Goal: Task Accomplishment & Management: Manage account settings

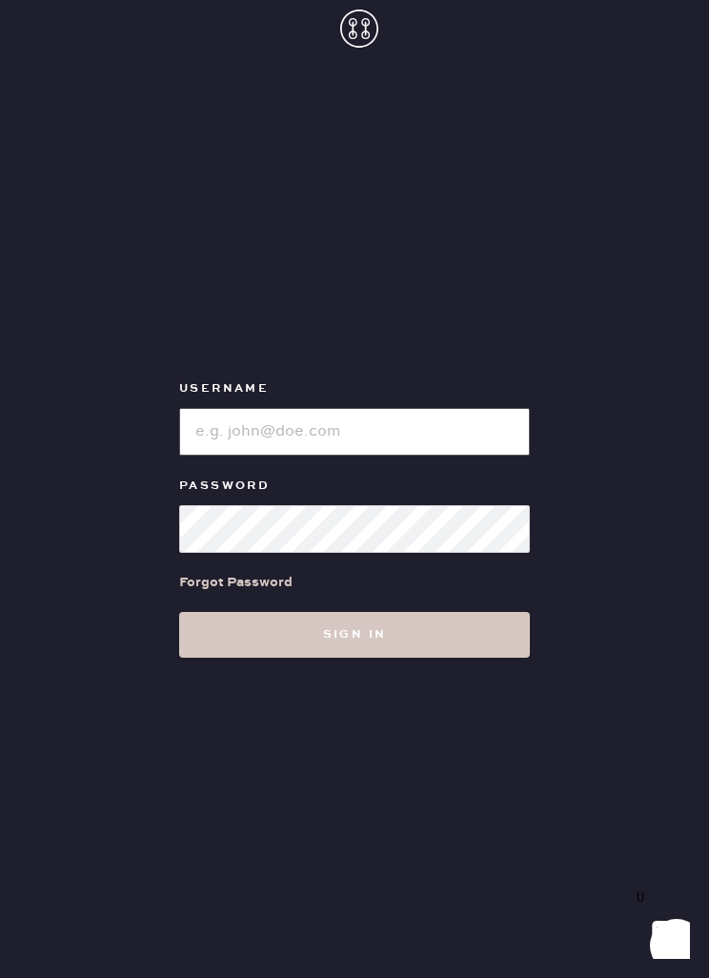
click at [444, 456] on input "loginName" at bounding box center [354, 432] width 351 height 48
click at [355, 658] on button "Sign in" at bounding box center [354, 635] width 351 height 46
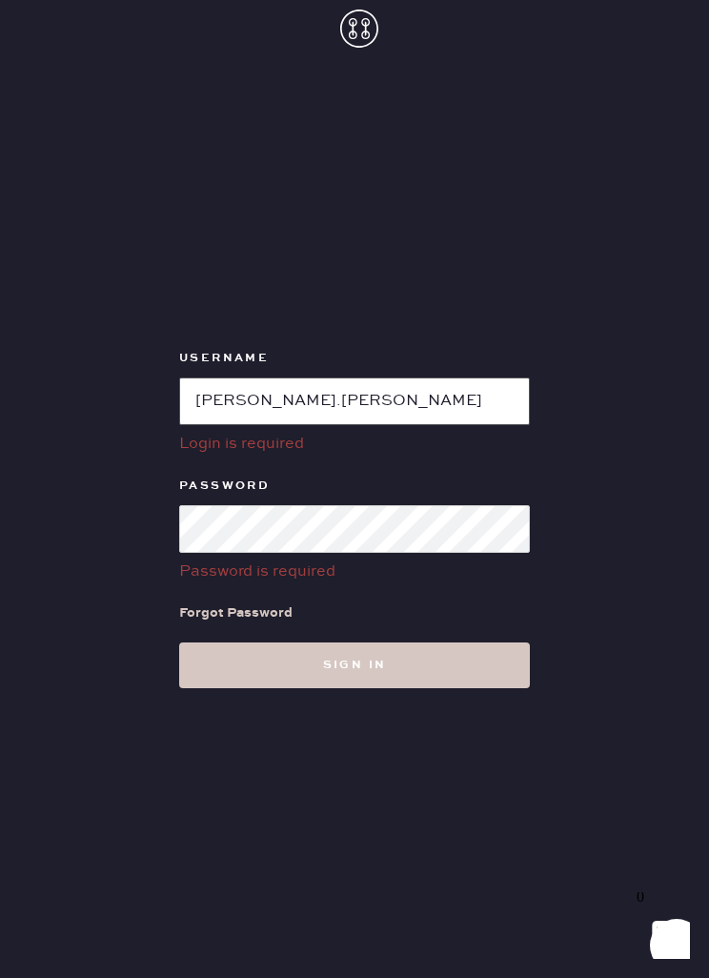
scroll to position [0, 0]
click at [355, 688] on button "Sign in" at bounding box center [354, 665] width 351 height 46
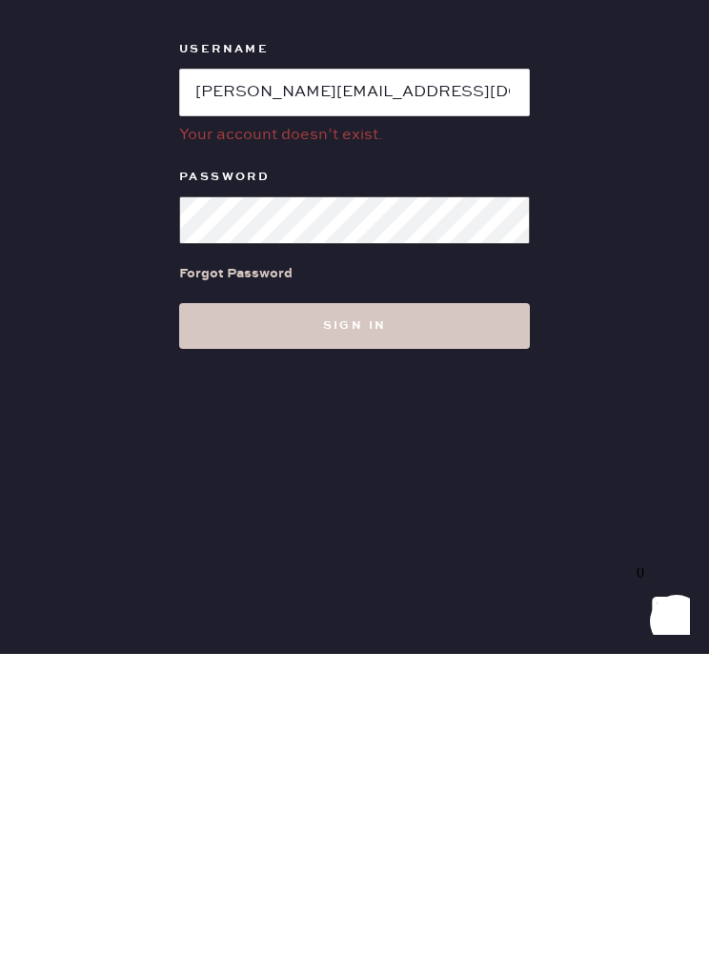
scroll to position [61, 0]
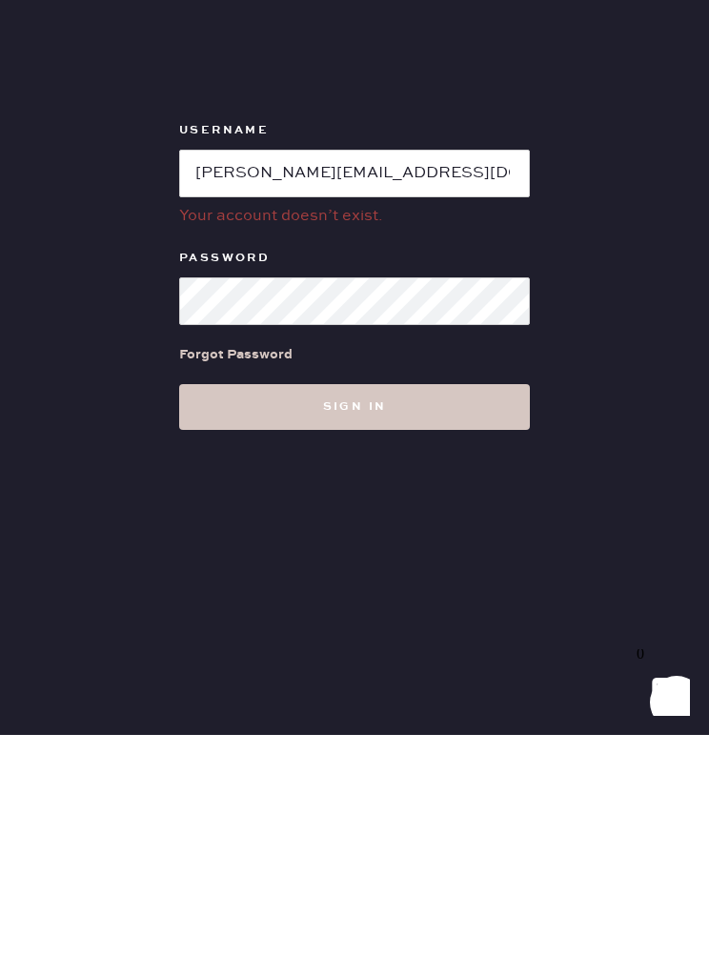
click at [514, 627] on button "Sign in" at bounding box center [354, 650] width 351 height 46
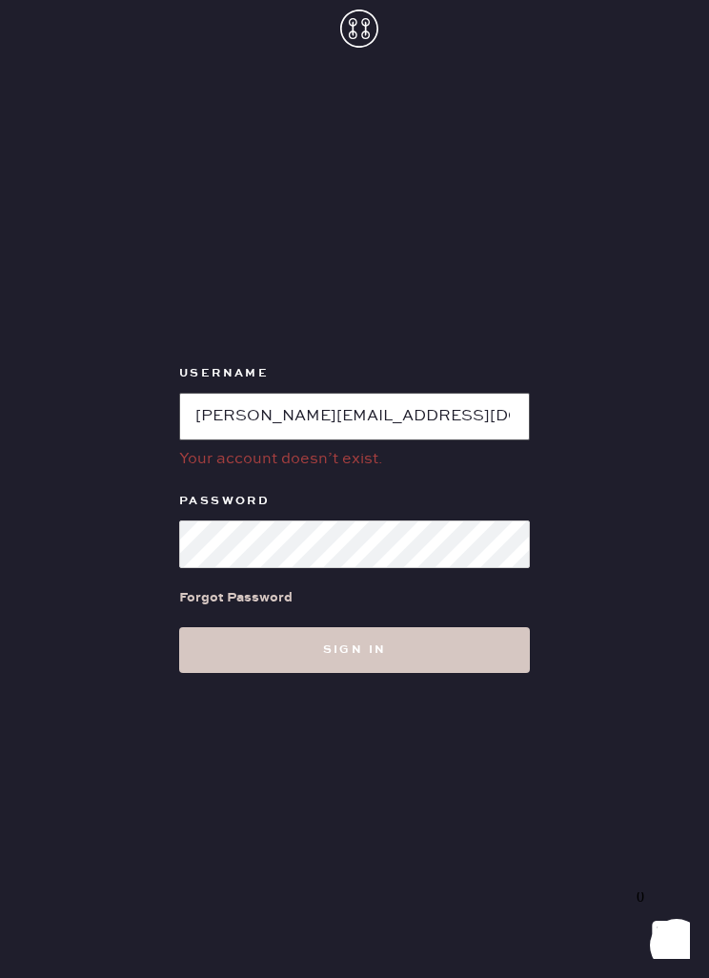
click at [498, 393] on input "loginName" at bounding box center [354, 417] width 351 height 48
click at [355, 627] on button "Sign in" at bounding box center [354, 650] width 351 height 46
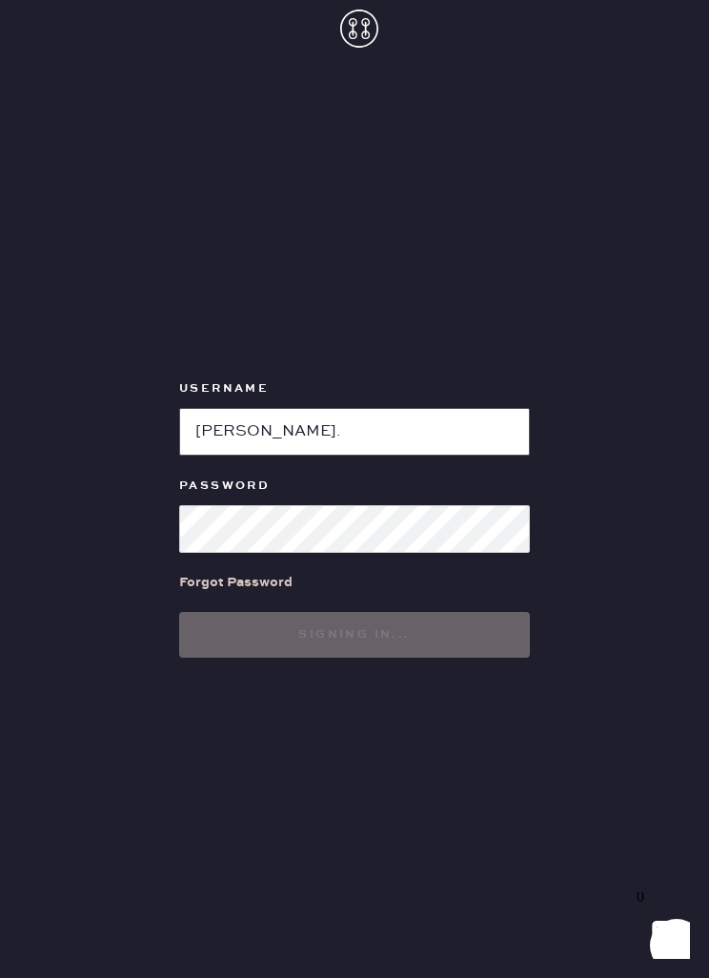
click at [355, 620] on button "Signing in..." at bounding box center [354, 635] width 351 height 46
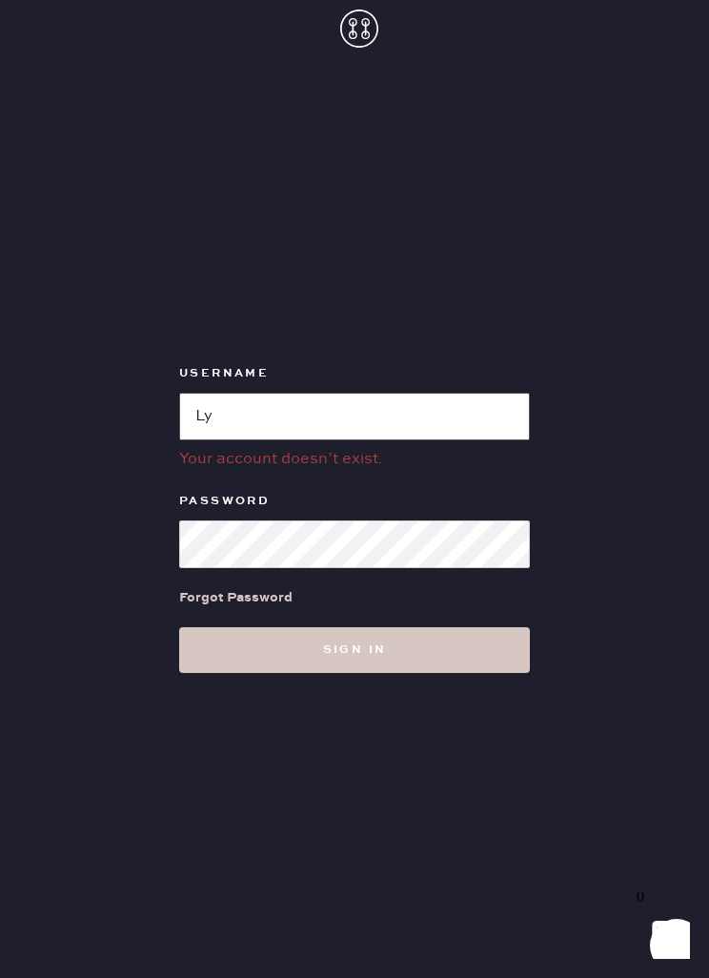
type input "L"
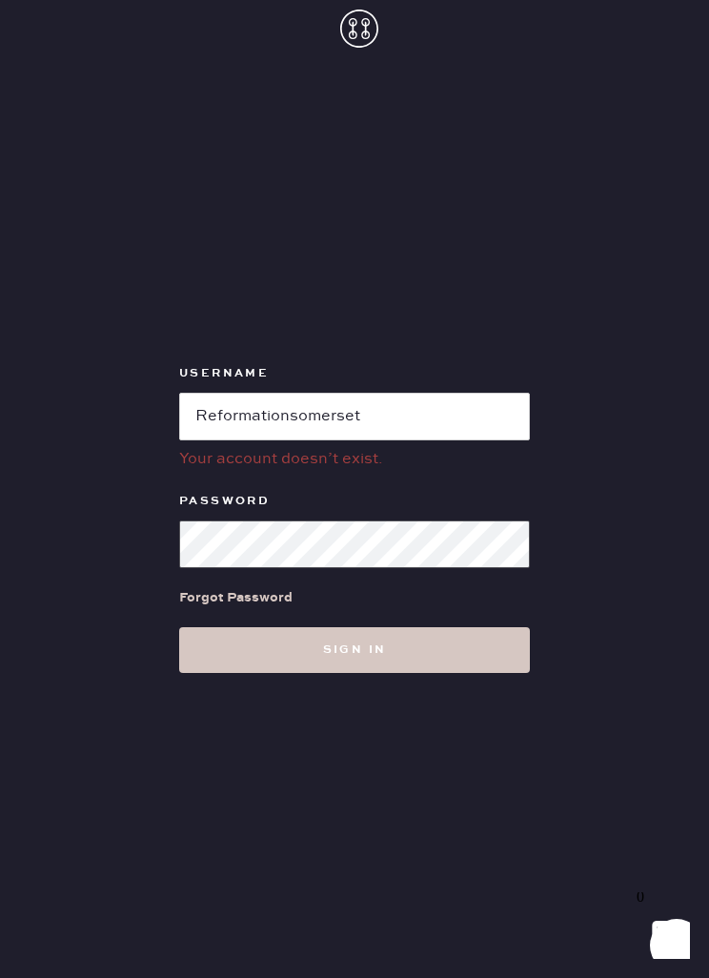
scroll to position [0, 0]
click at [355, 673] on button "Sign in" at bounding box center [354, 650] width 351 height 46
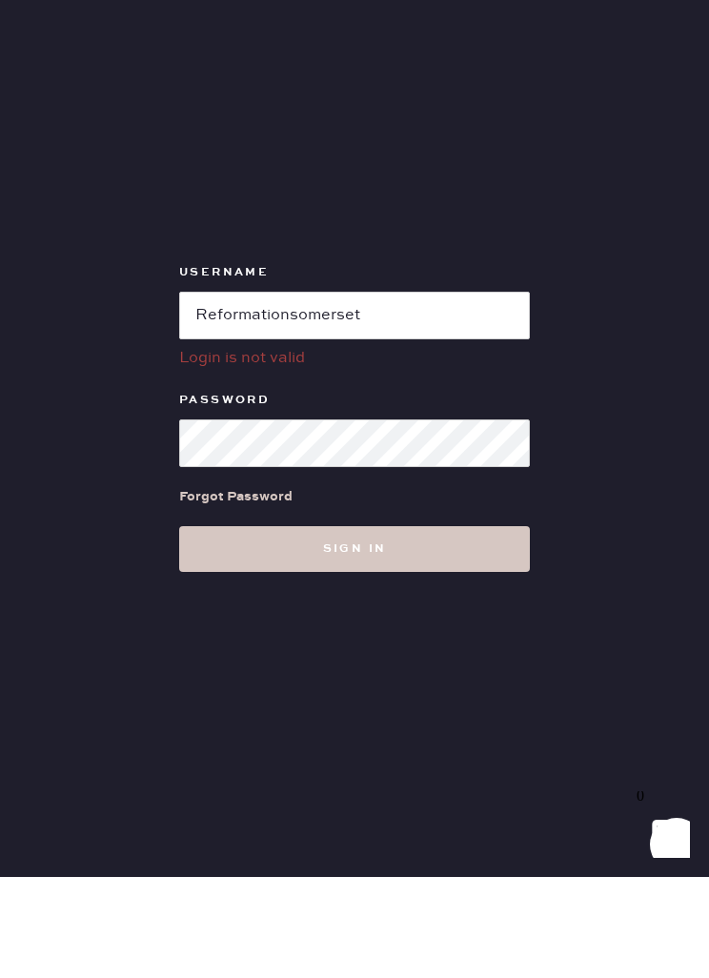
click at [471, 627] on button "Sign in" at bounding box center [354, 650] width 351 height 46
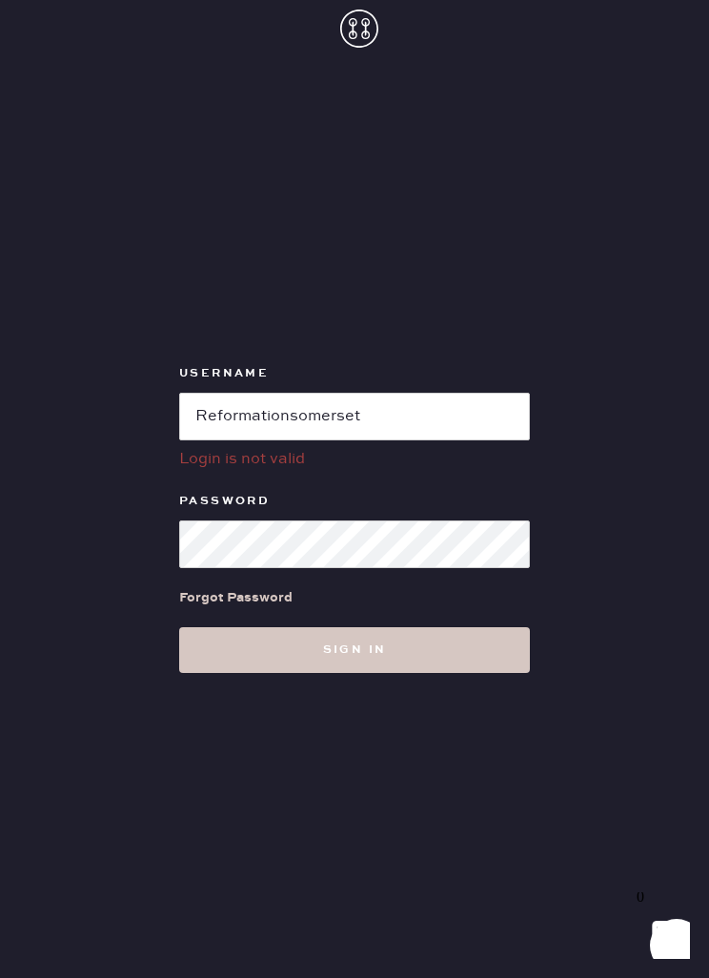
click at [464, 627] on button "Sign in" at bounding box center [354, 650] width 351 height 46
click at [511, 400] on input "loginName" at bounding box center [354, 417] width 351 height 48
type input "Reformationsomerset"
click at [230, 627] on button "Sign in" at bounding box center [354, 650] width 351 height 46
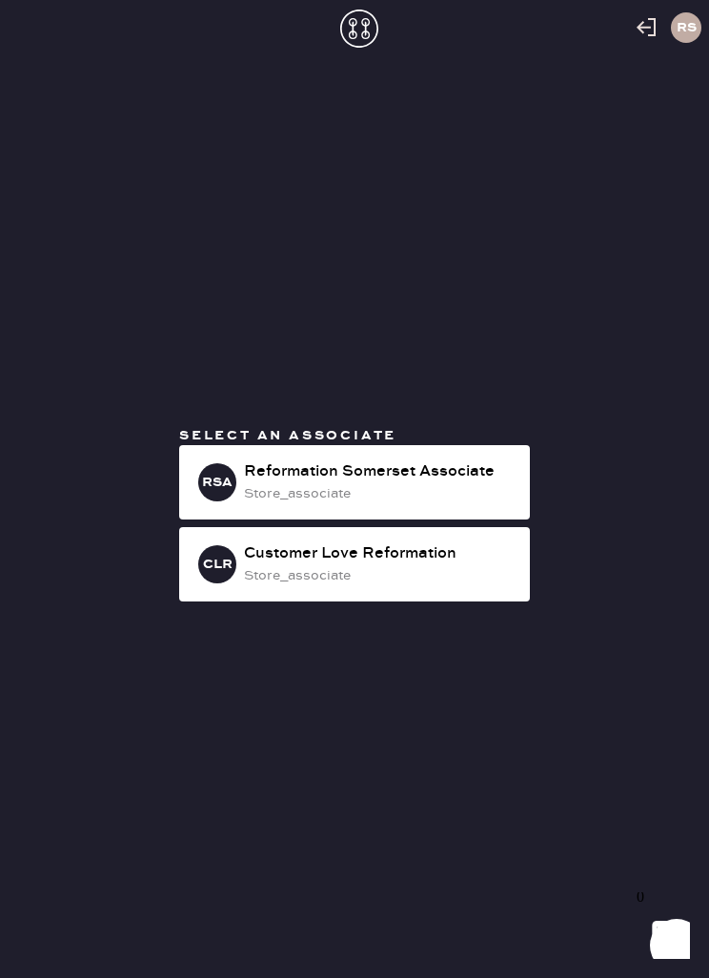
click at [491, 483] on div "Reformation Somerset Associate" at bounding box center [379, 471] width 271 height 23
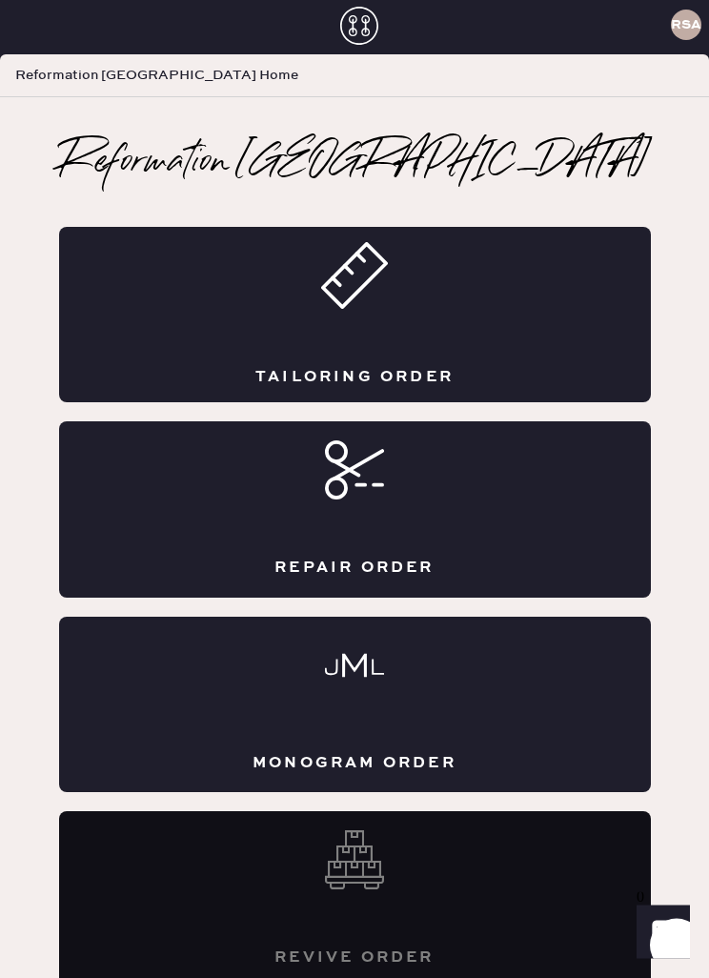
scroll to position [3, 0]
click at [475, 354] on div "Tailoring Order" at bounding box center [355, 314] width 592 height 175
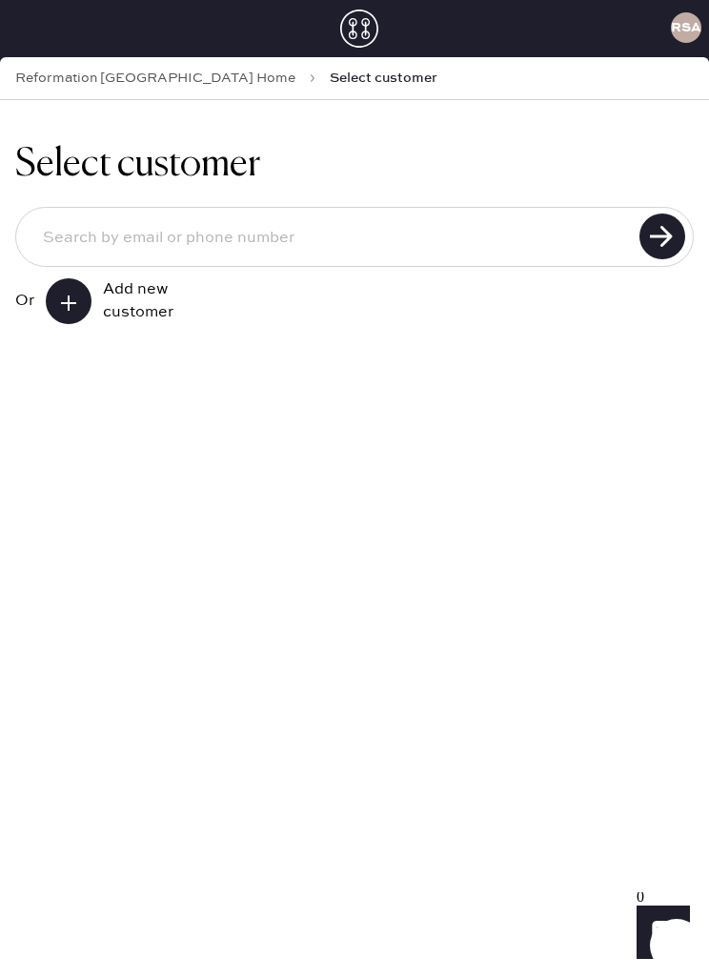
click at [88, 237] on input at bounding box center [331, 238] width 606 height 46
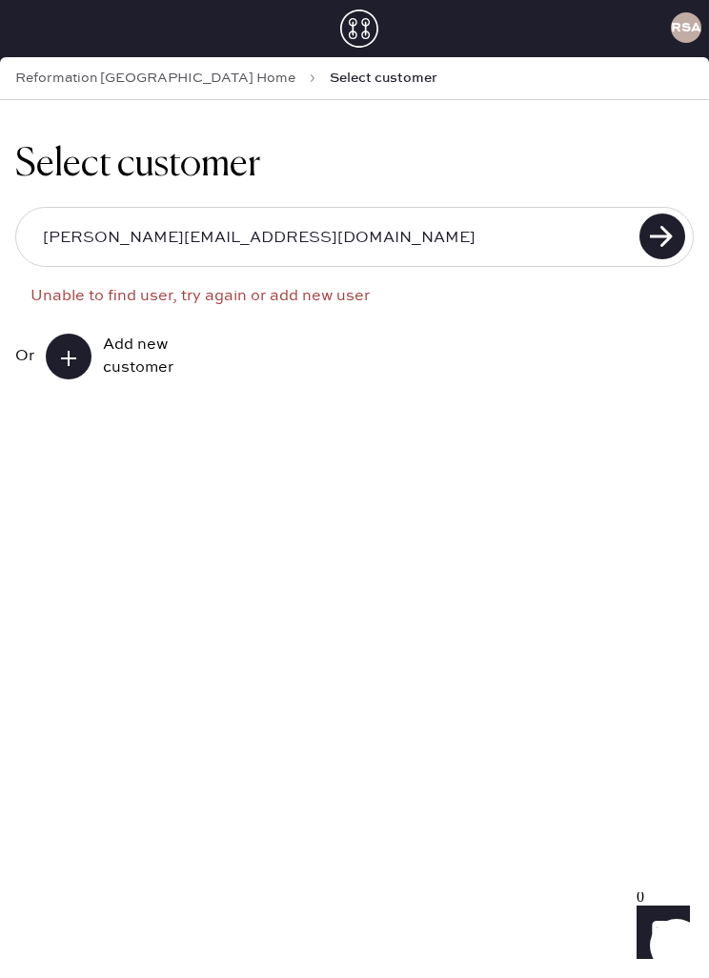
click at [661, 235] on use at bounding box center [663, 237] width 46 height 46
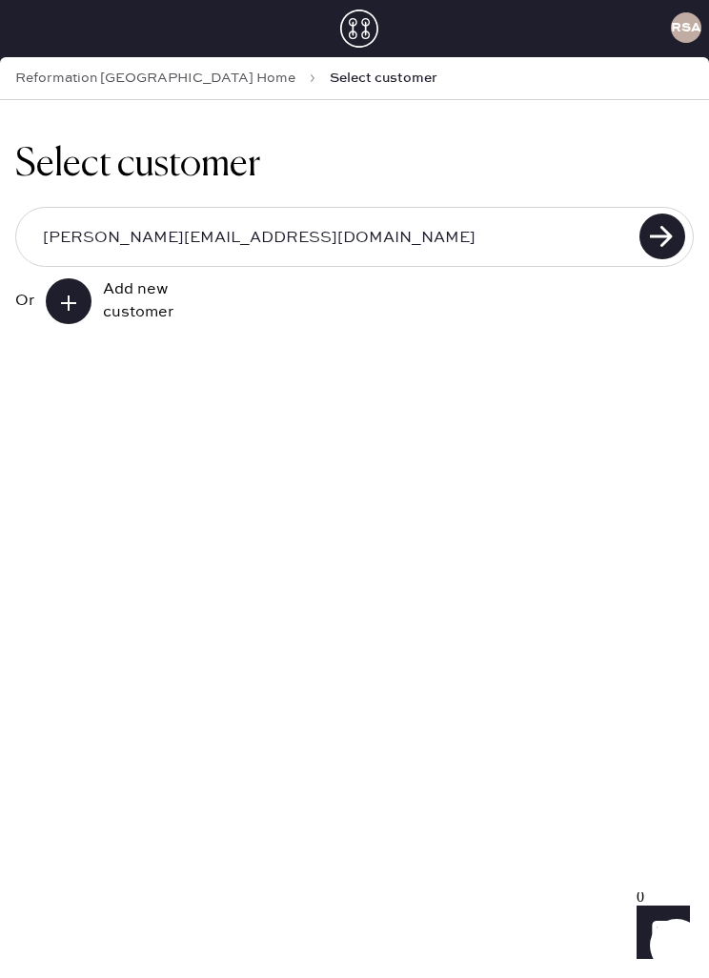
click at [519, 249] on input "[PERSON_NAME][EMAIL_ADDRESS][DOMAIN_NAME]" at bounding box center [331, 238] width 606 height 46
type input "[EMAIL_ADDRESS][DOMAIN_NAME]"
click at [664, 246] on use at bounding box center [663, 237] width 46 height 46
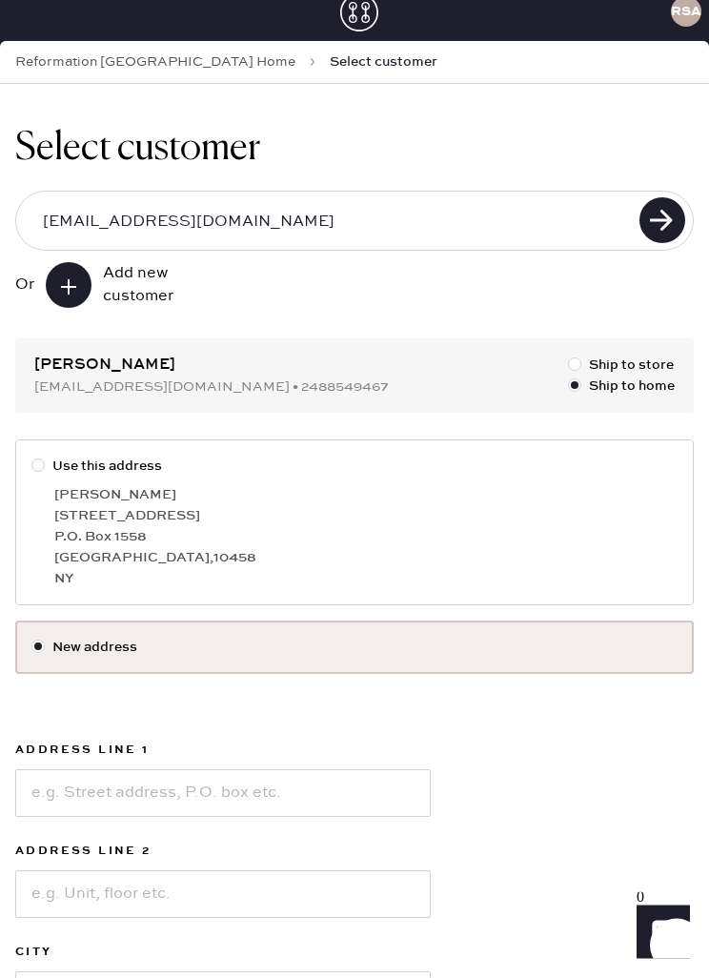
scroll to position [16, 0]
click at [36, 473] on div at bounding box center [41, 466] width 21 height 21
click at [32, 457] on input "Use this address" at bounding box center [31, 456] width 1 height 1
radio input "true"
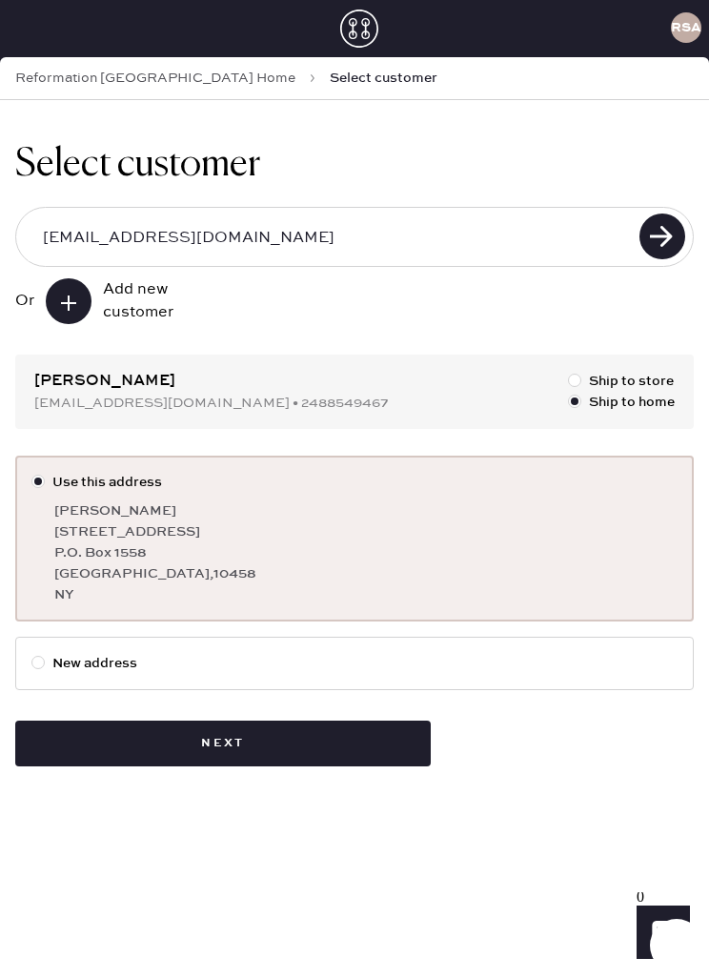
click at [292, 733] on button "Next" at bounding box center [223, 744] width 416 height 46
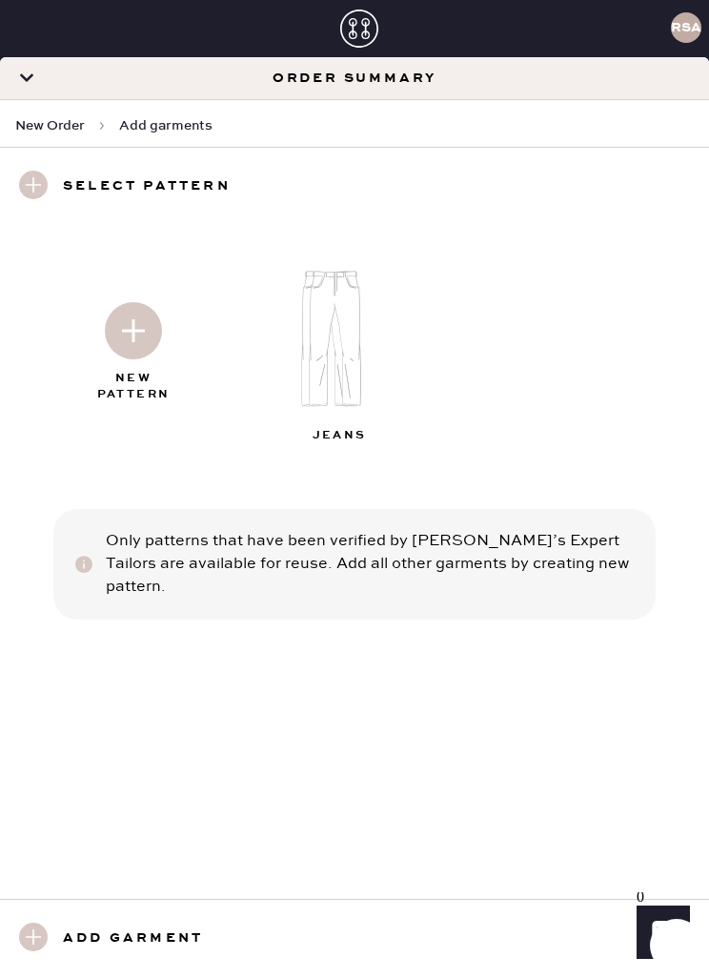
click at [325, 329] on img at bounding box center [343, 338] width 206 height 165
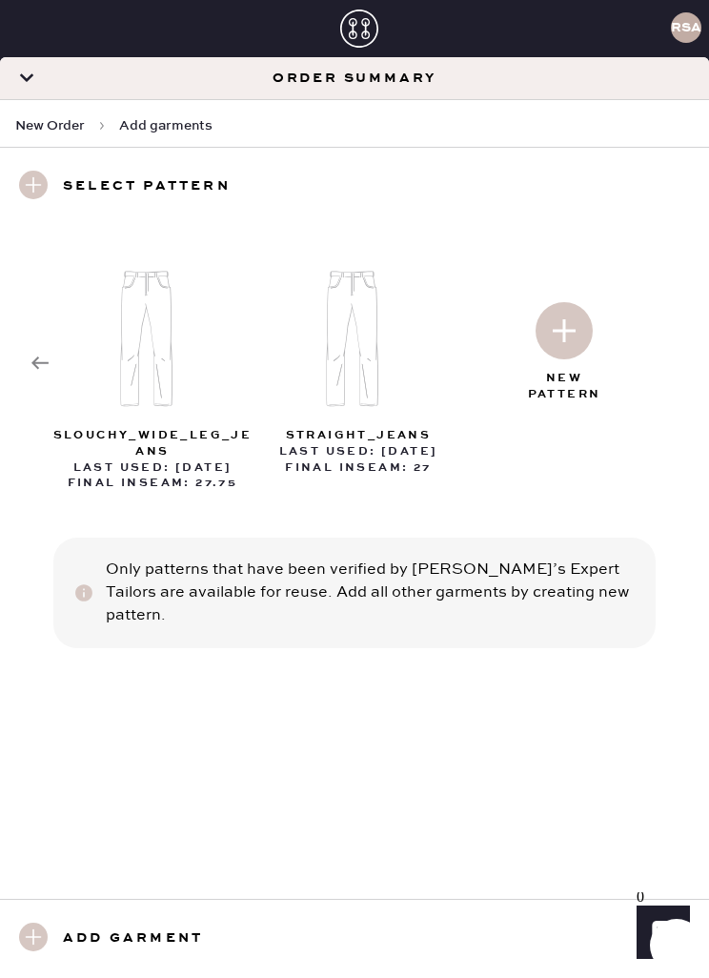
click at [563, 345] on img at bounding box center [564, 330] width 57 height 57
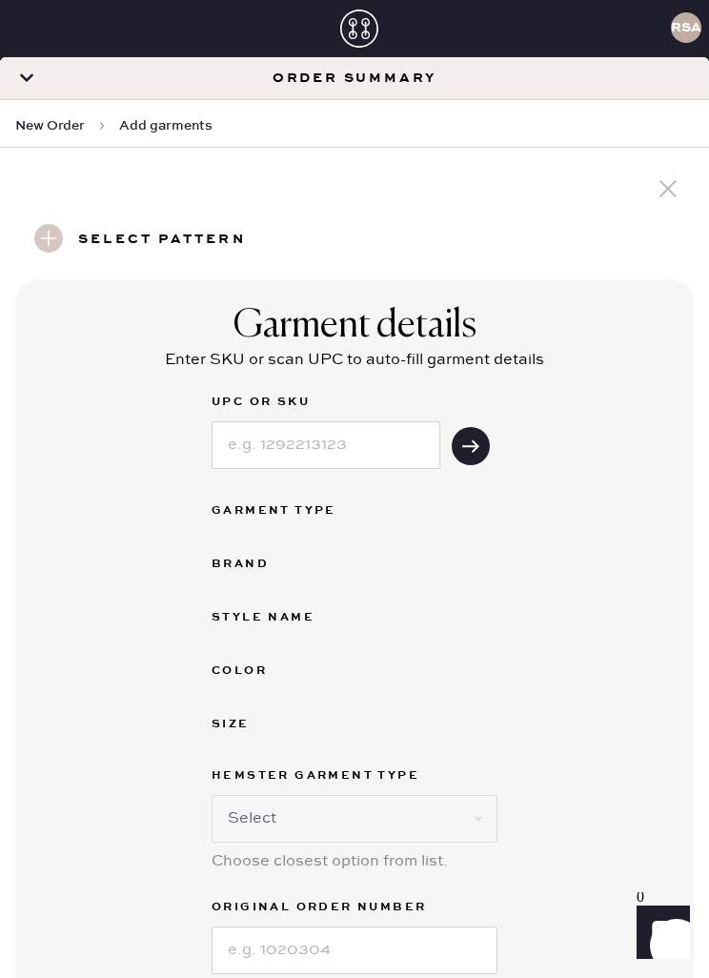
select select "2"
click at [389, 439] on input at bounding box center [326, 445] width 229 height 48
click at [457, 456] on button "submit" at bounding box center [471, 446] width 38 height 38
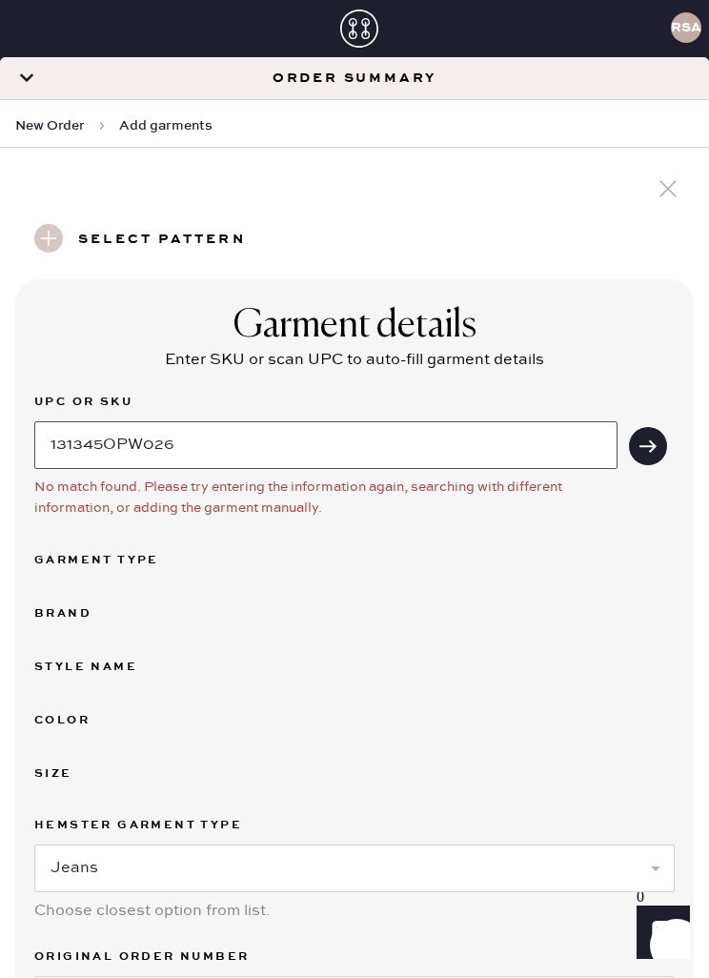
click at [554, 434] on input "131345OPW026" at bounding box center [325, 445] width 583 height 48
type input "1"
click at [615, 440] on input "[PERSON_NAME] low rise" at bounding box center [325, 445] width 583 height 48
click at [635, 455] on button "submit" at bounding box center [648, 446] width 38 height 38
click at [633, 444] on button "submit" at bounding box center [648, 446] width 38 height 38
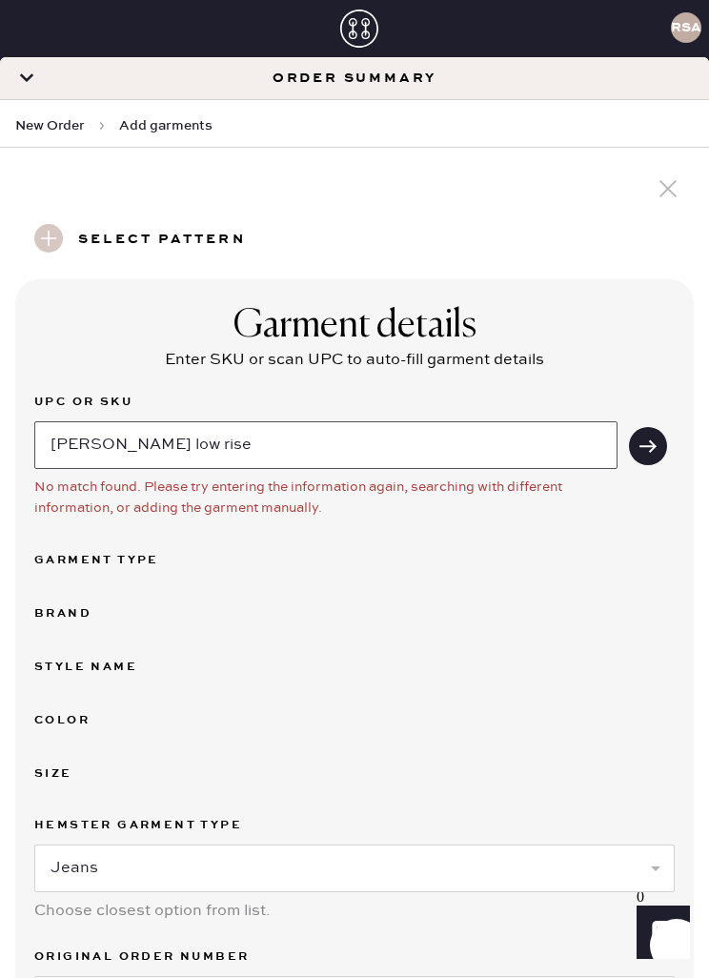
click at [537, 438] on input "[PERSON_NAME] low rise" at bounding box center [325, 445] width 583 height 48
type input "C"
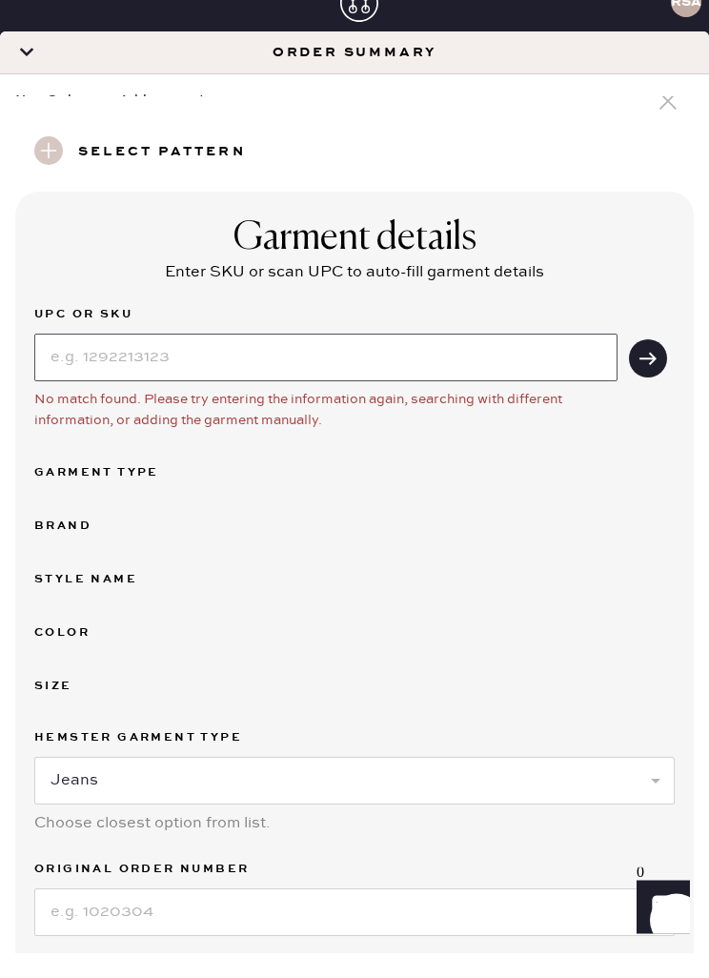
scroll to position [37, 0]
type input "1313451OPW026"
click at [648, 376] on use "submit" at bounding box center [648, 382] width 17 height 12
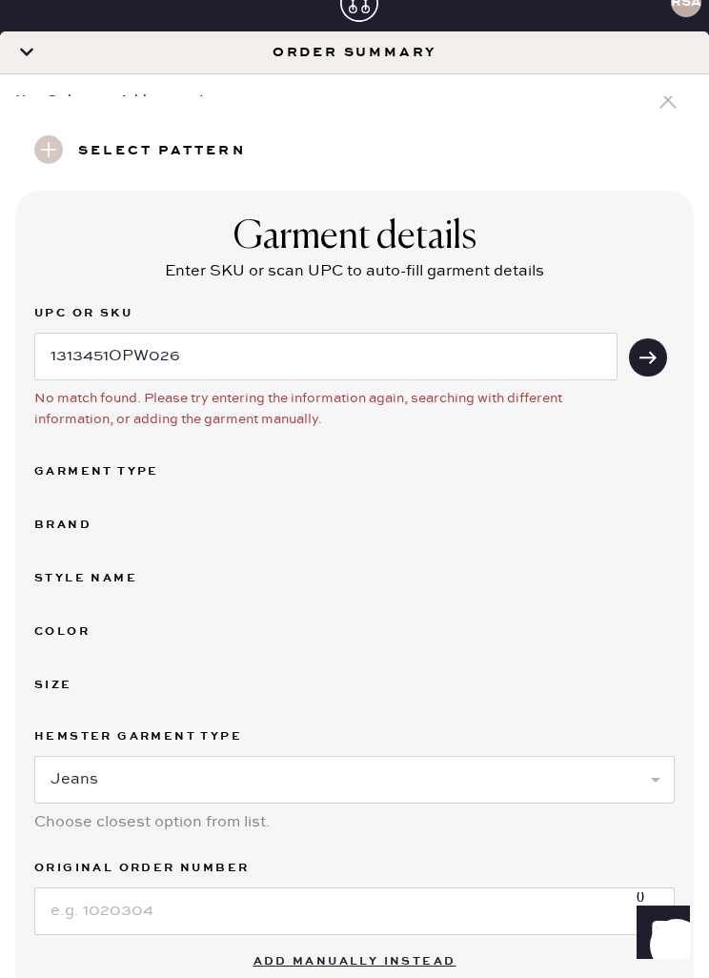
click at [646, 359] on icon "submit" at bounding box center [648, 357] width 19 height 19
click at [651, 356] on use "submit" at bounding box center [648, 357] width 17 height 12
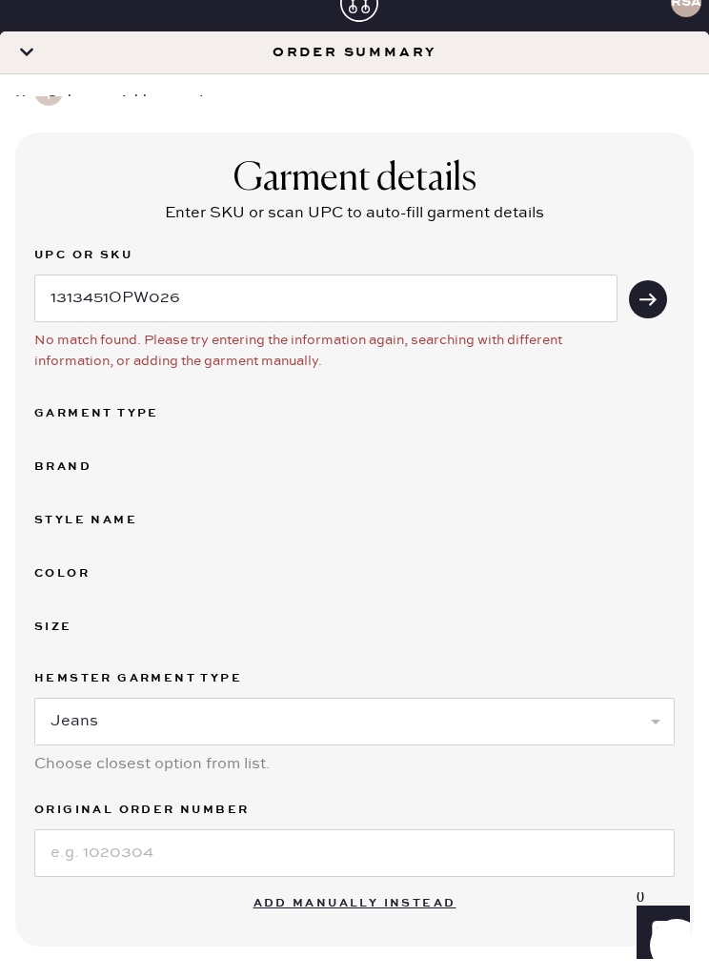
scroll to position [114, 0]
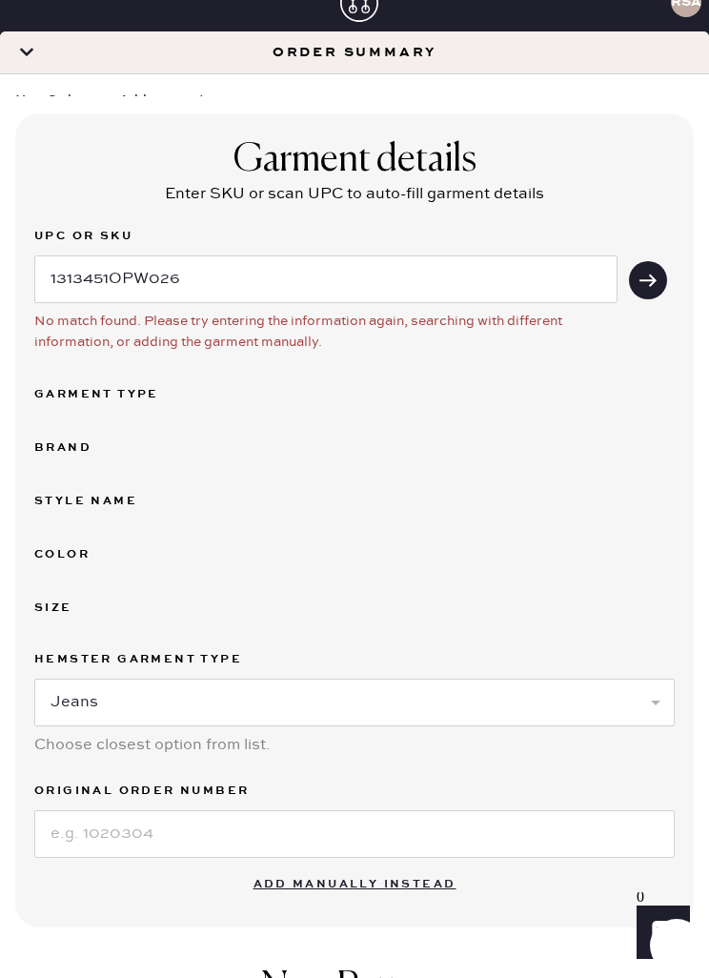
click at [42, 394] on div "Garment Type" at bounding box center [110, 394] width 153 height 23
click at [42, 393] on div "Garment Type" at bounding box center [110, 394] width 153 height 23
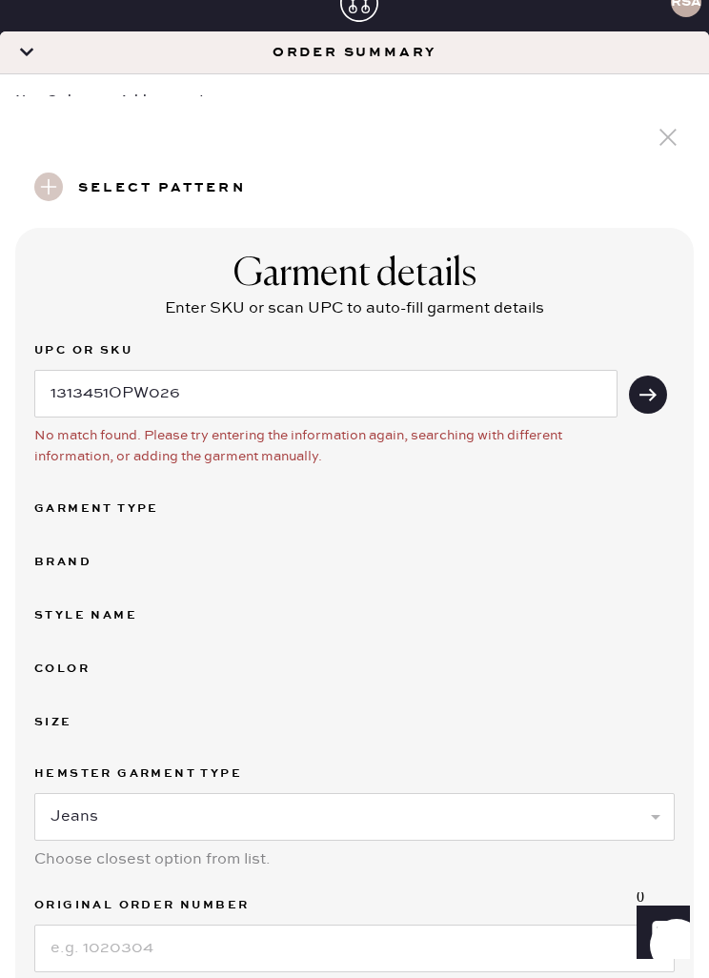
scroll to position [0, 0]
click at [45, 204] on div at bounding box center [43, 189] width 40 height 32
click at [51, 183] on use at bounding box center [48, 187] width 29 height 29
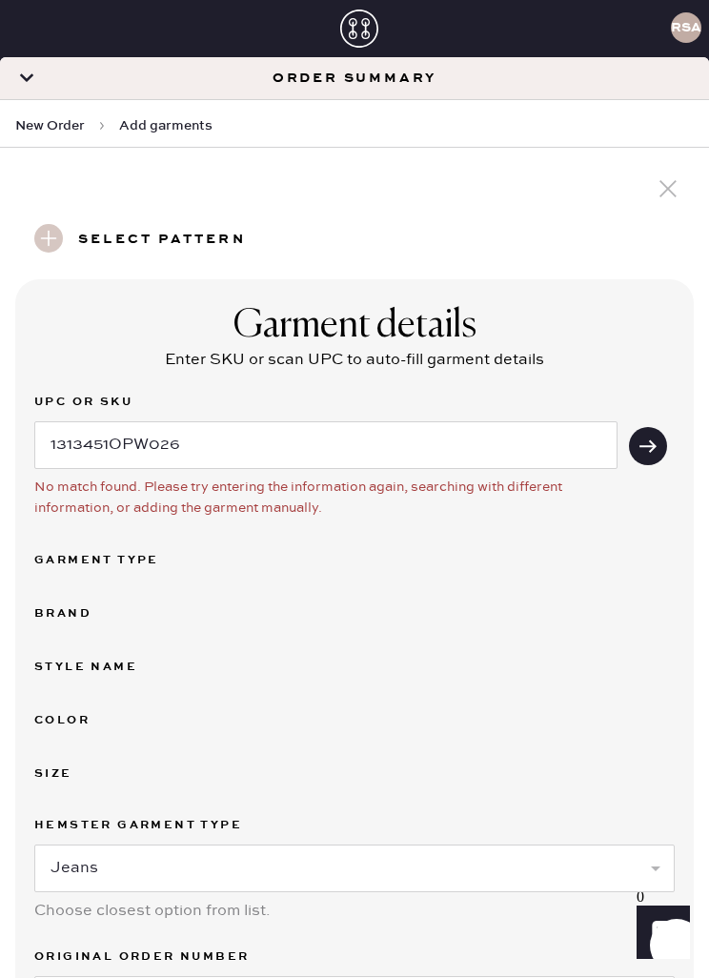
click at [667, 193] on icon at bounding box center [668, 188] width 29 height 29
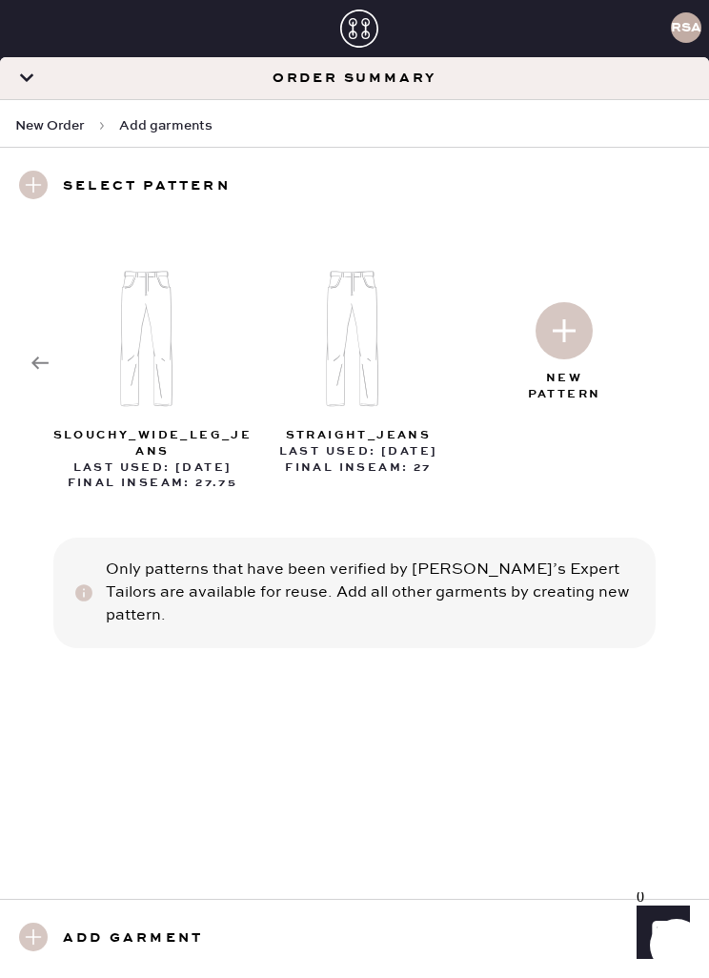
click at [131, 364] on img at bounding box center [154, 338] width 206 height 165
select select "2"
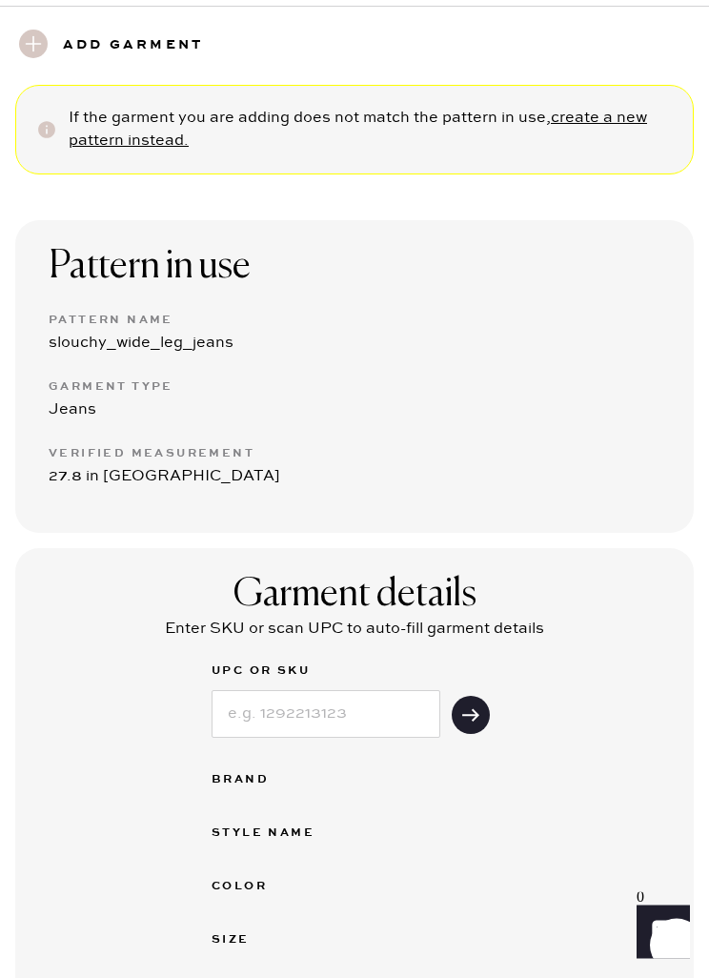
scroll to position [220, 0]
click at [85, 461] on div "Verified Measurement" at bounding box center [355, 453] width 612 height 23
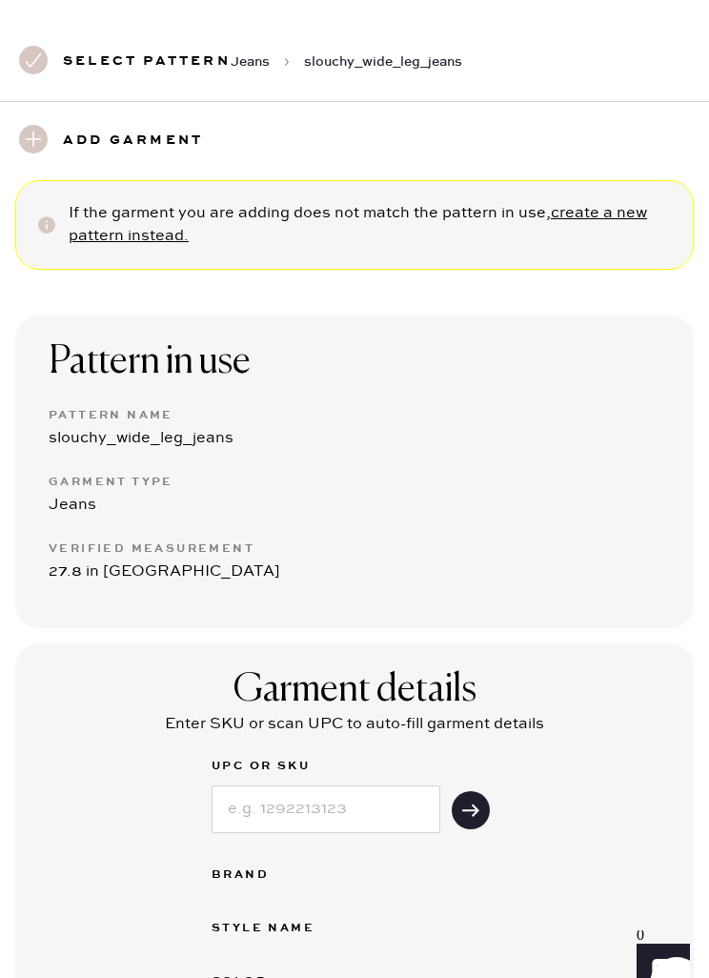
scroll to position [126, 0]
click at [634, 208] on link "create a new pattern instead." at bounding box center [358, 223] width 579 height 41
select select "2"
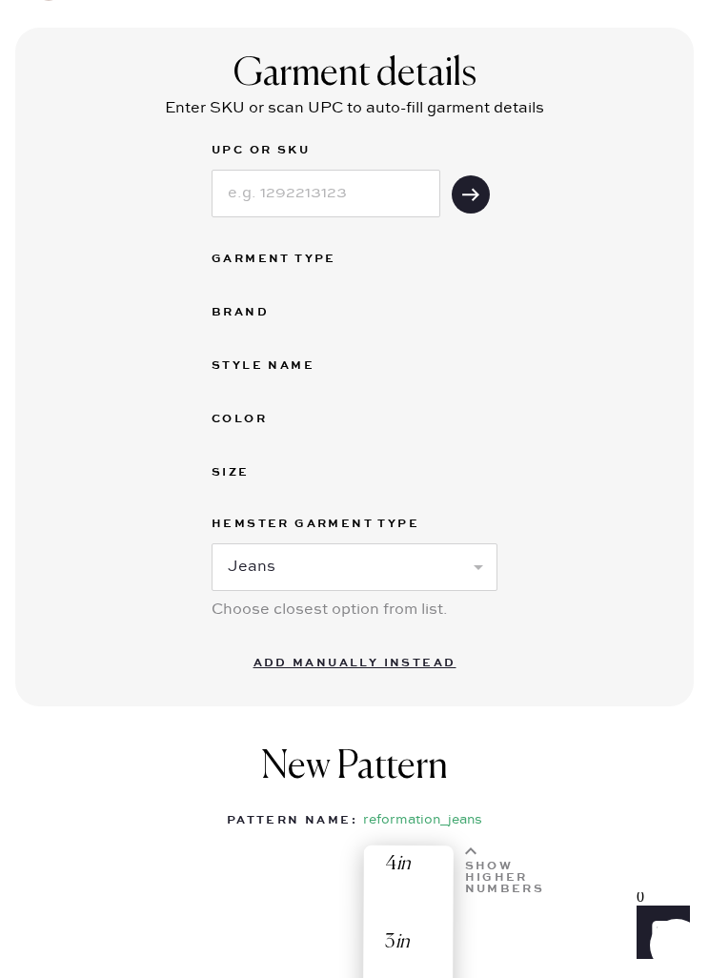
select select
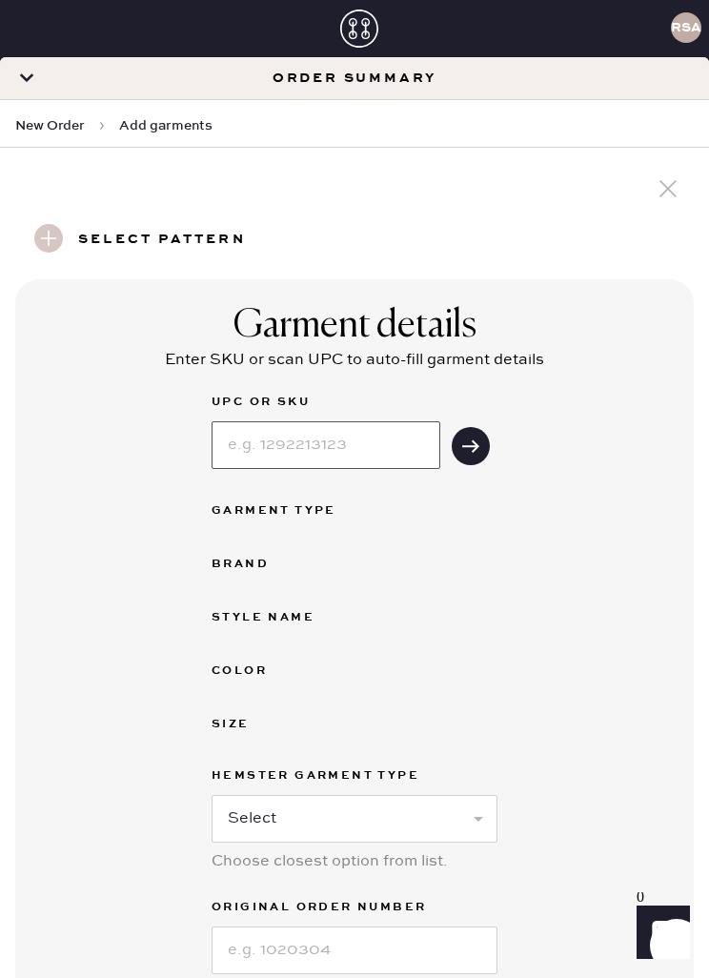
click at [416, 423] on input at bounding box center [326, 445] width 229 height 48
type input "1313451OPW026"
click at [464, 429] on button "submit" at bounding box center [471, 446] width 38 height 38
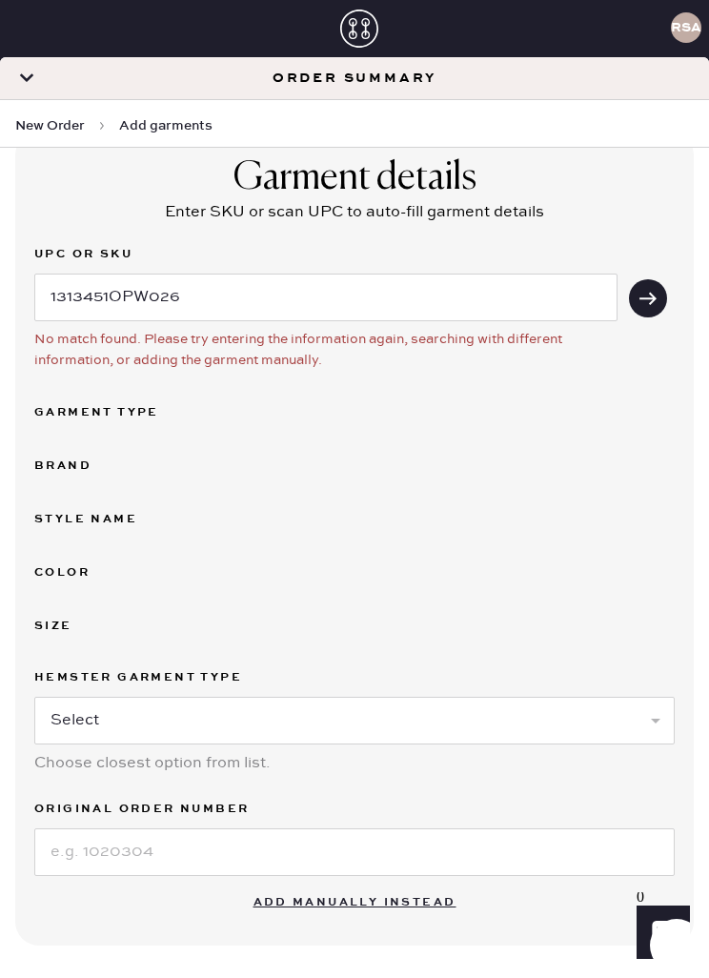
scroll to position [153, 0]
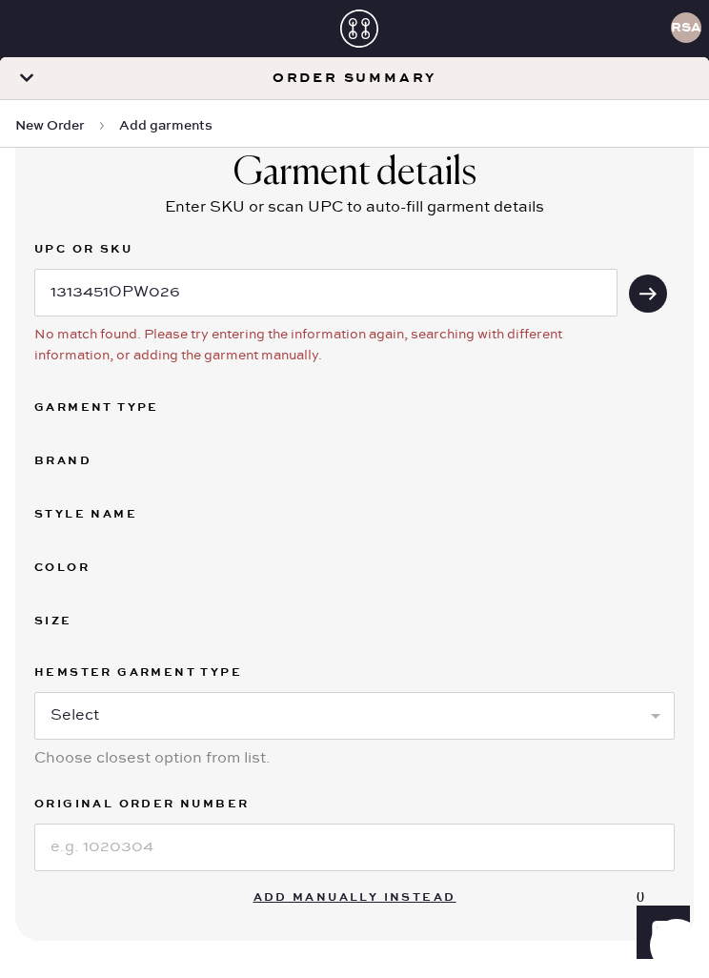
click at [625, 718] on select "Select Basic Skirt Jeans Leggings Pants Shorts Basic Sleeved Dress Basic Sleeve…" at bounding box center [354, 716] width 641 height 48
select select "2"
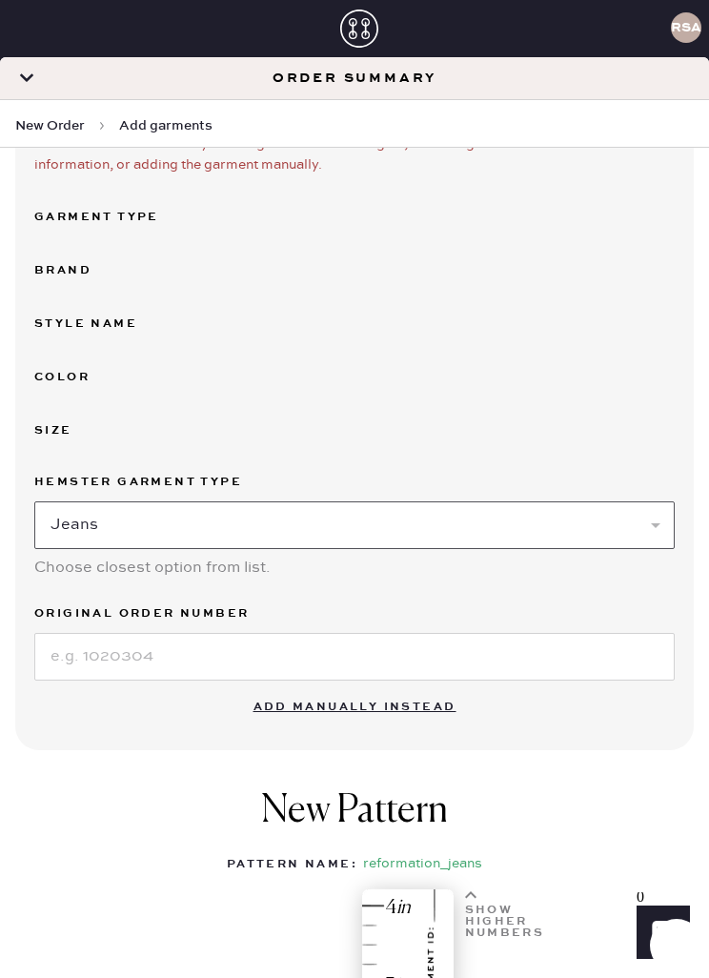
scroll to position [361, 0]
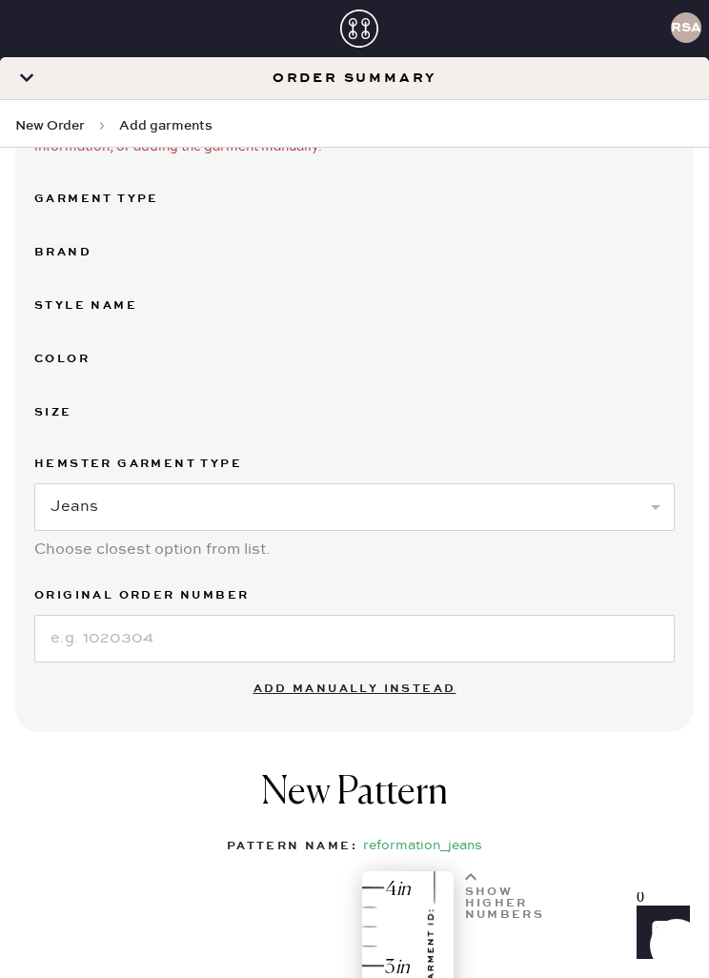
click at [404, 682] on button "Add manually instead" at bounding box center [355, 689] width 226 height 38
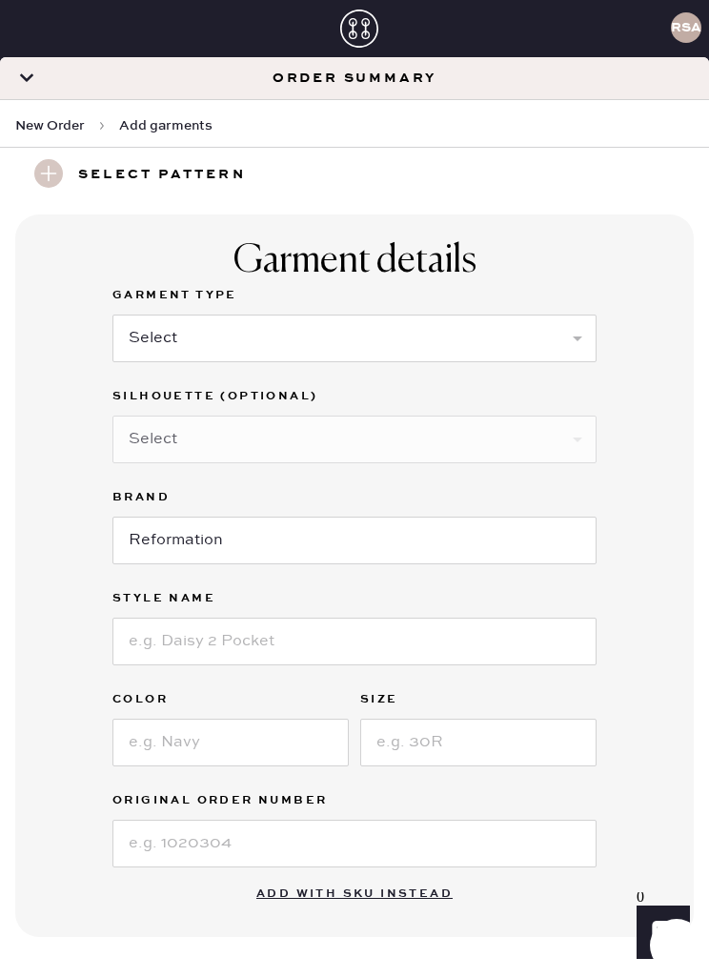
scroll to position [21, 0]
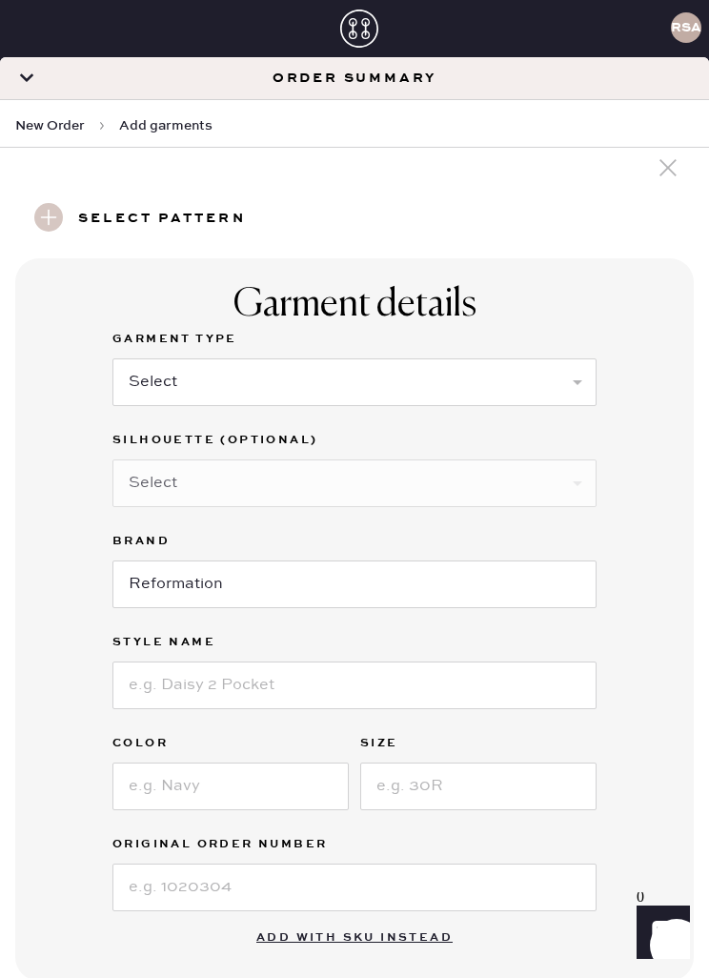
click at [549, 359] on select "Select Basic Skirt Jeans Leggings Pants Shorts Basic Sleeved Dress Basic Sleeve…" at bounding box center [354, 382] width 484 height 48
select select "2"
click at [347, 488] on select "Select Shorts Cropped Flare Boot Cut Straight Skinny Other" at bounding box center [354, 483] width 484 height 48
select select "other"
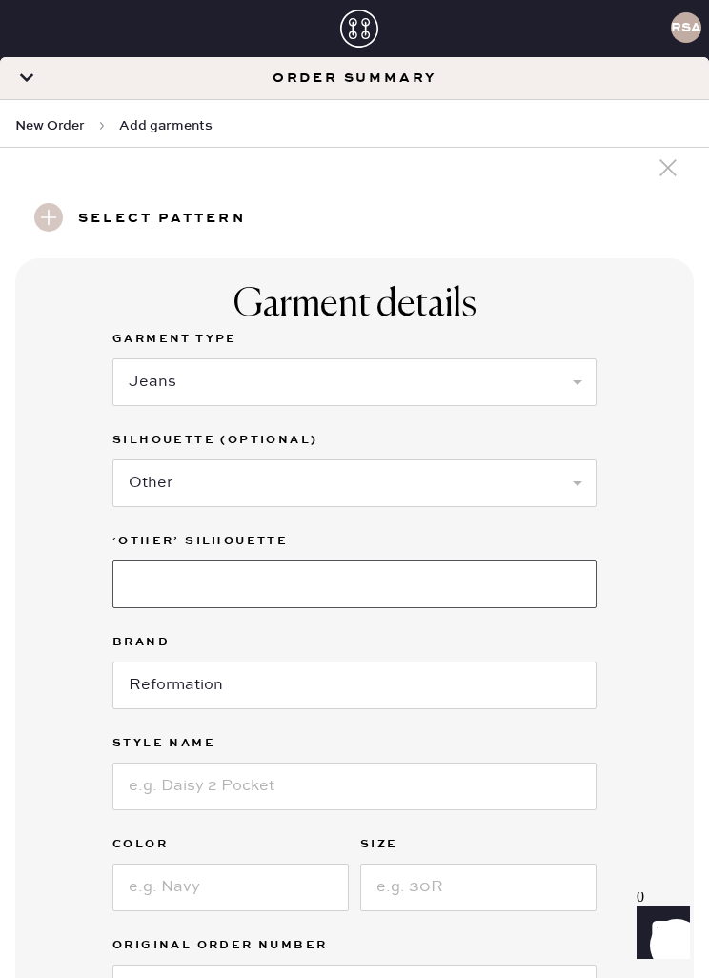
click at [421, 592] on input at bounding box center [354, 584] width 484 height 48
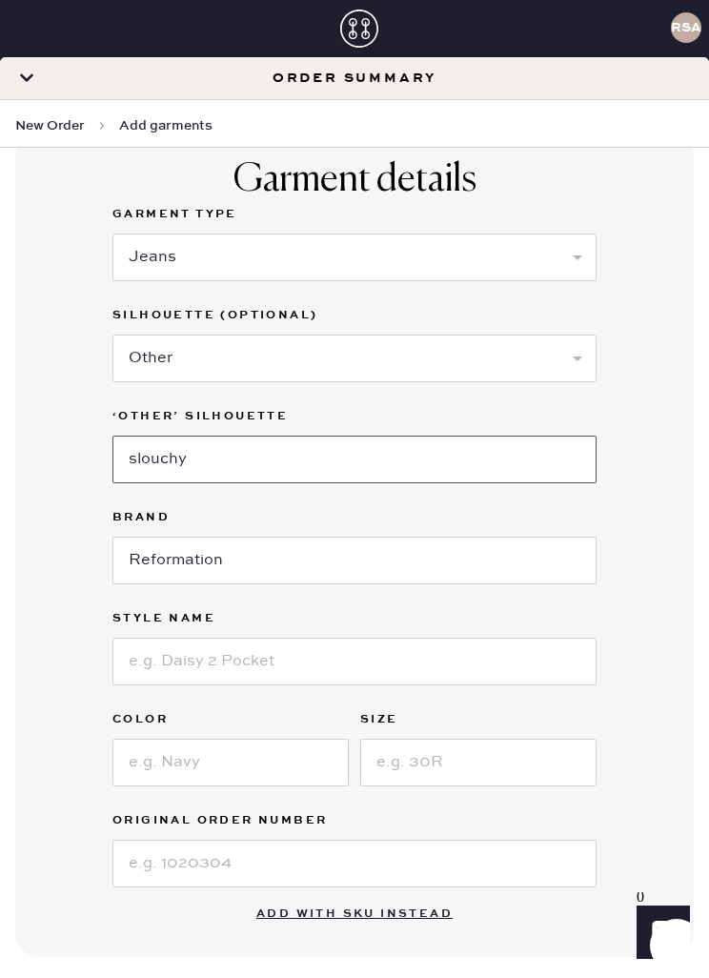
scroll to position [204, 0]
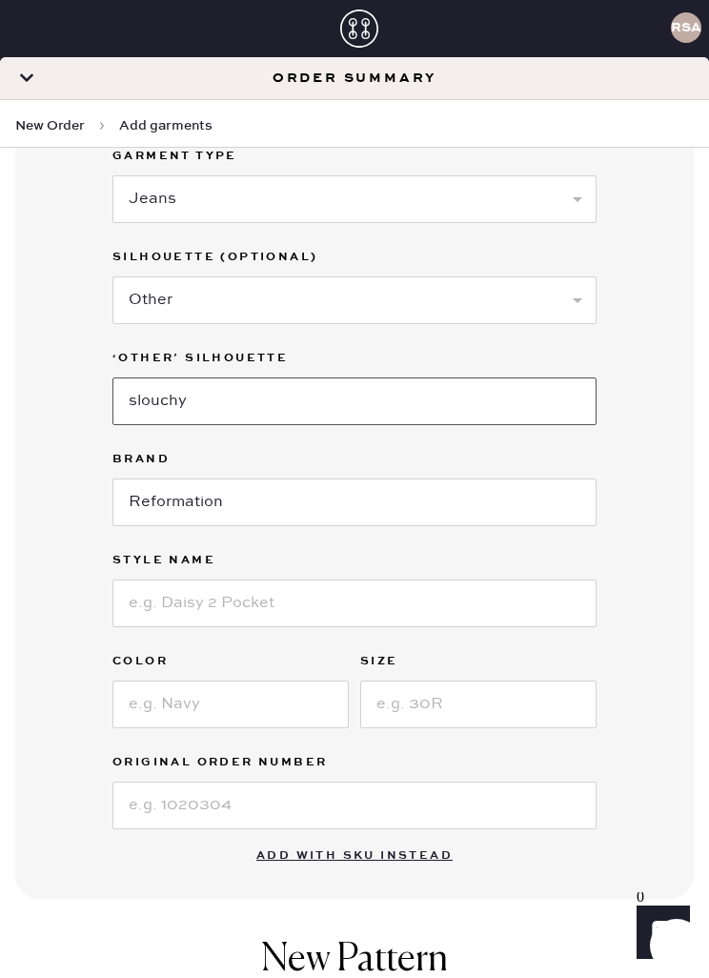
type input "slouchy"
click at [337, 584] on input at bounding box center [354, 604] width 484 height 48
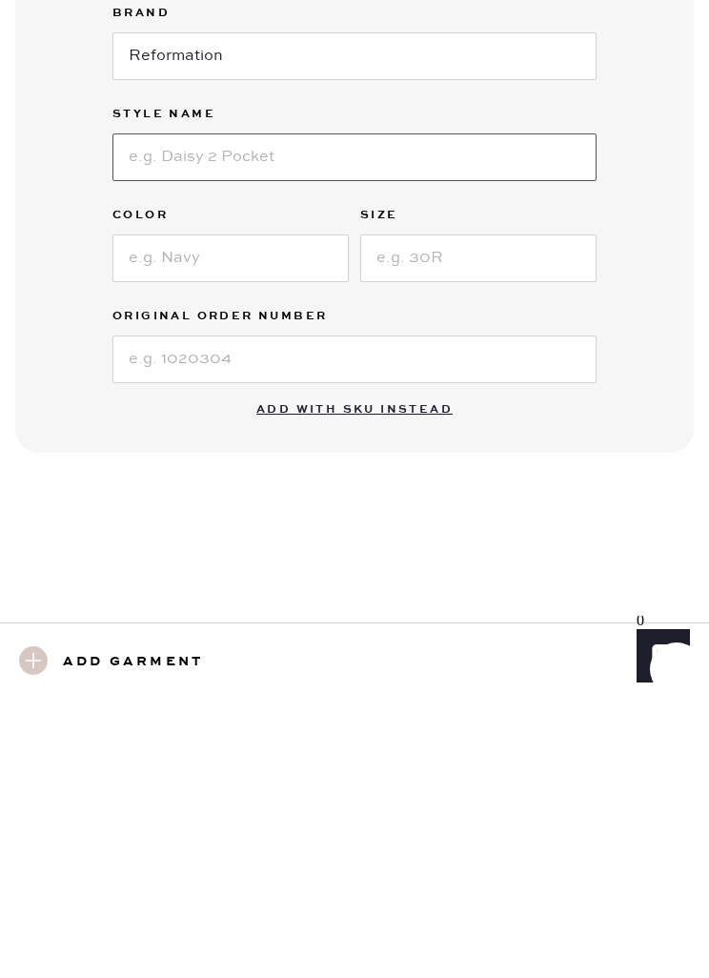
scroll to position [96, 0]
type input "[PERSON_NAME] low rise slouchy wide leg jeans"
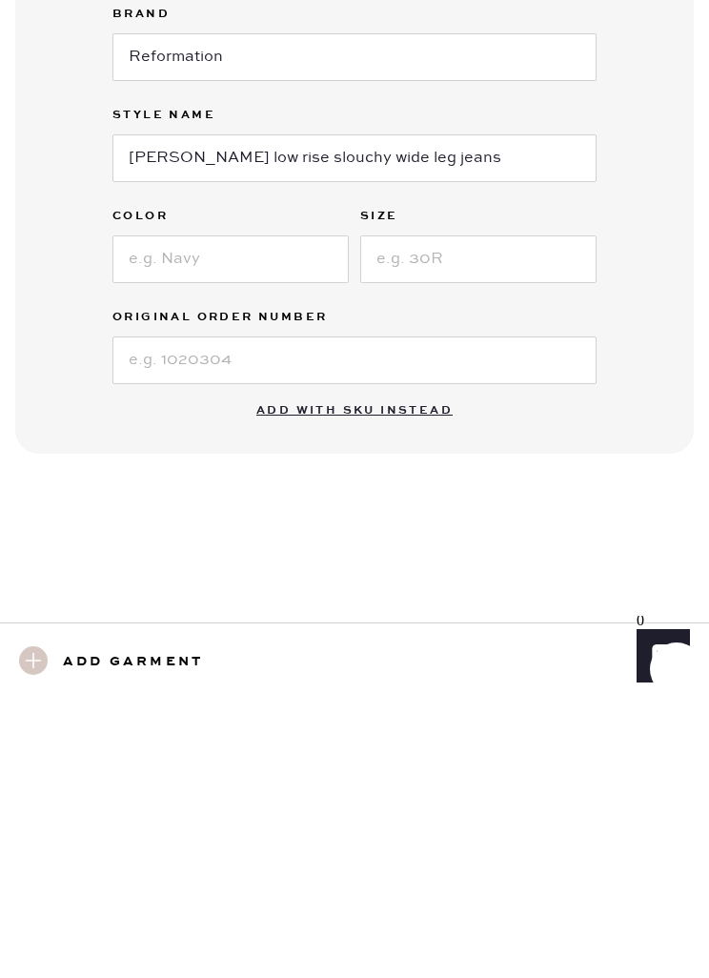
click at [329, 512] on input at bounding box center [230, 536] width 236 height 48
type input "P"
type input "Optic white"
click at [564, 512] on input at bounding box center [478, 536] width 236 height 48
type input "26"
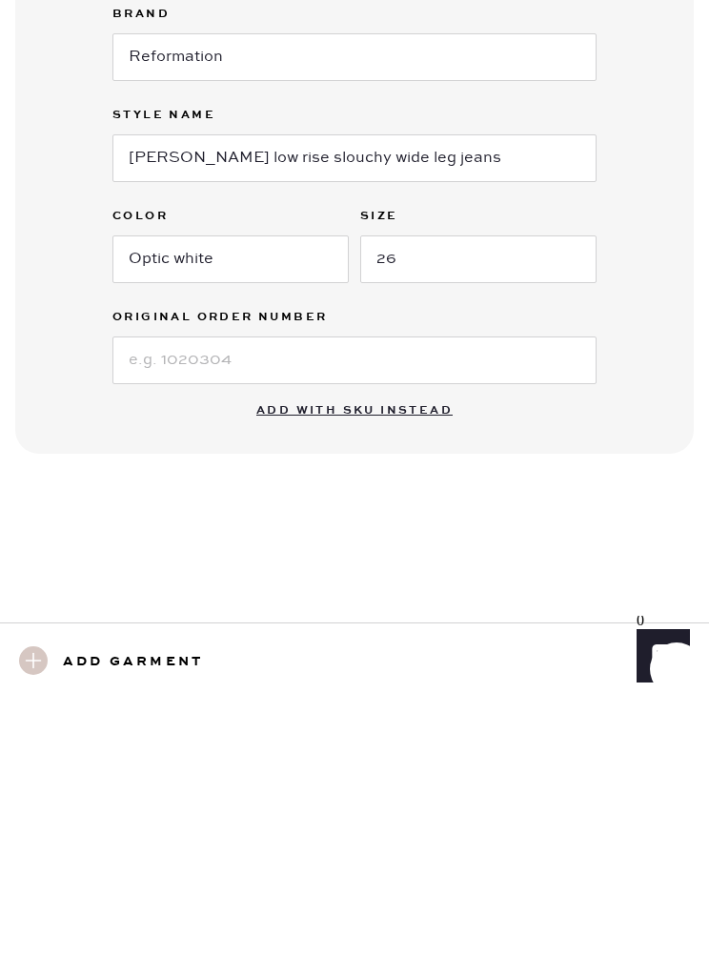
click at [527, 613] on input at bounding box center [354, 637] width 484 height 48
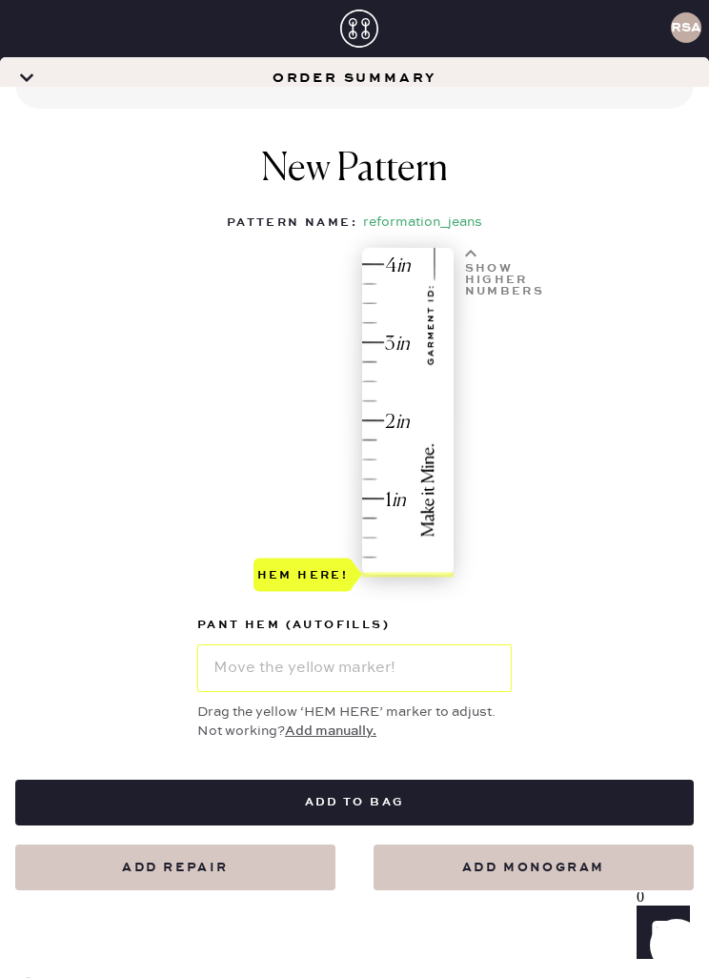
scroll to position [930, 0]
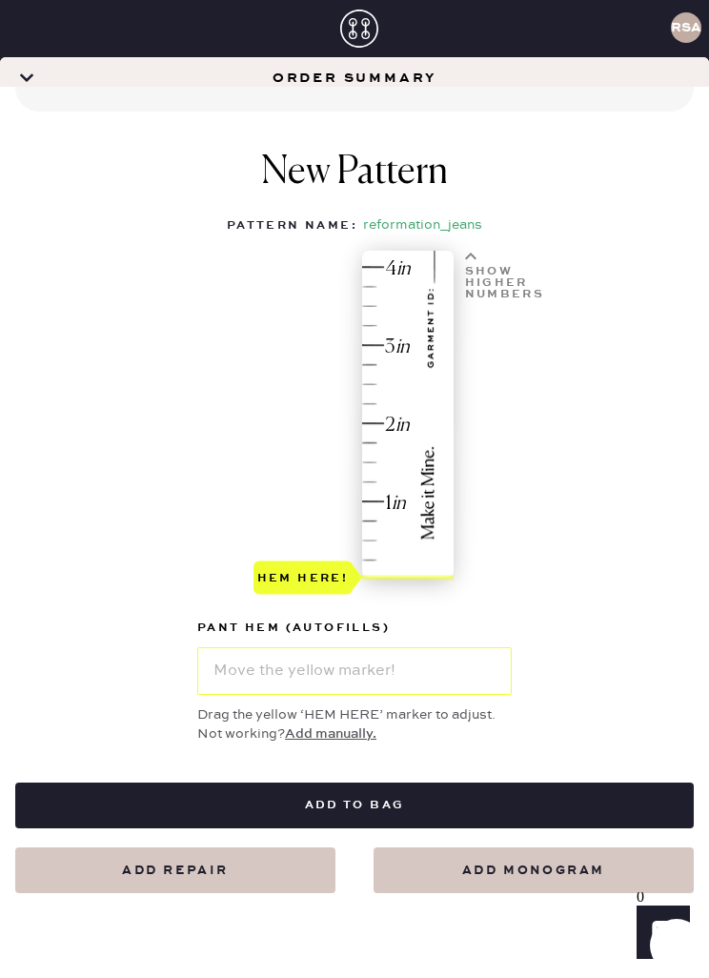
click at [481, 251] on div "Show higher numbers" at bounding box center [503, 274] width 88 height 47
click at [376, 254] on div "Hem here!" at bounding box center [355, 425] width 203 height 343
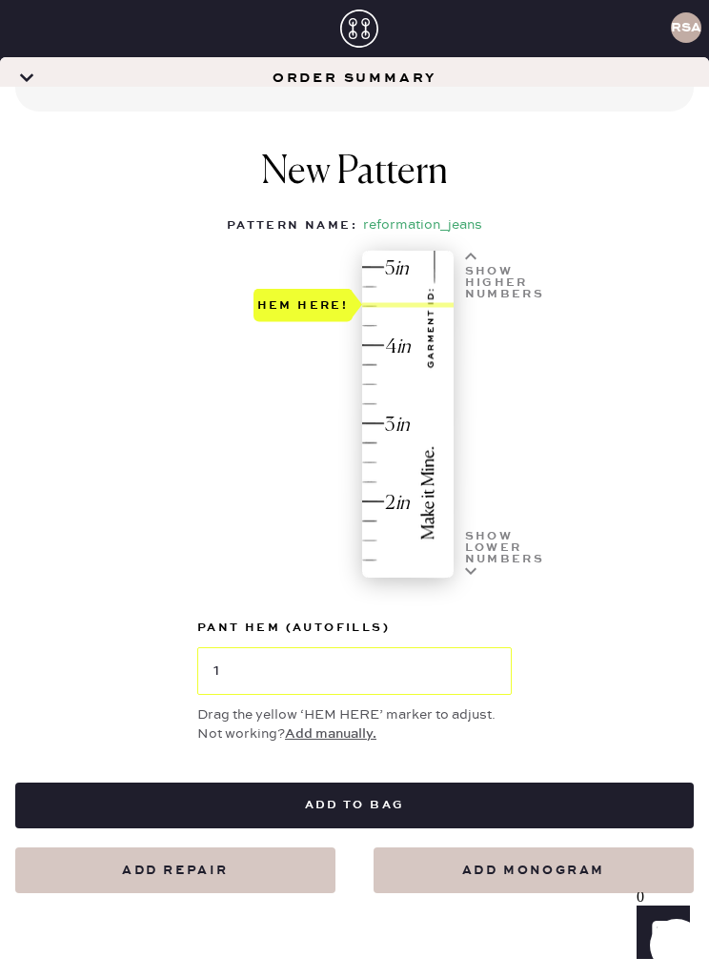
type input "4.5"
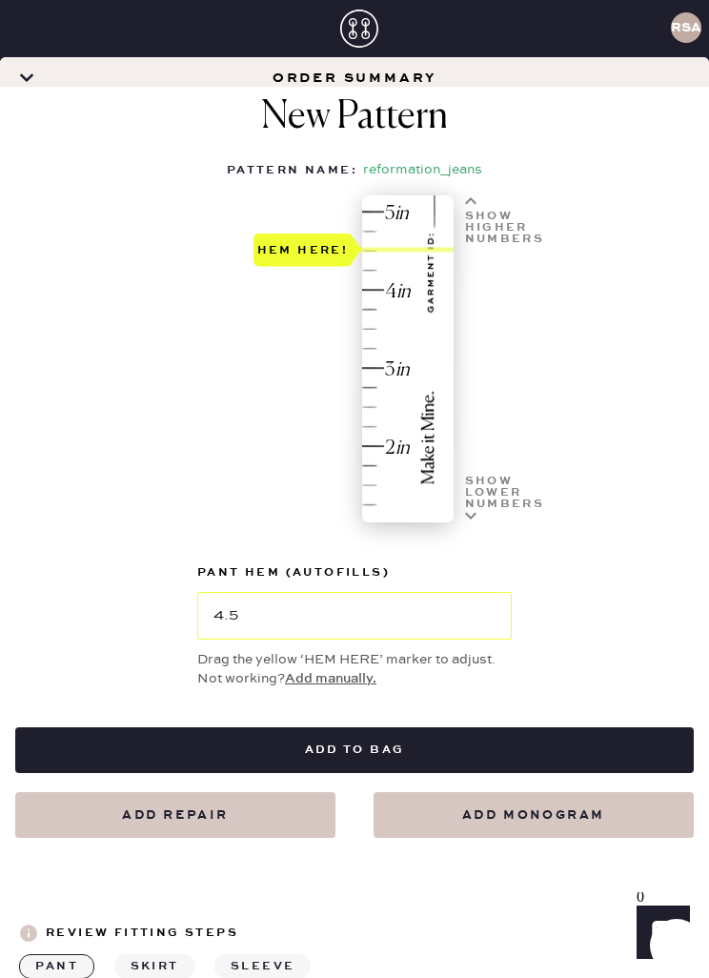
scroll to position [1006, 0]
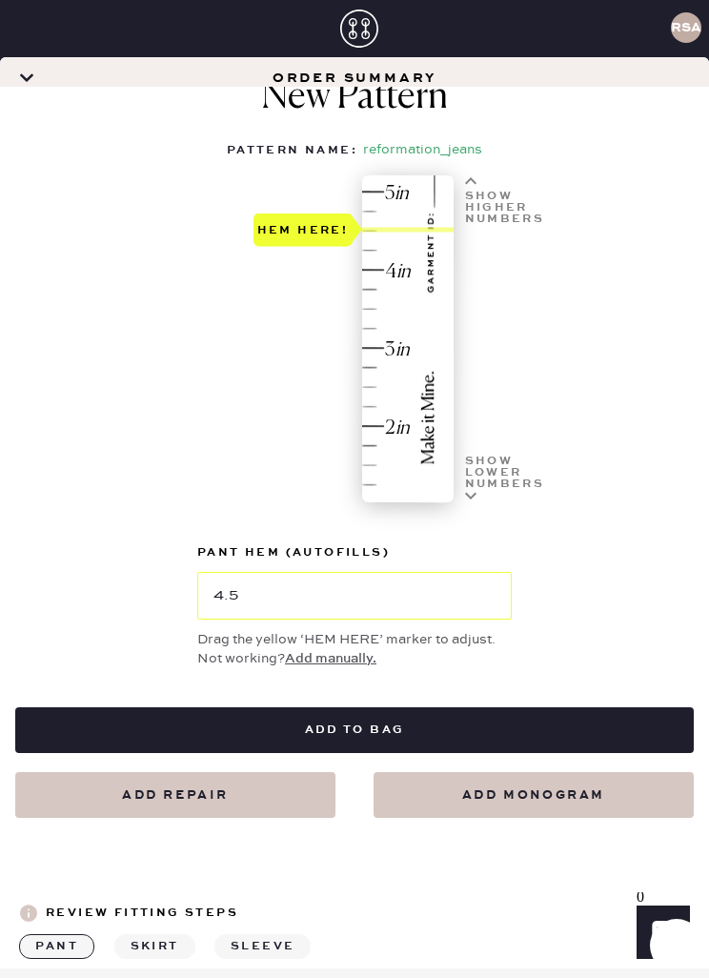
click at [449, 572] on input "4.5" at bounding box center [354, 596] width 315 height 48
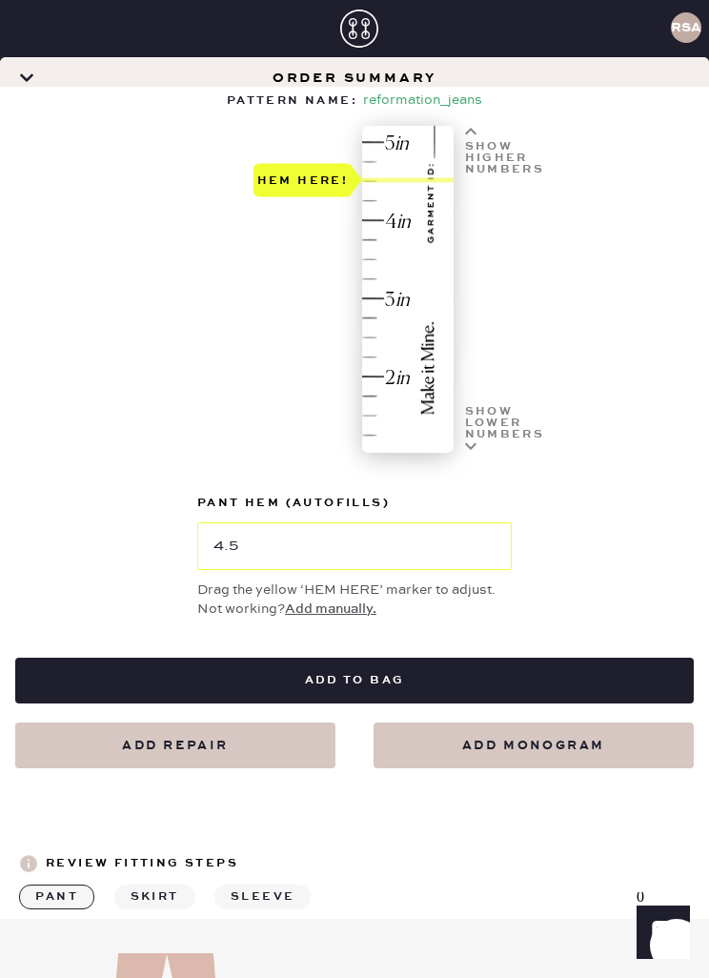
click at [493, 658] on button "Add to bag" at bounding box center [354, 681] width 679 height 46
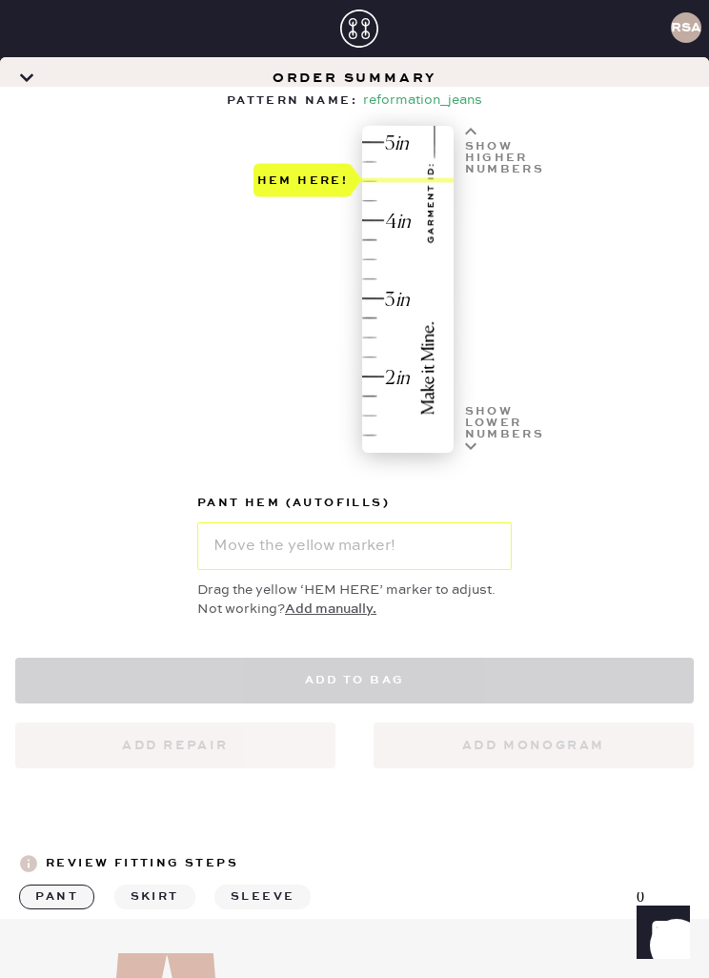
scroll to position [834, 0]
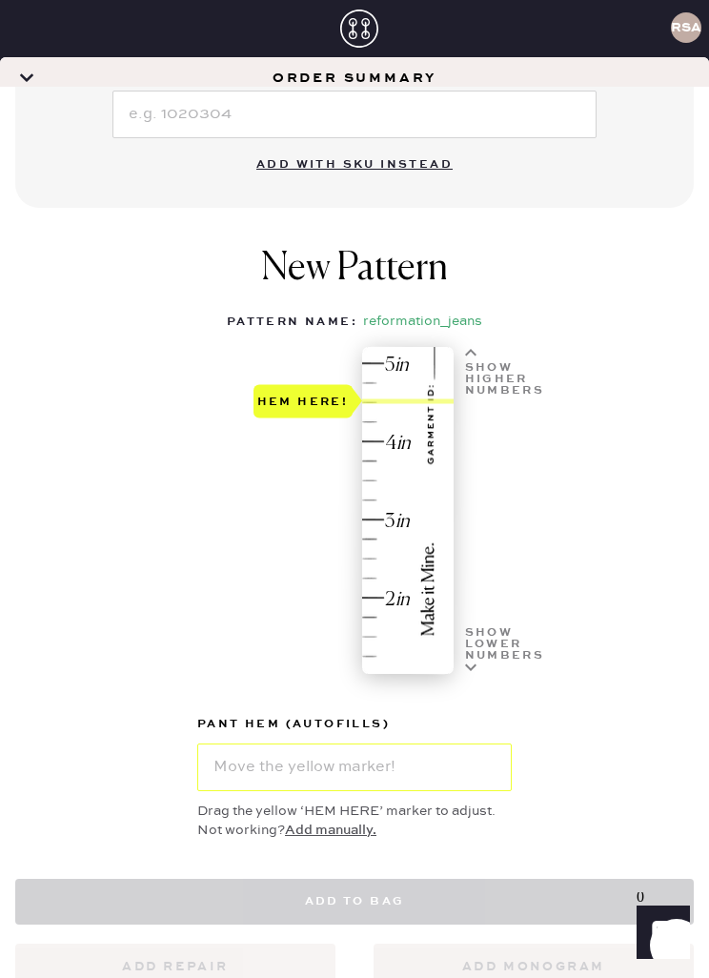
select select "2"
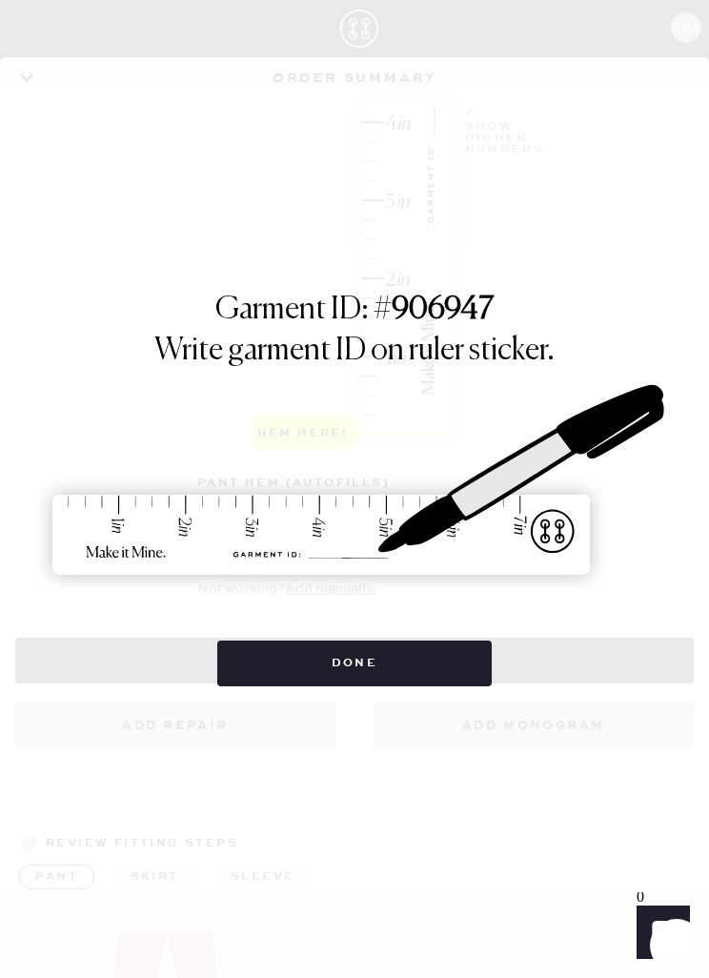
scroll to position [1017, 0]
click at [275, 661] on button "Done" at bounding box center [354, 664] width 275 height 46
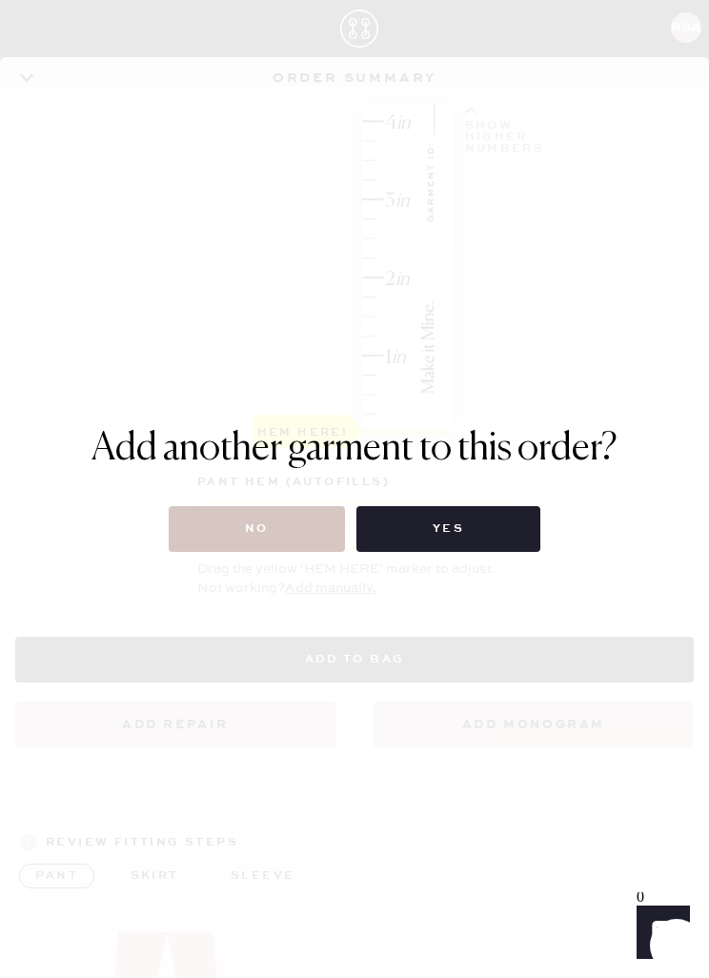
click at [409, 534] on button "Yes" at bounding box center [448, 529] width 184 height 46
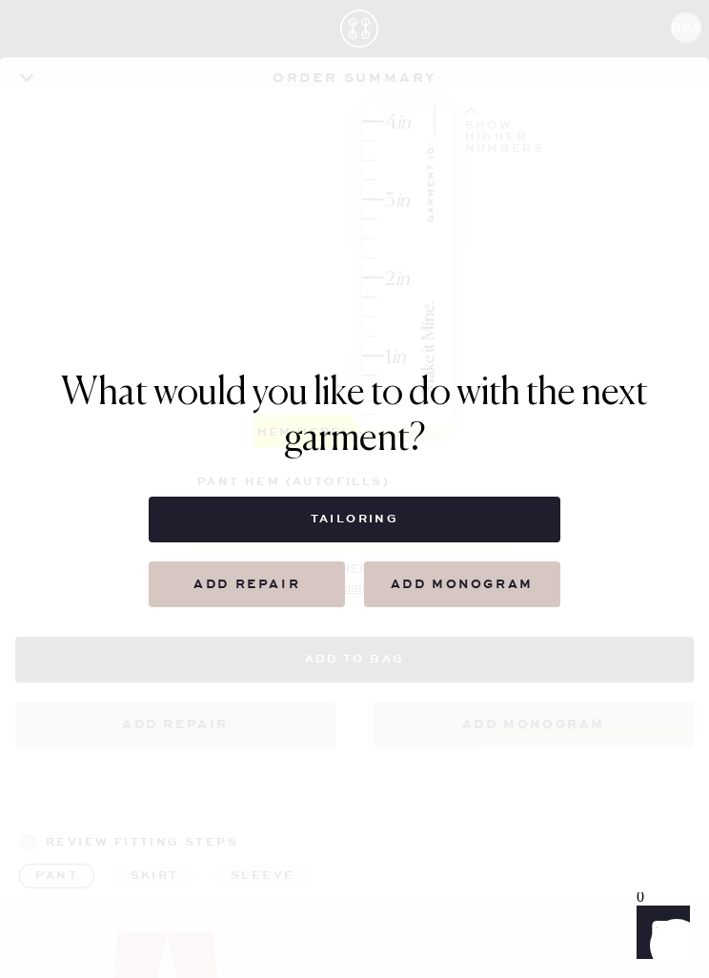
click at [175, 501] on button "Tailoring" at bounding box center [354, 520] width 411 height 46
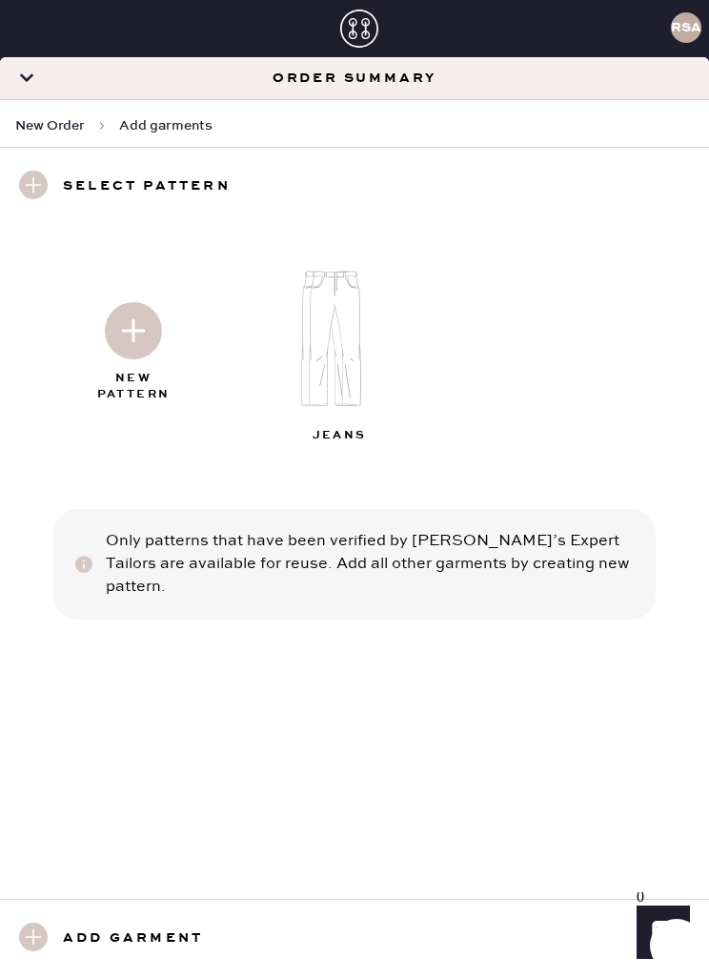
click at [122, 302] on img at bounding box center [133, 330] width 57 height 57
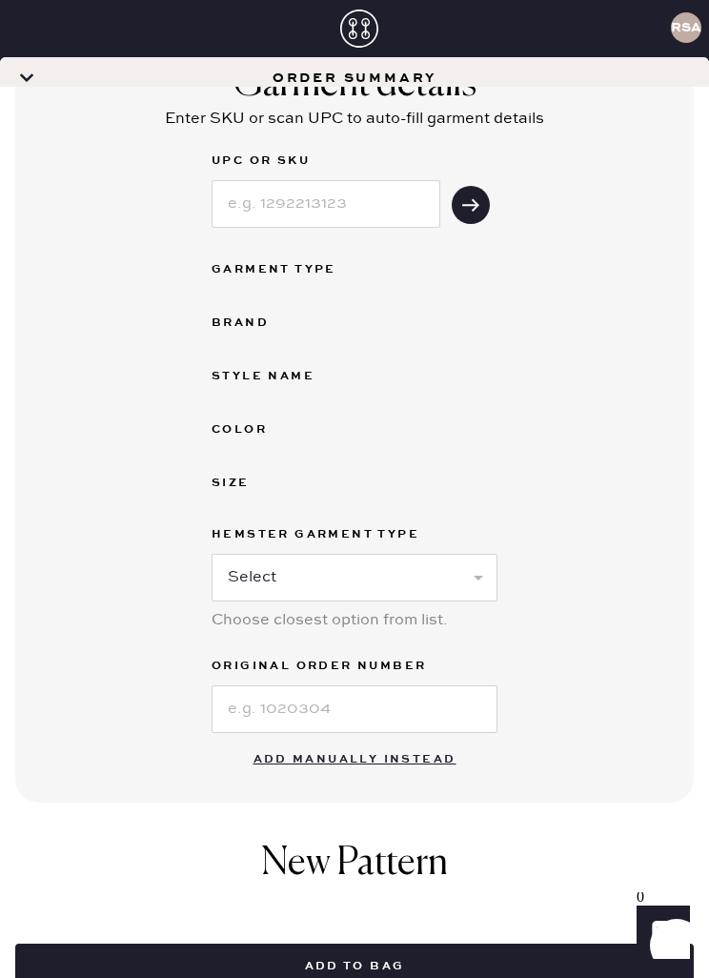
scroll to position [181, 0]
click at [410, 740] on button "Add manually instead" at bounding box center [355, 759] width 226 height 38
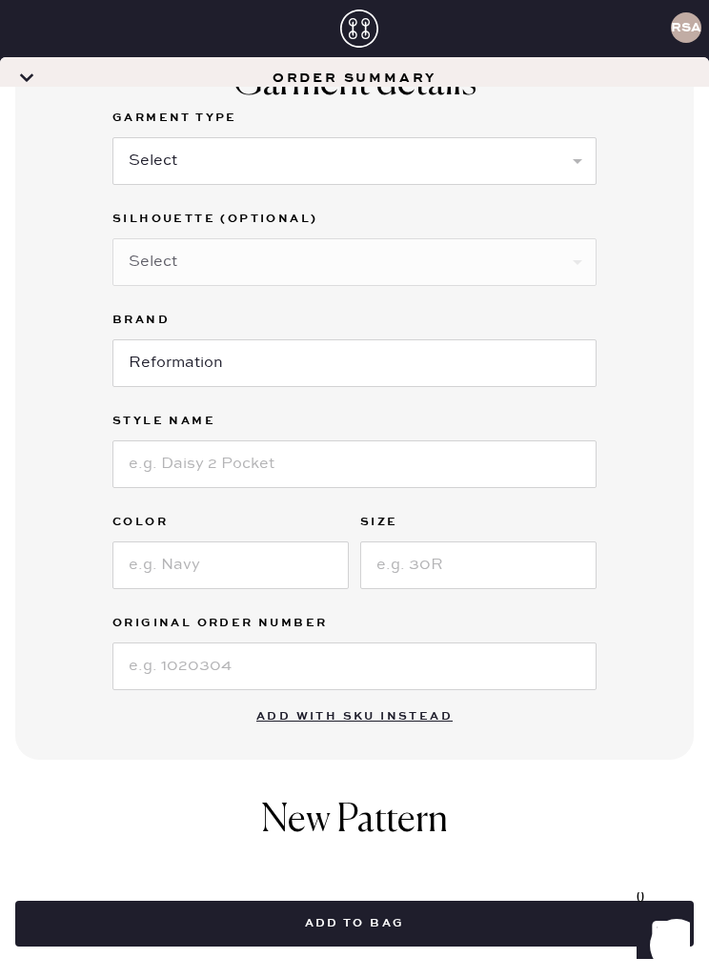
click at [493, 137] on select "Select Basic Skirt Jeans Leggings Pants Shorts Basic Sleeved Dress Basic Sleeve…" at bounding box center [354, 161] width 484 height 48
select select "6"
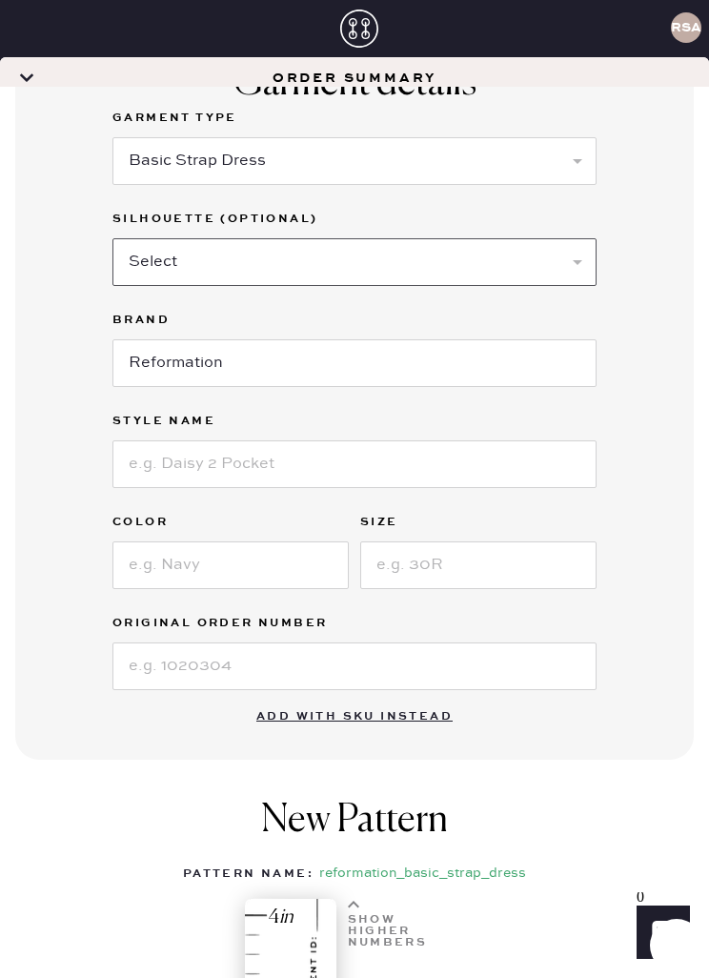
click at [517, 238] on select "Select Maxi Dress Midi Dress Mini Dress Other" at bounding box center [354, 262] width 484 height 48
select select "39"
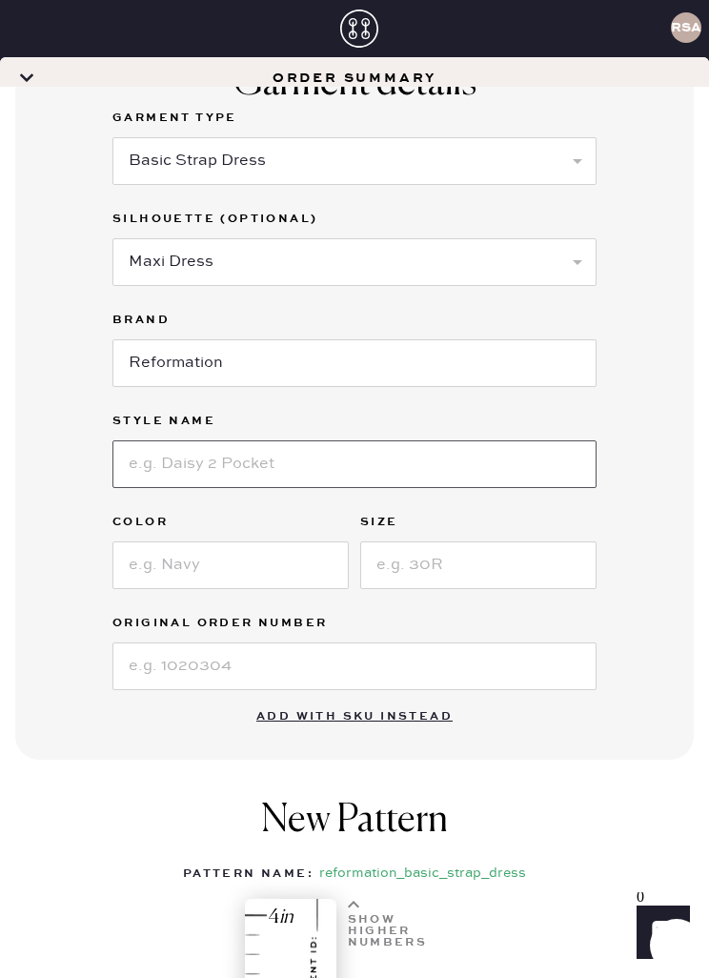
click at [312, 440] on input at bounding box center [354, 464] width 484 height 48
type input "[PERSON_NAME] dress"
click at [330, 541] on input at bounding box center [230, 565] width 236 height 48
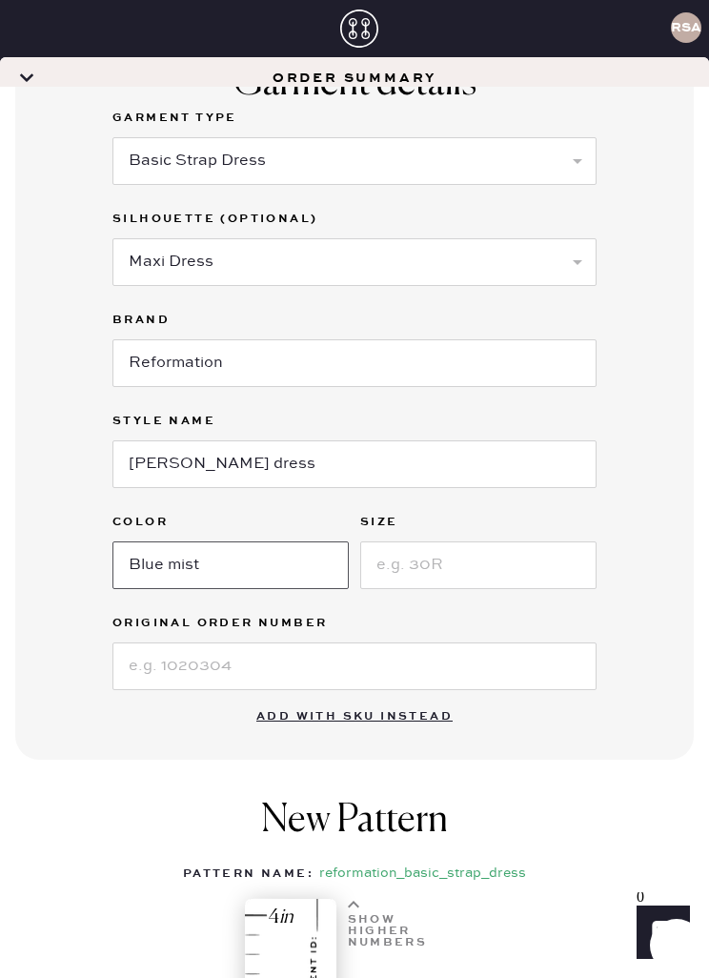
type input "Blue mist"
click at [512, 541] on input at bounding box center [478, 565] width 236 height 48
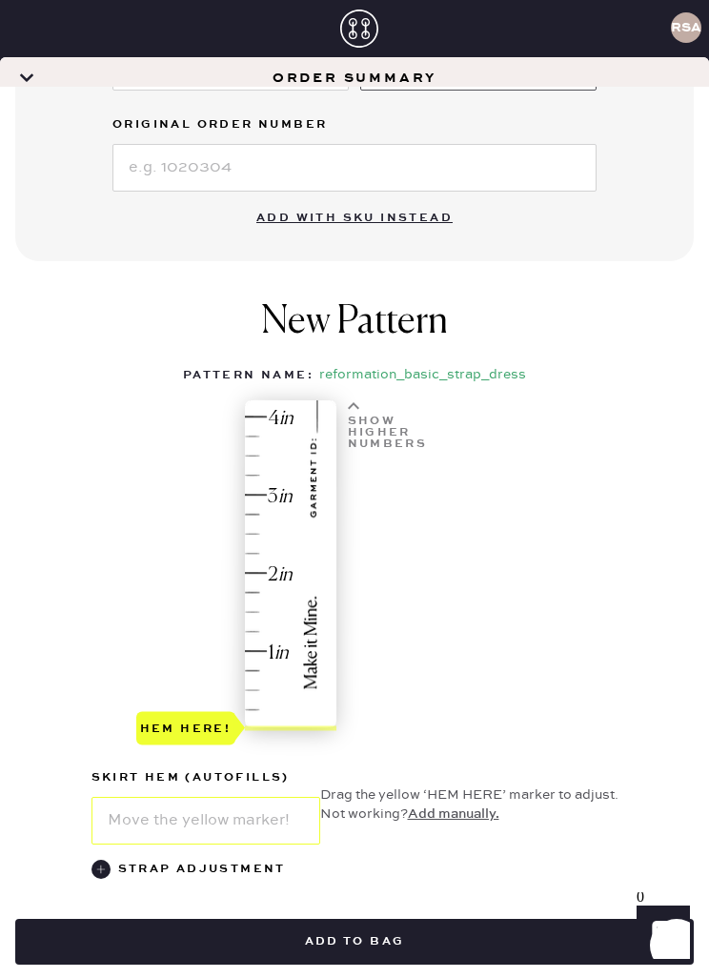
scroll to position [784, 0]
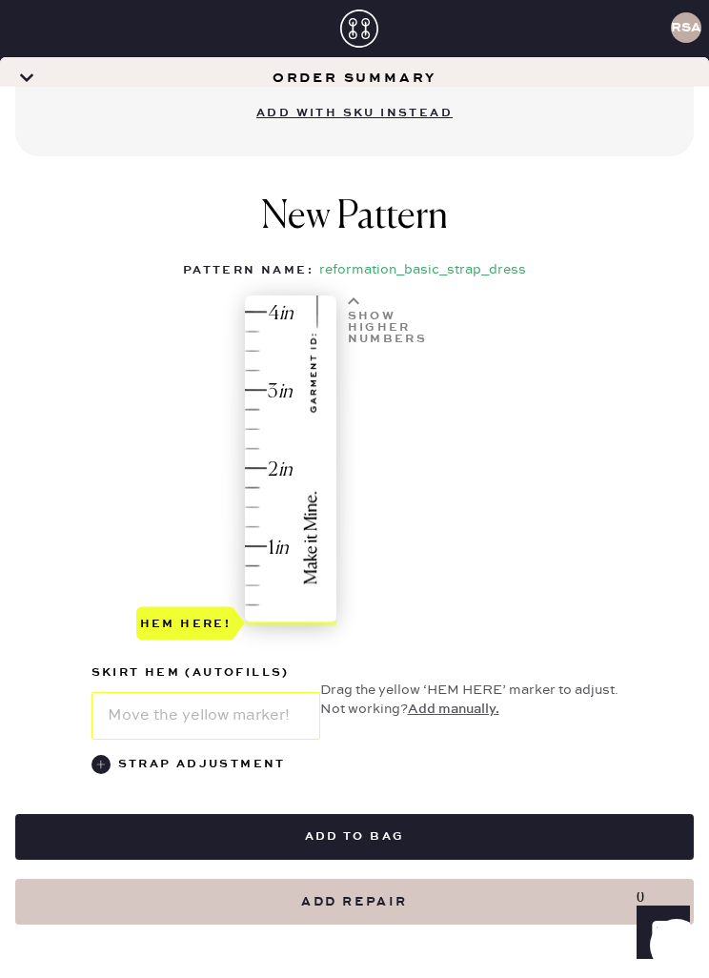
type input "0"
click at [267, 336] on div "Hem here!" at bounding box center [237, 466] width 203 height 343
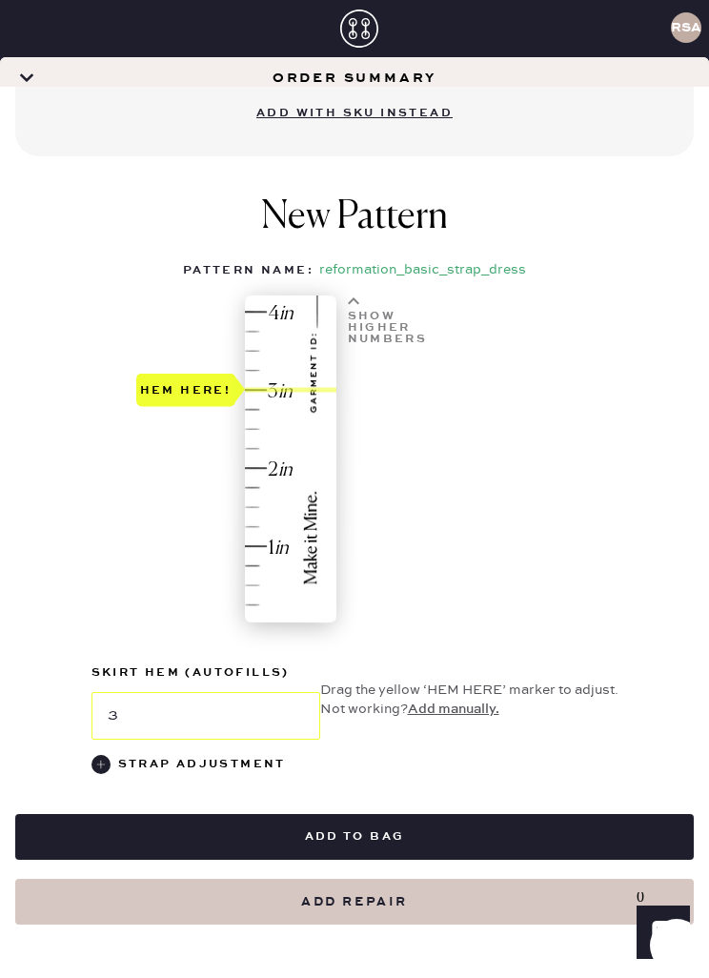
type input "3"
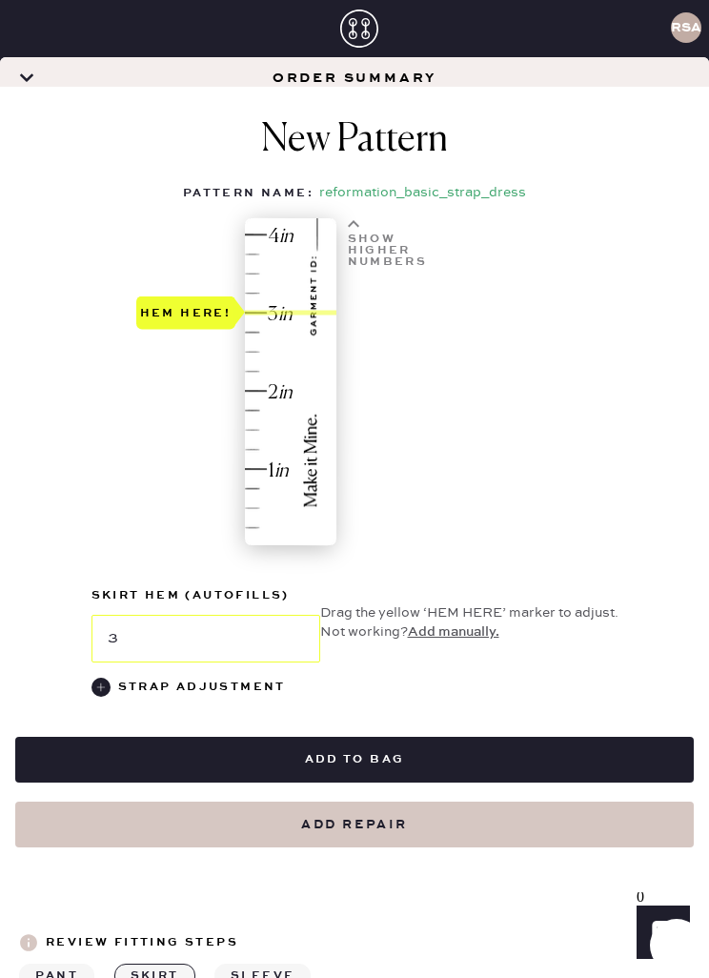
scroll to position [869, 0]
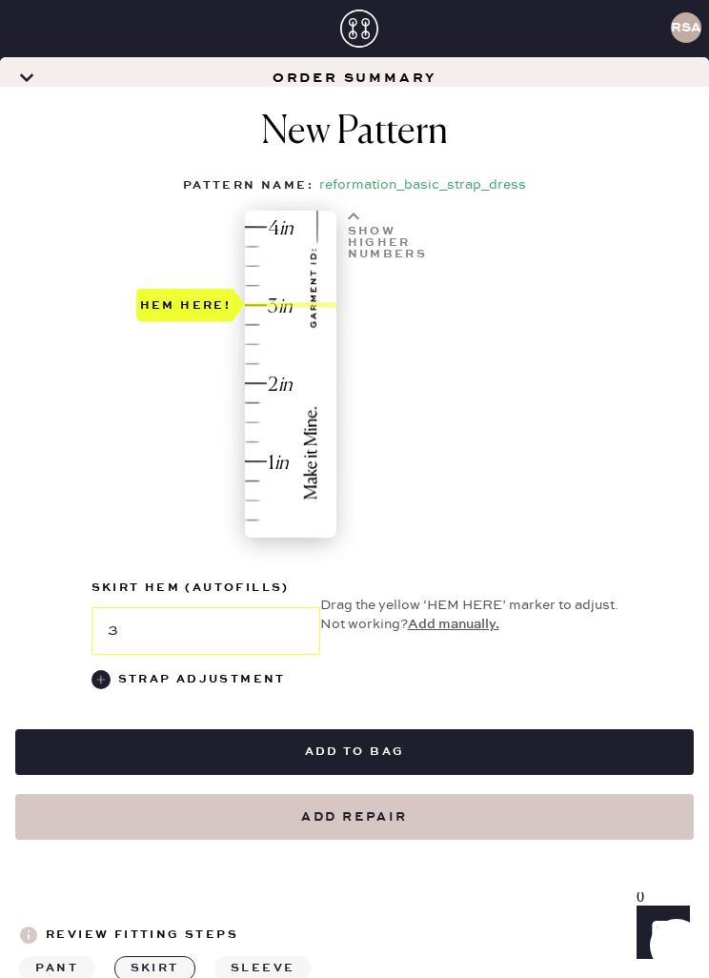
click at [410, 729] on button "Add to bag" at bounding box center [354, 752] width 679 height 46
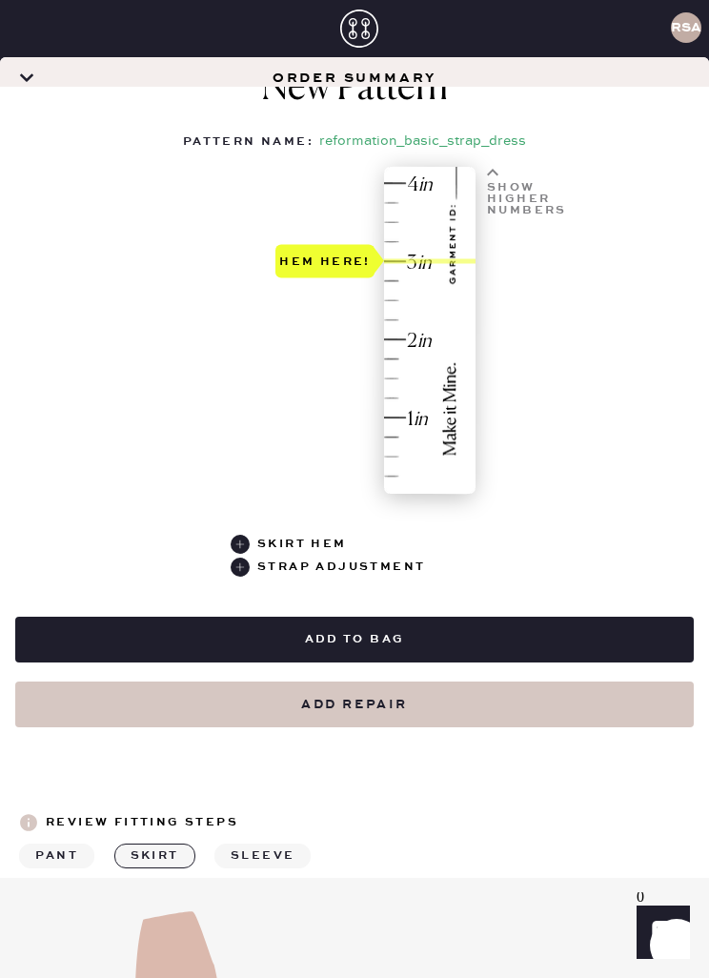
select select "6"
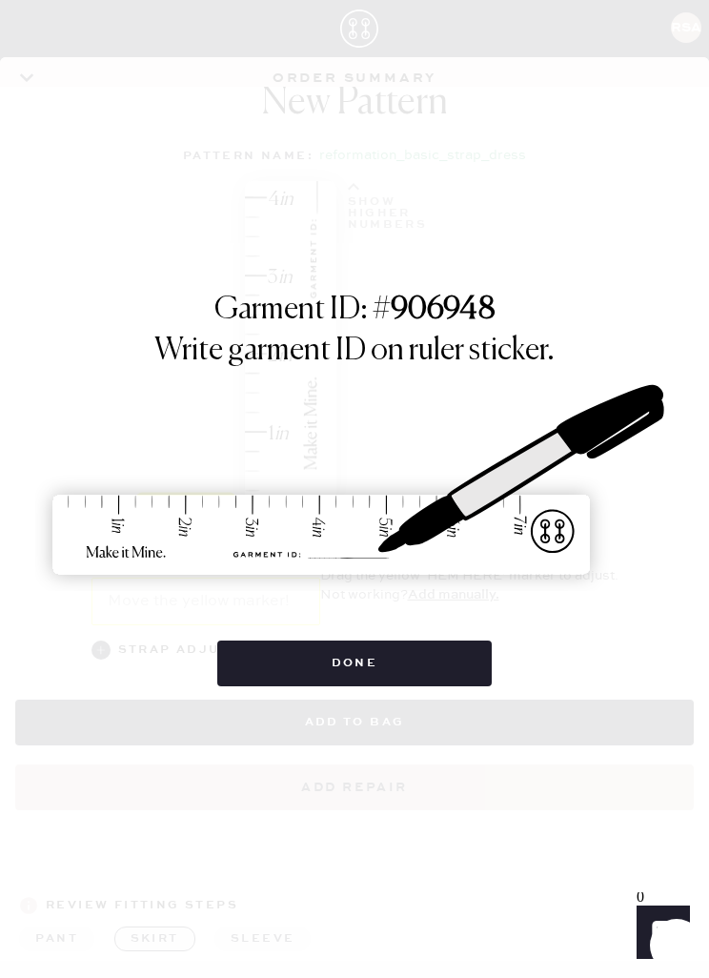
scroll to position [944, 0]
click at [372, 659] on button "Done" at bounding box center [354, 664] width 275 height 46
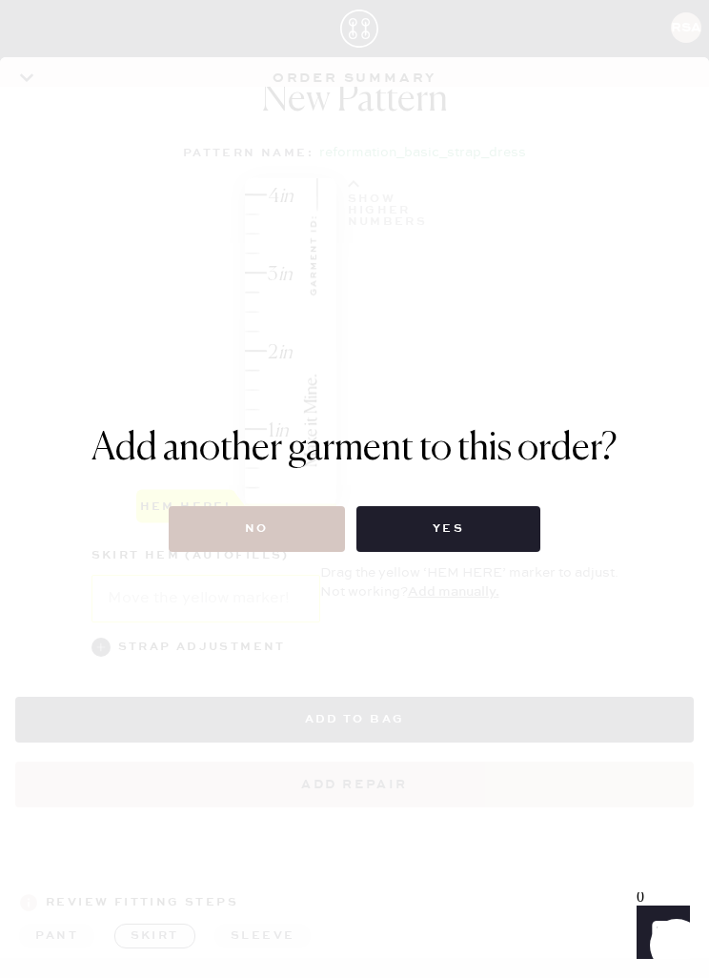
click at [302, 521] on button "No" at bounding box center [257, 529] width 176 height 46
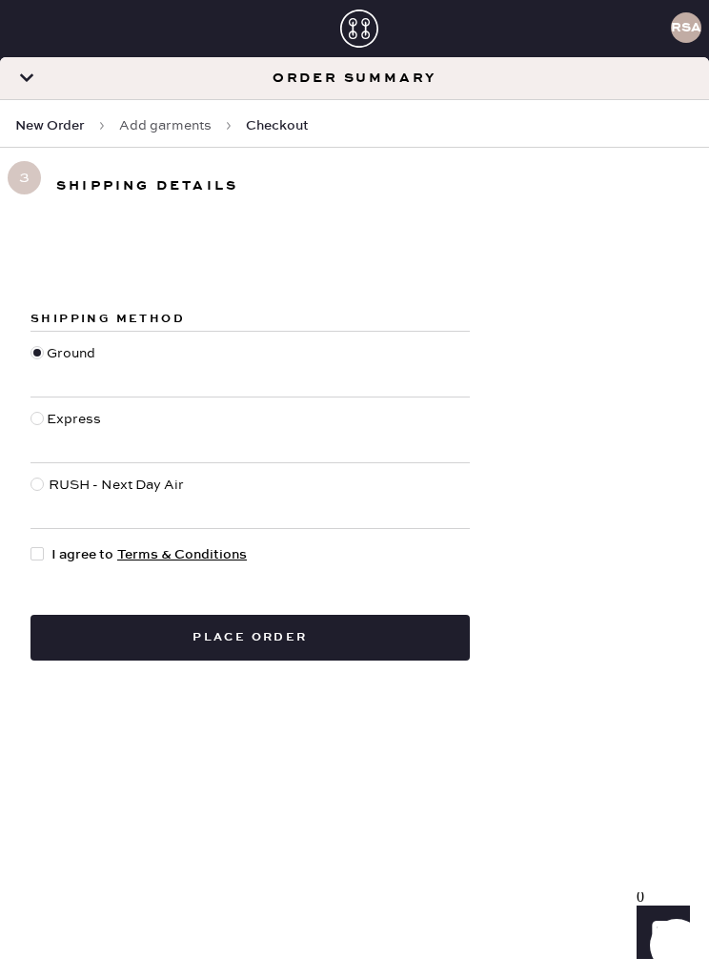
click at [428, 624] on button "Place order" at bounding box center [250, 638] width 439 height 46
click at [52, 559] on span "I agree to Terms & Conditions" at bounding box center [148, 554] width 195 height 21
click at [31, 545] on input "I agree to Terms & Conditions" at bounding box center [31, 544] width 1 height 1
checkbox input "true"
click at [188, 640] on button "Place order" at bounding box center [250, 638] width 439 height 46
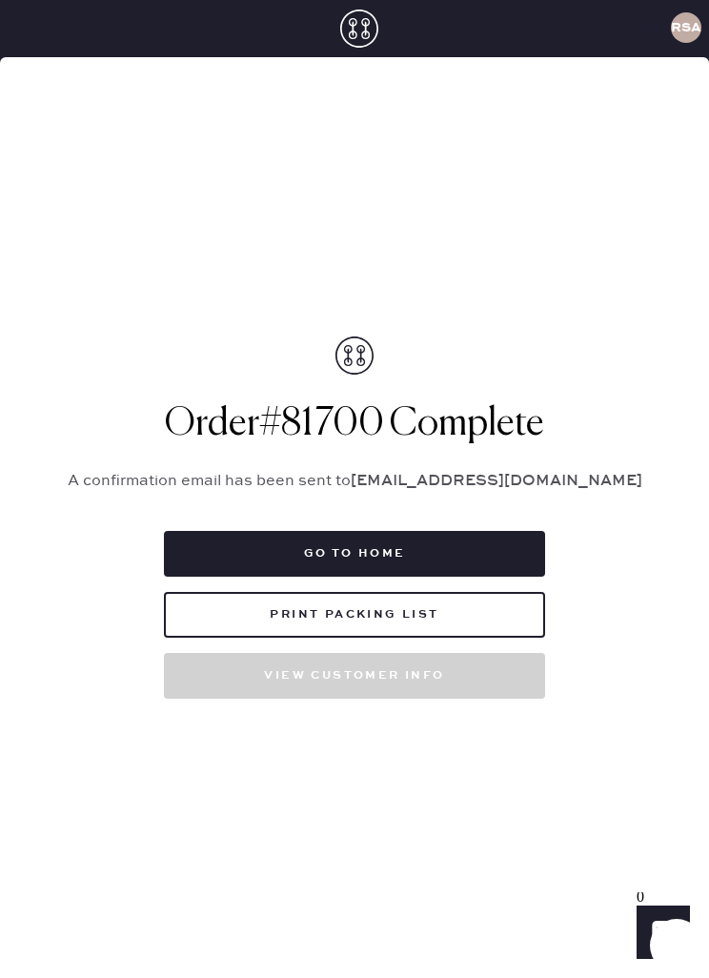
click at [466, 638] on button "Print Packing List" at bounding box center [354, 615] width 381 height 46
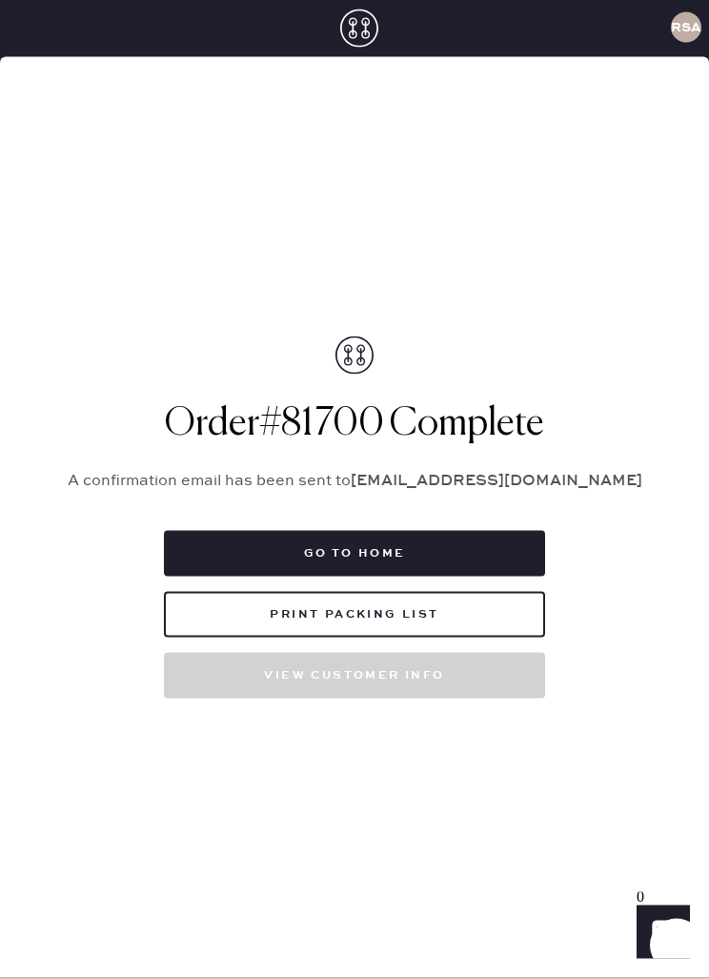
scroll to position [40, 0]
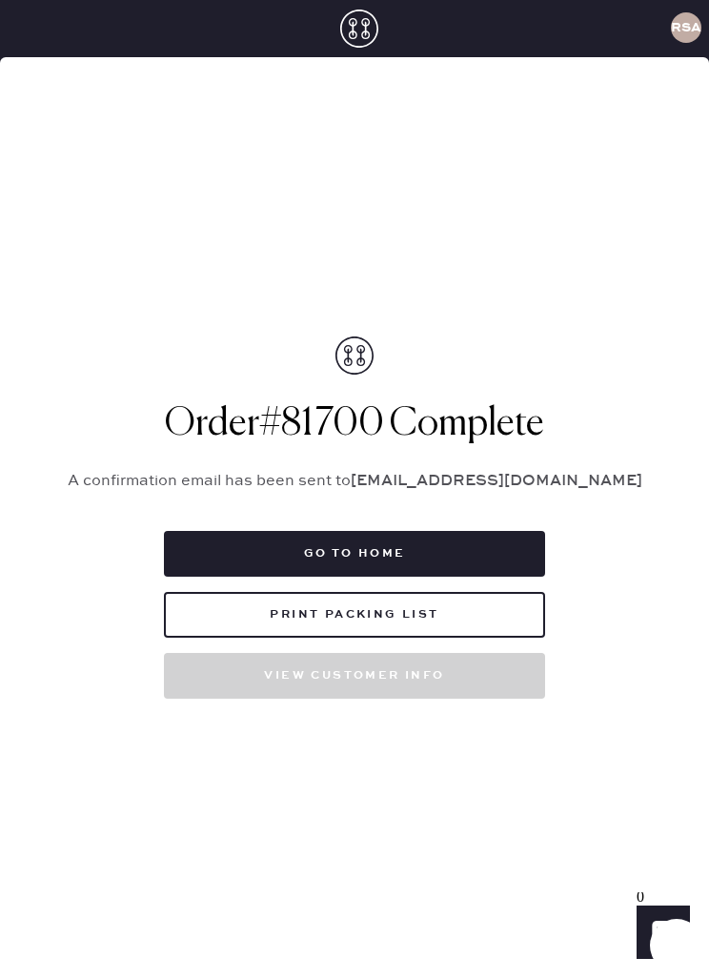
click at [475, 543] on button "Go to home" at bounding box center [354, 554] width 381 height 46
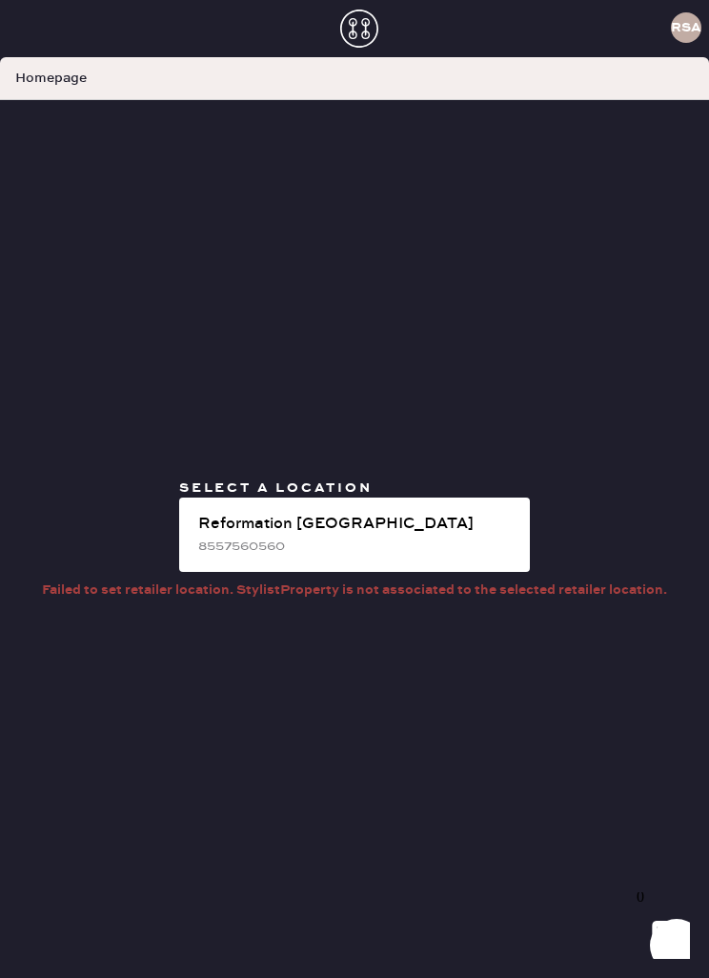
click at [692, 37] on div "RSA" at bounding box center [686, 27] width 31 height 31
click at [678, 30] on h3 "RSA" at bounding box center [686, 27] width 31 height 13
click at [399, 536] on div "Reformation [GEOGRAPHIC_DATA]" at bounding box center [356, 524] width 316 height 23
click at [493, 536] on div "Reformation [GEOGRAPHIC_DATA]" at bounding box center [356, 524] width 316 height 23
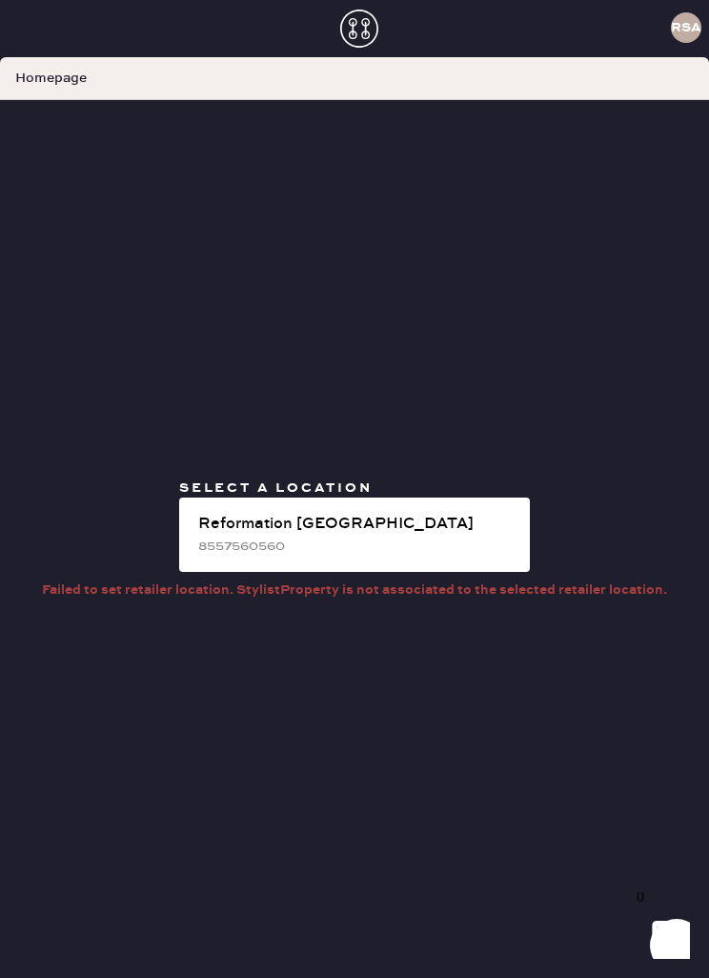
click at [419, 536] on div "Reformation [GEOGRAPHIC_DATA]" at bounding box center [356, 524] width 316 height 23
click at [439, 532] on div "Reformation [GEOGRAPHIC_DATA]" at bounding box center [356, 524] width 316 height 23
click at [434, 536] on div "Reformation [GEOGRAPHIC_DATA]" at bounding box center [356, 524] width 316 height 23
click at [700, 27] on h3 "RSA" at bounding box center [686, 27] width 31 height 13
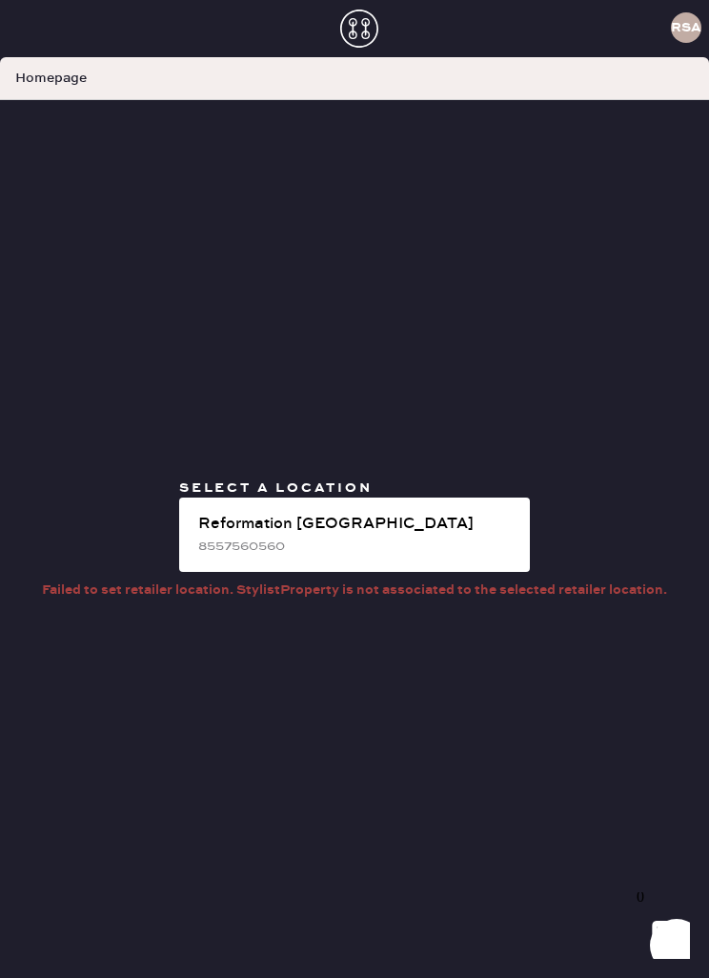
click at [694, 25] on h3 "RSA" at bounding box center [686, 27] width 31 height 13
click at [677, 33] on h3 "RSA" at bounding box center [686, 27] width 31 height 13
click at [676, 33] on h3 "RSA" at bounding box center [686, 27] width 31 height 13
click at [425, 557] on div "8557560560" at bounding box center [356, 546] width 316 height 21
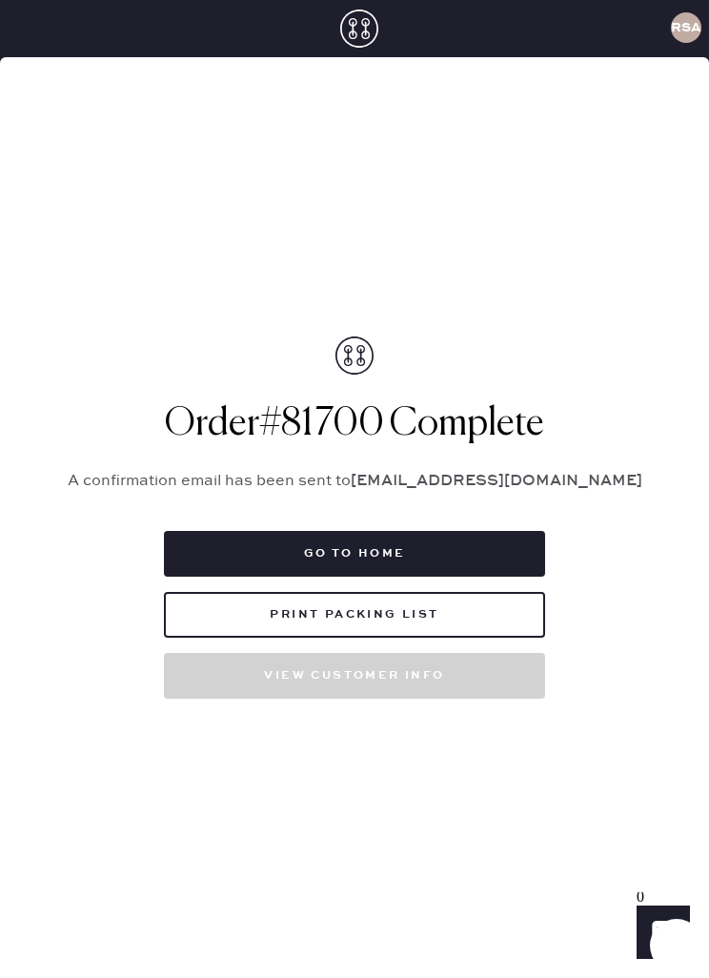
scroll to position [25, 0]
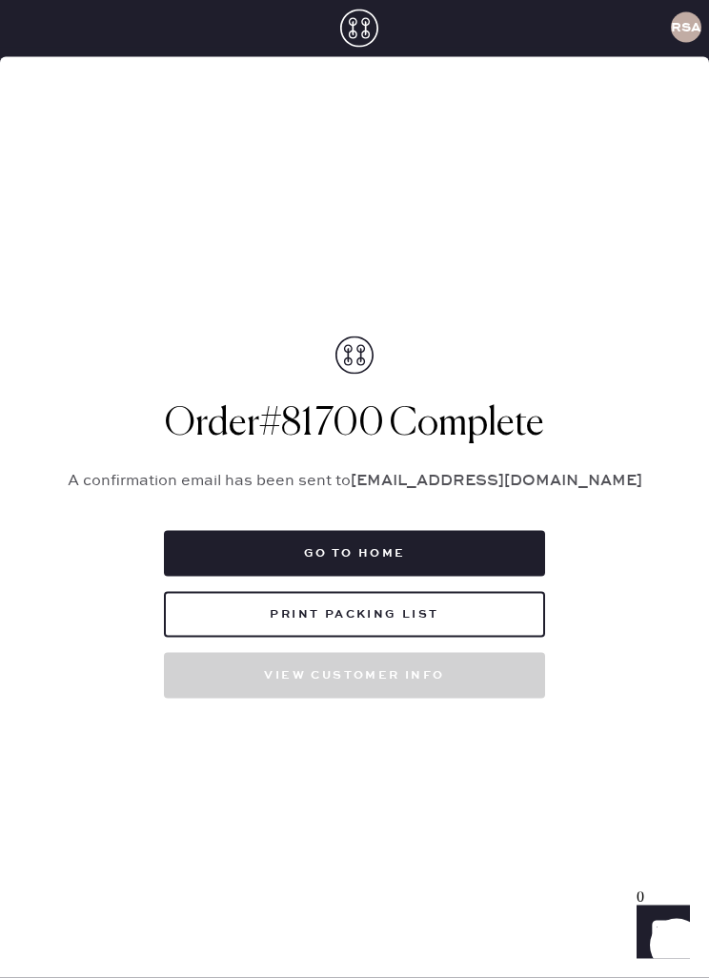
click at [499, 562] on button "Go to home" at bounding box center [354, 554] width 381 height 46
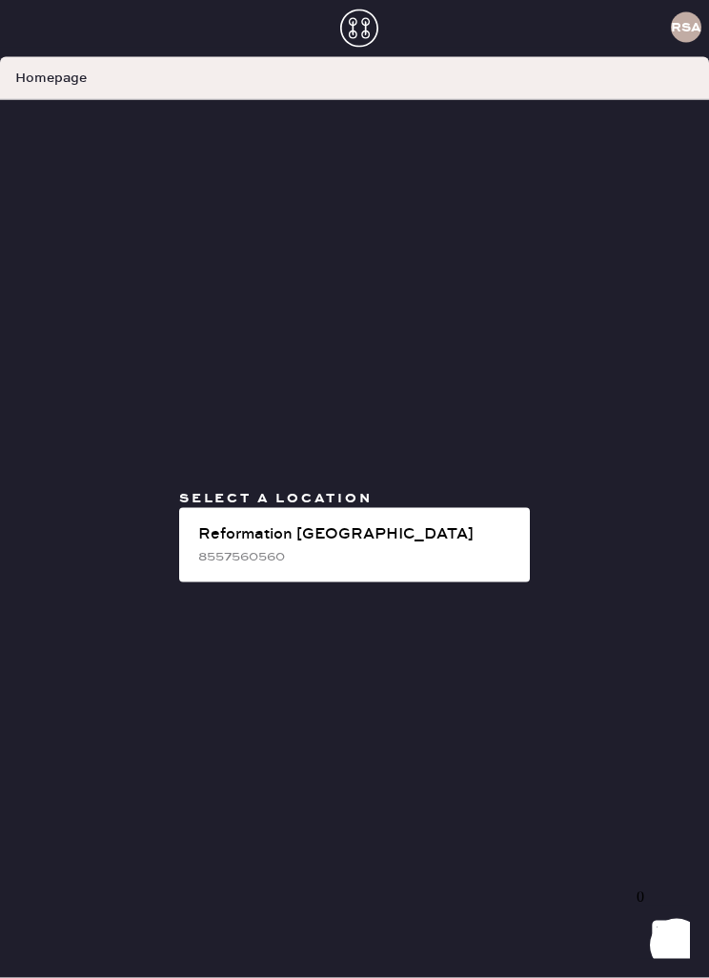
scroll to position [0, 0]
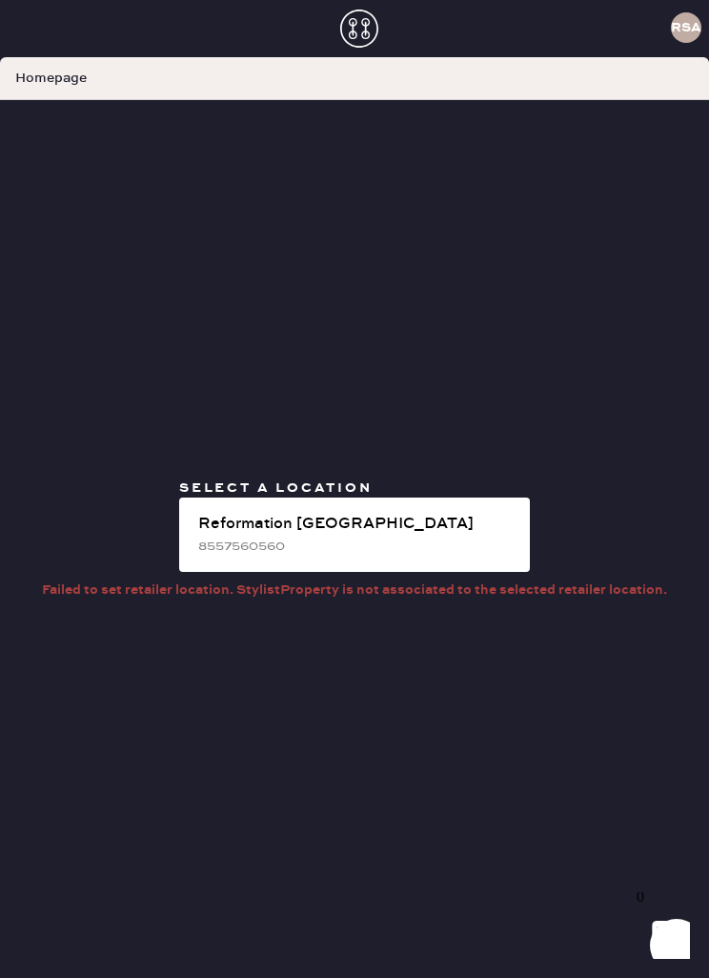
click at [487, 536] on div "Reformation [GEOGRAPHIC_DATA]" at bounding box center [356, 524] width 316 height 23
click at [479, 536] on div "Reformation [GEOGRAPHIC_DATA]" at bounding box center [356, 524] width 316 height 23
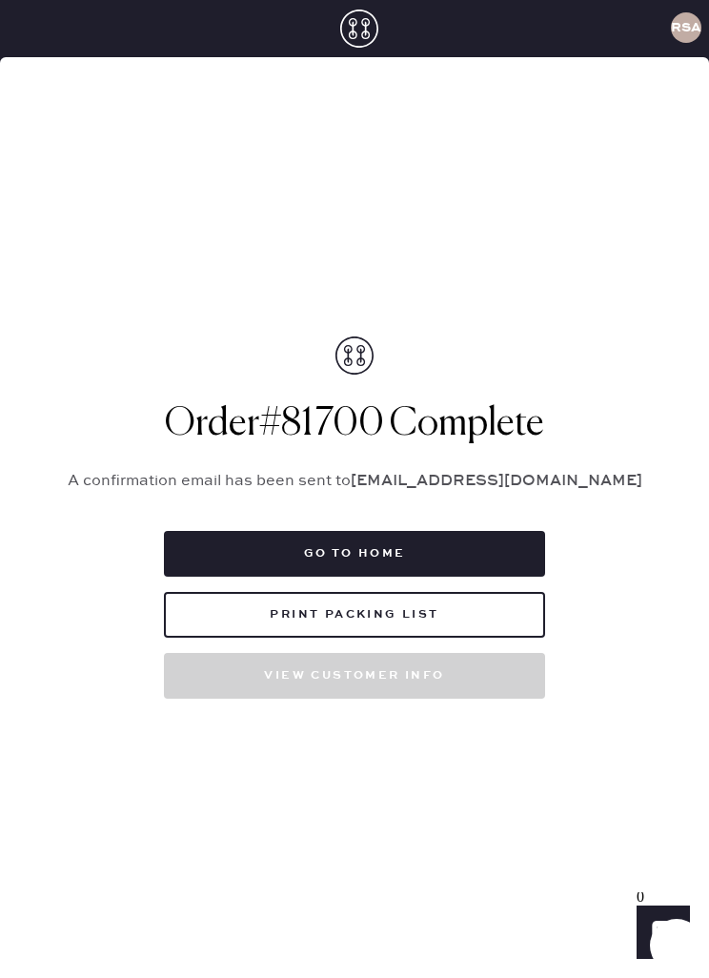
click at [491, 699] on button "View customer info" at bounding box center [354, 676] width 381 height 46
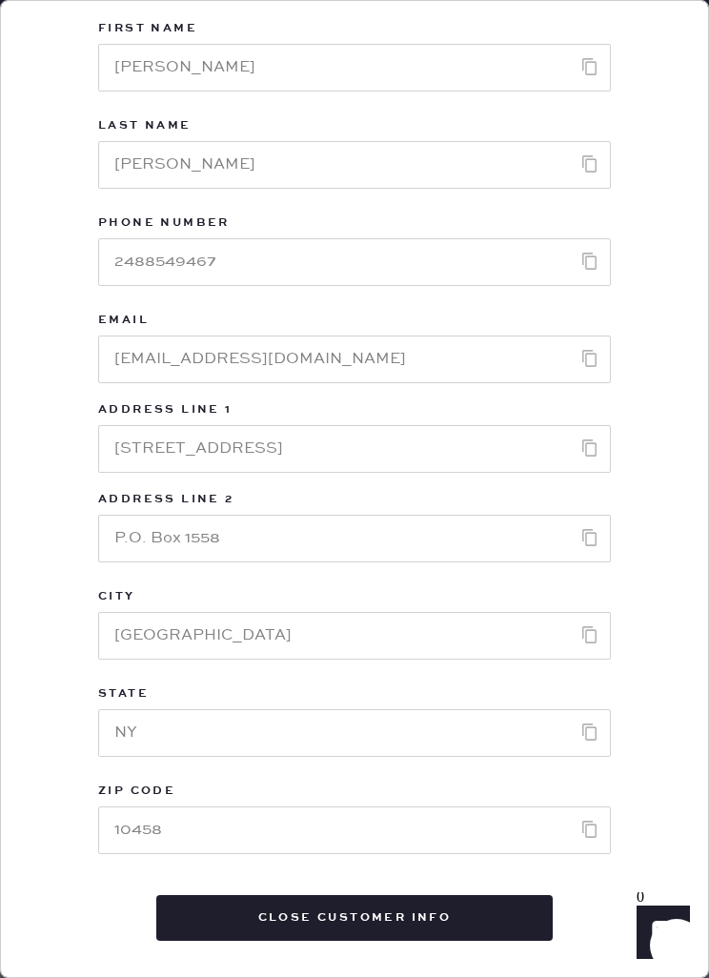
scroll to position [41, 0]
click at [446, 913] on button "Close Customer Info" at bounding box center [354, 918] width 397 height 46
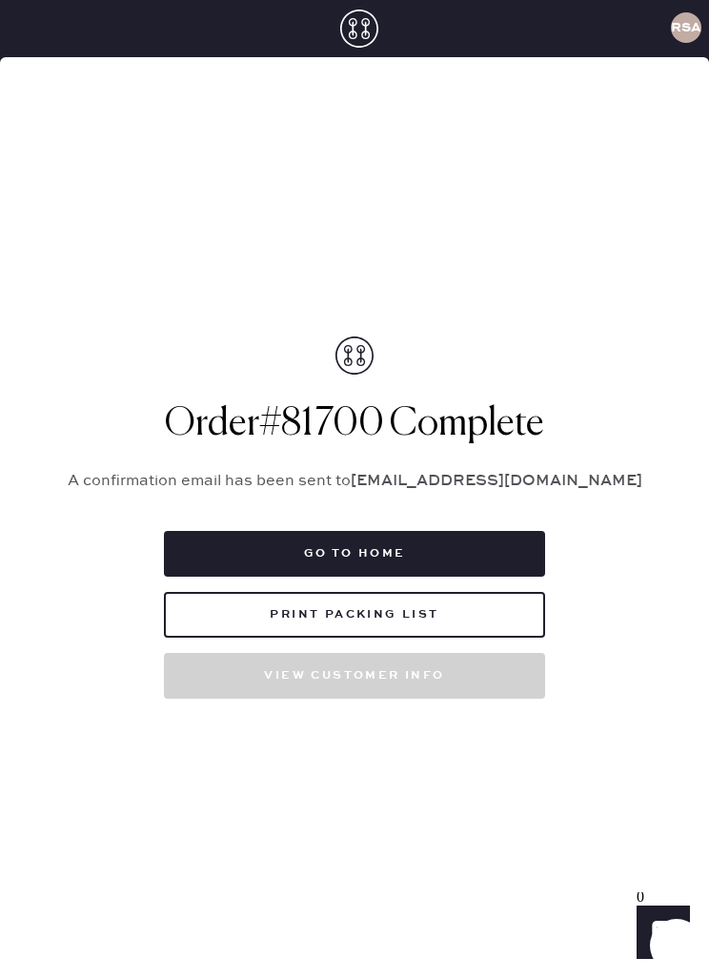
click at [678, 51] on div "RSA Packing list Order # 81700 Customer information # 79612 Lydia Zhang lydiaro…" at bounding box center [354, 489] width 709 height 978
click at [677, 51] on div "RSA Packing list Order # 81700 Customer information # 79612 Lydia Zhang lydiaro…" at bounding box center [354, 489] width 709 height 978
click at [369, 21] on use at bounding box center [359, 29] width 38 height 38
click at [368, 21] on icon at bounding box center [359, 29] width 38 height 38
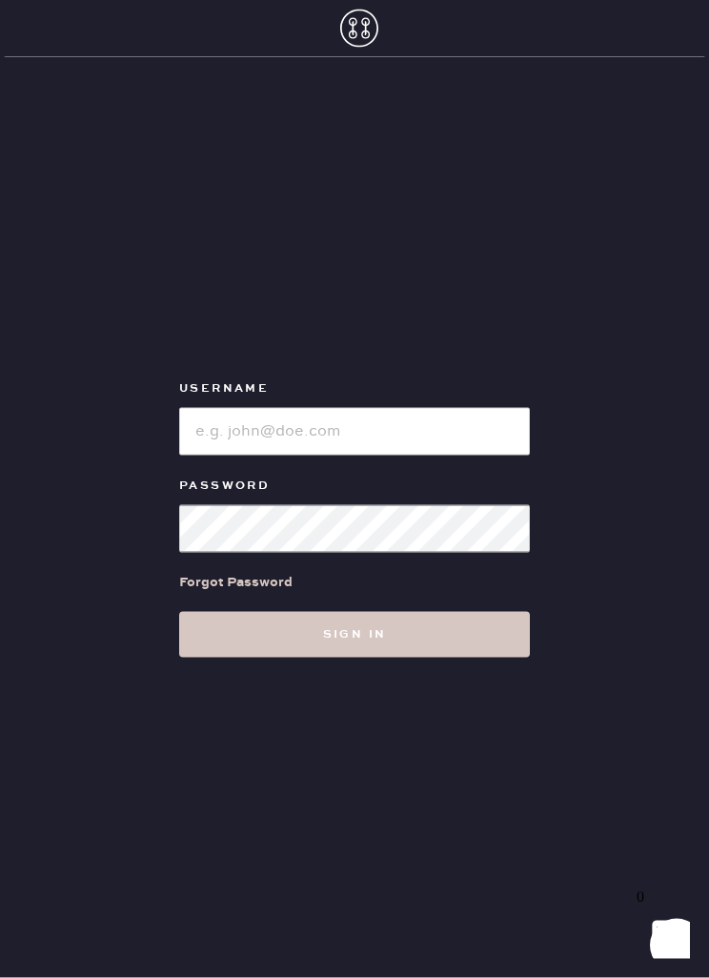
scroll to position [26, 0]
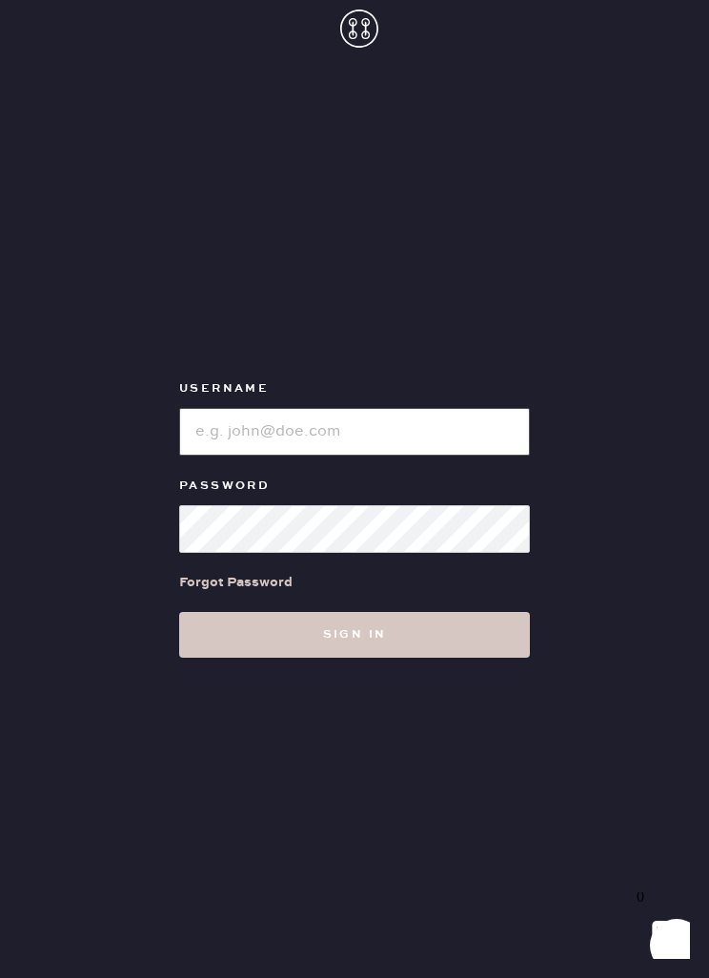
click at [480, 440] on input "loginName" at bounding box center [354, 432] width 351 height 48
click at [477, 624] on button "Sign in" at bounding box center [354, 635] width 351 height 46
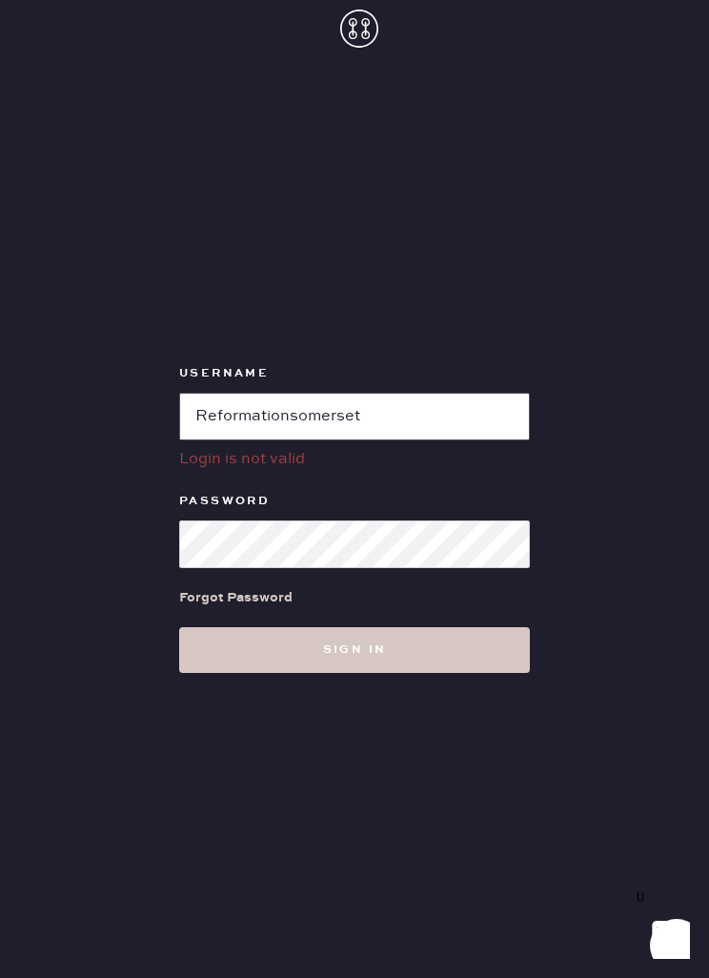
click at [488, 430] on input "loginName" at bounding box center [354, 417] width 351 height 48
click at [430, 440] on input "loginName" at bounding box center [354, 417] width 351 height 48
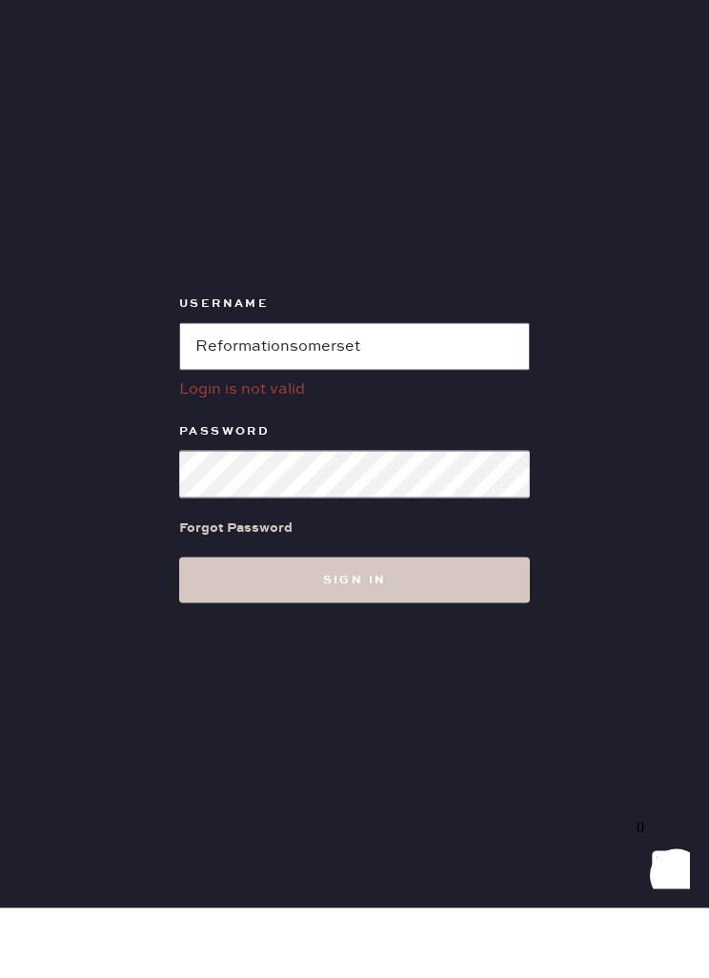
type input "Reformationsomerset"
click at [459, 627] on button "Sign in" at bounding box center [354, 650] width 351 height 46
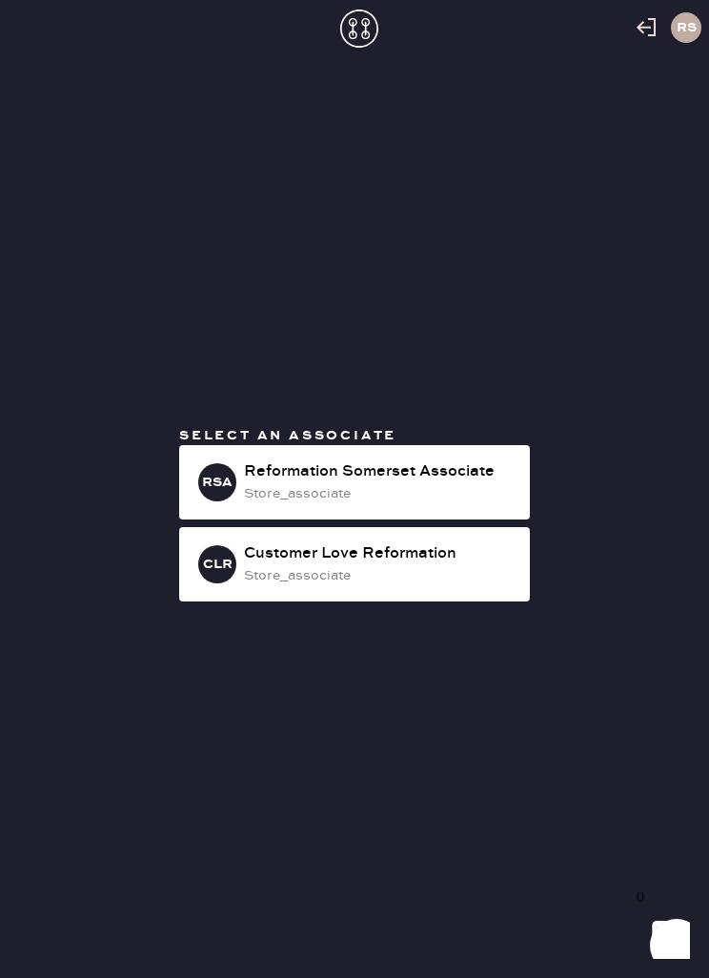
click at [491, 483] on div "Reformation Somerset Associate" at bounding box center [379, 471] width 271 height 23
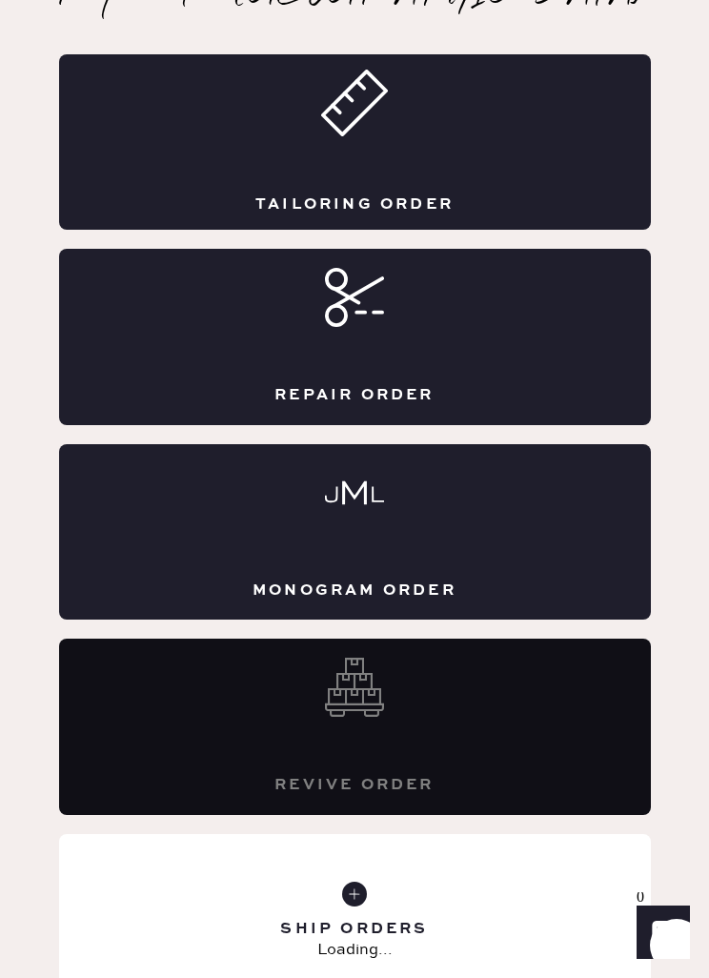
scroll to position [384, 0]
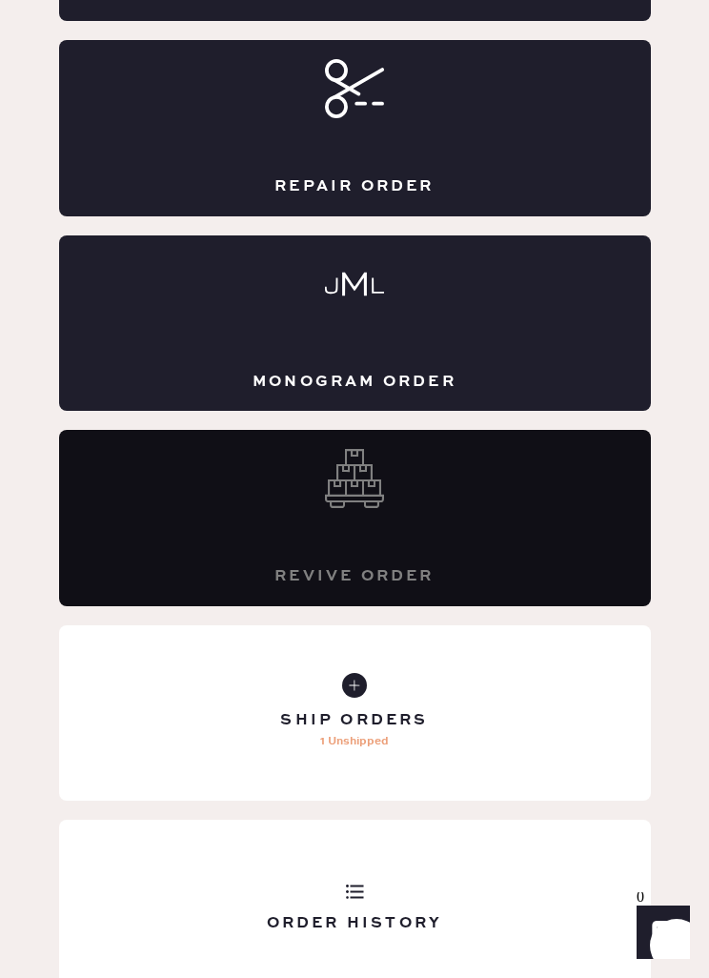
click at [365, 682] on use at bounding box center [354, 685] width 25 height 25
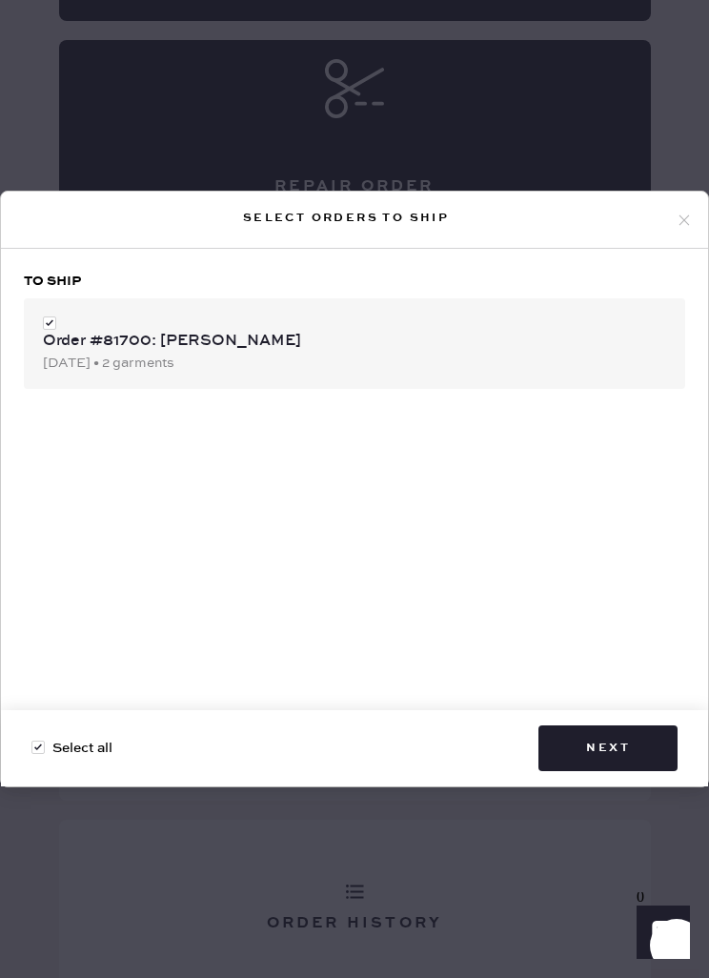
click at [618, 769] on button "Next" at bounding box center [608, 748] width 139 height 46
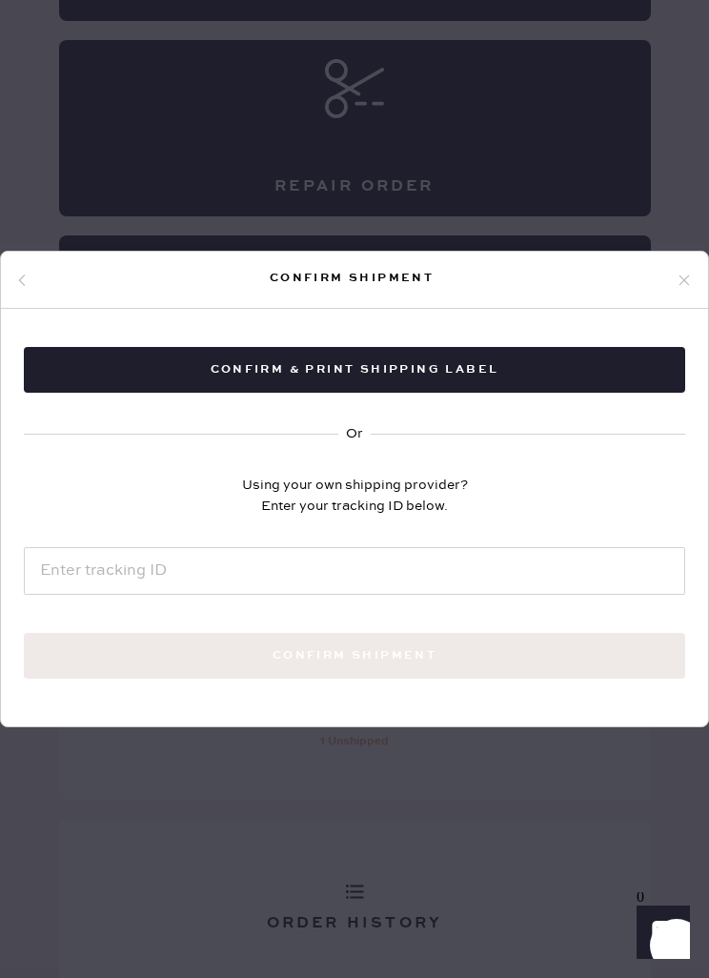
click at [576, 391] on button "Confirm & Print shipping label" at bounding box center [354, 370] width 661 height 46
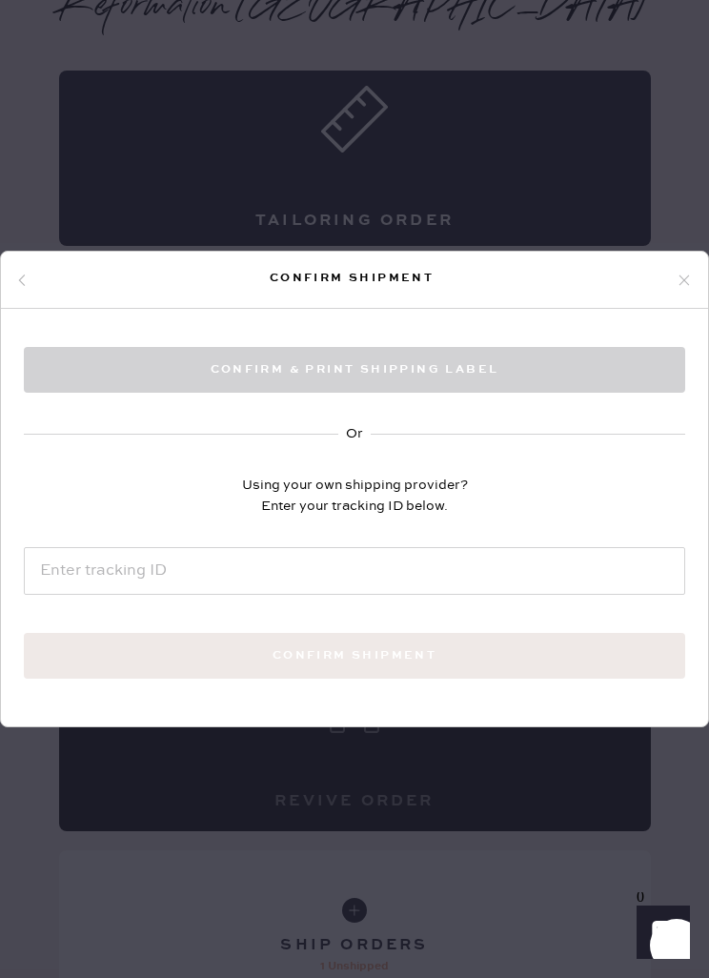
scroll to position [152, 0]
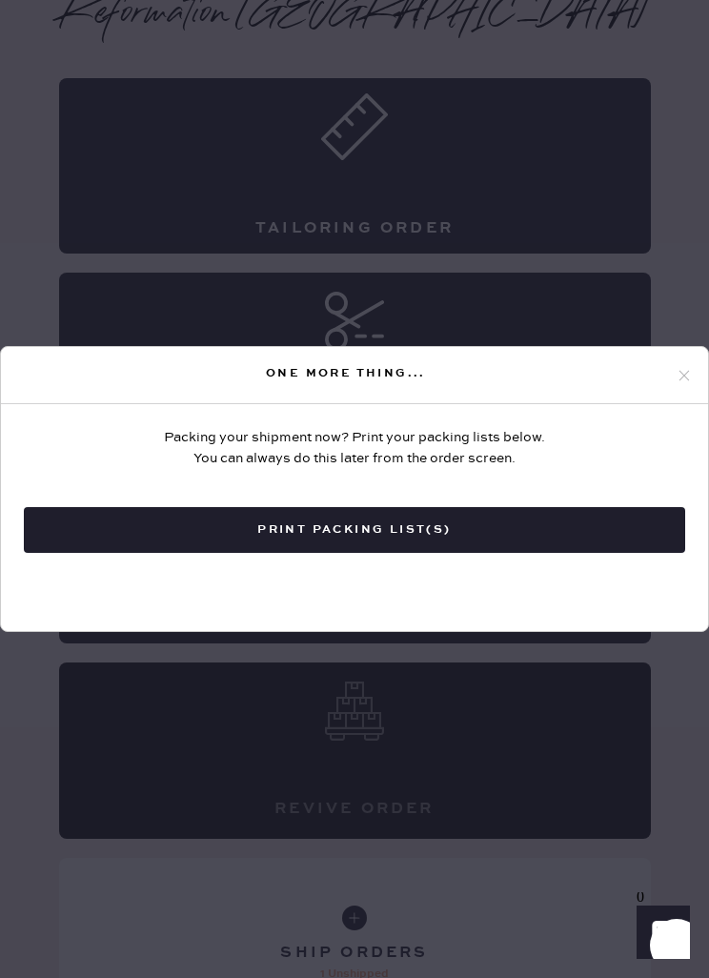
click at [622, 531] on button "Print Packing List(s)" at bounding box center [354, 530] width 661 height 46
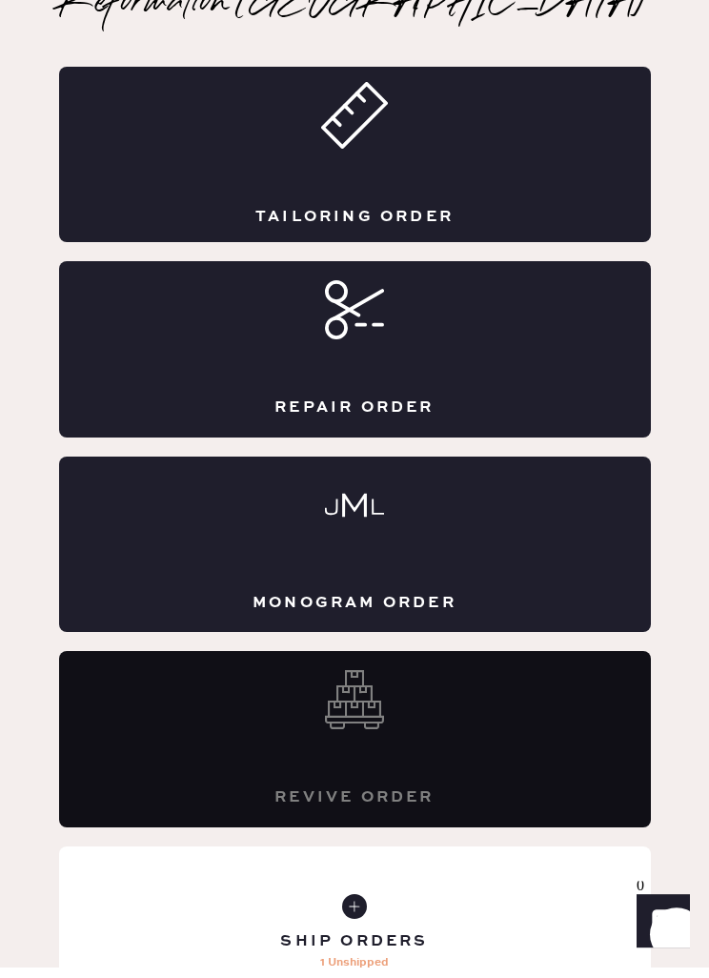
scroll to position [384, 0]
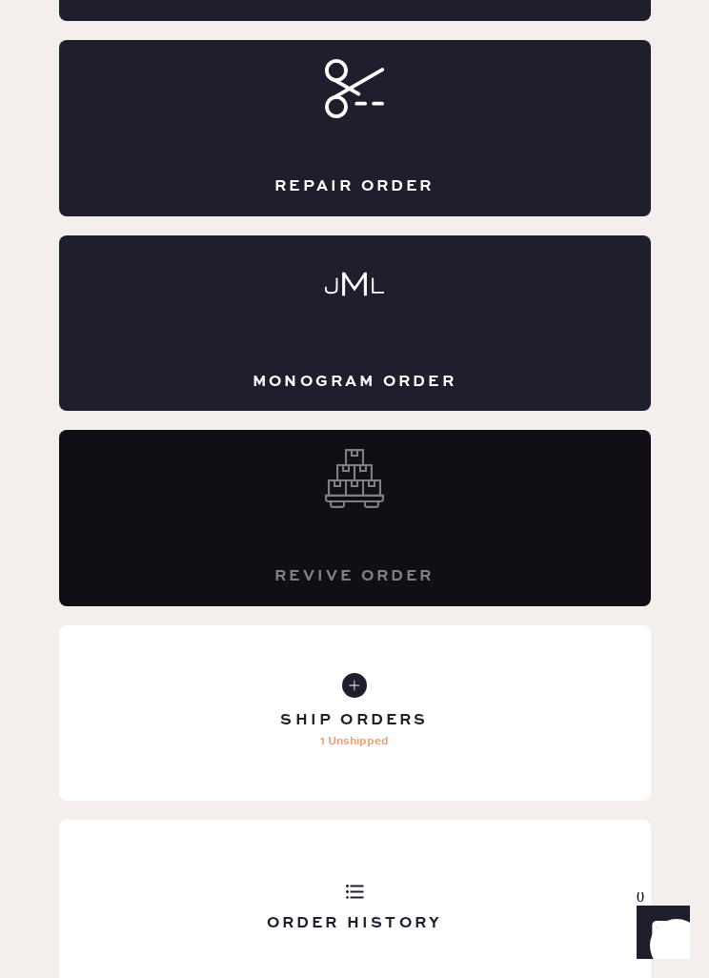
click at [367, 694] on div "Ship Orders 1 Unshipped" at bounding box center [355, 712] width 592 height 175
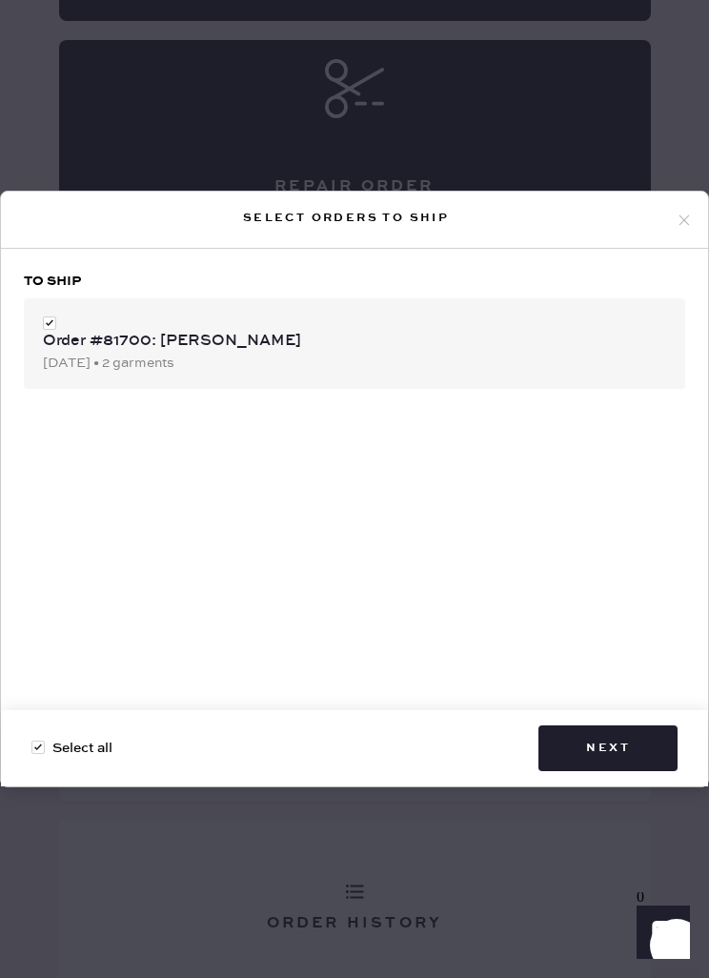
click at [610, 770] on button "Next" at bounding box center [608, 748] width 139 height 46
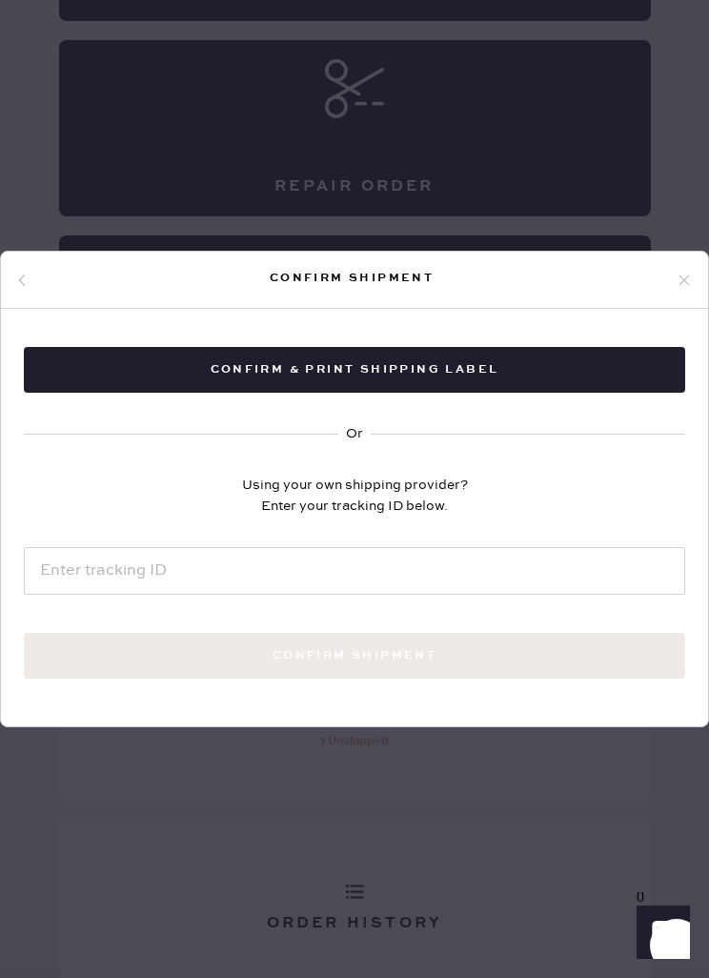
click at [582, 393] on button "Confirm & Print shipping label" at bounding box center [354, 370] width 661 height 46
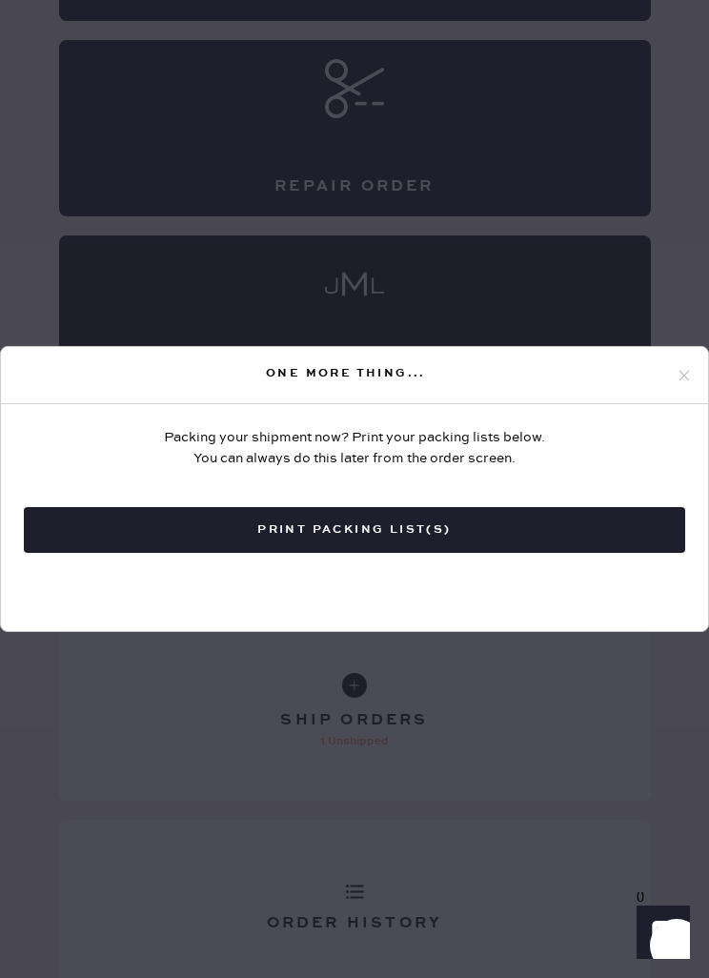
click at [662, 553] on button "Print Packing List(s)" at bounding box center [354, 530] width 661 height 46
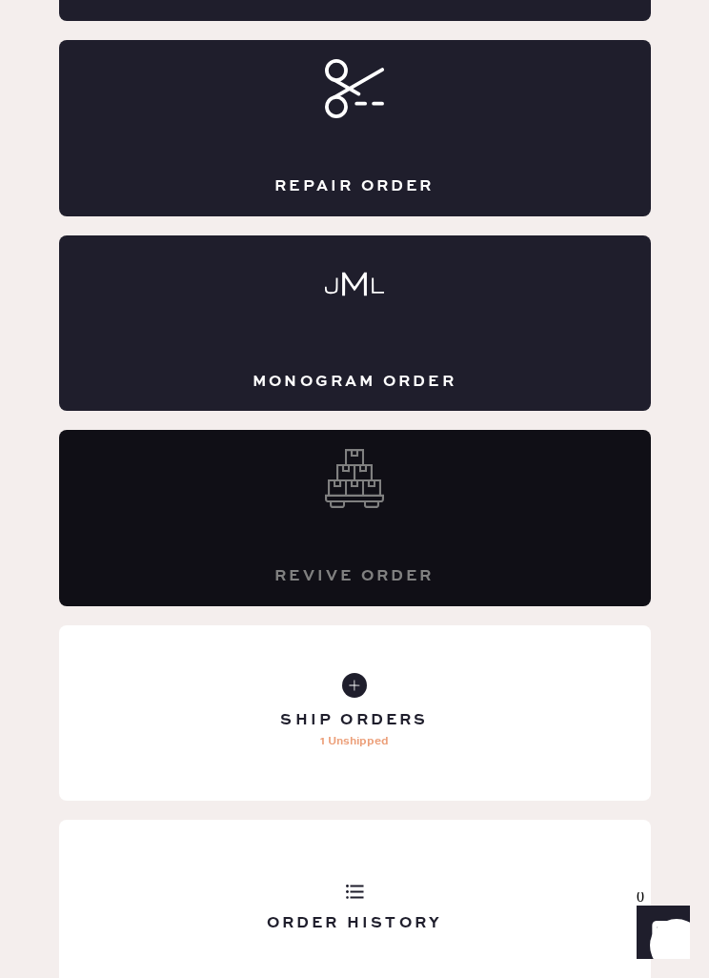
click at [390, 702] on div "Ship Orders 1 Unshipped" at bounding box center [355, 712] width 592 height 175
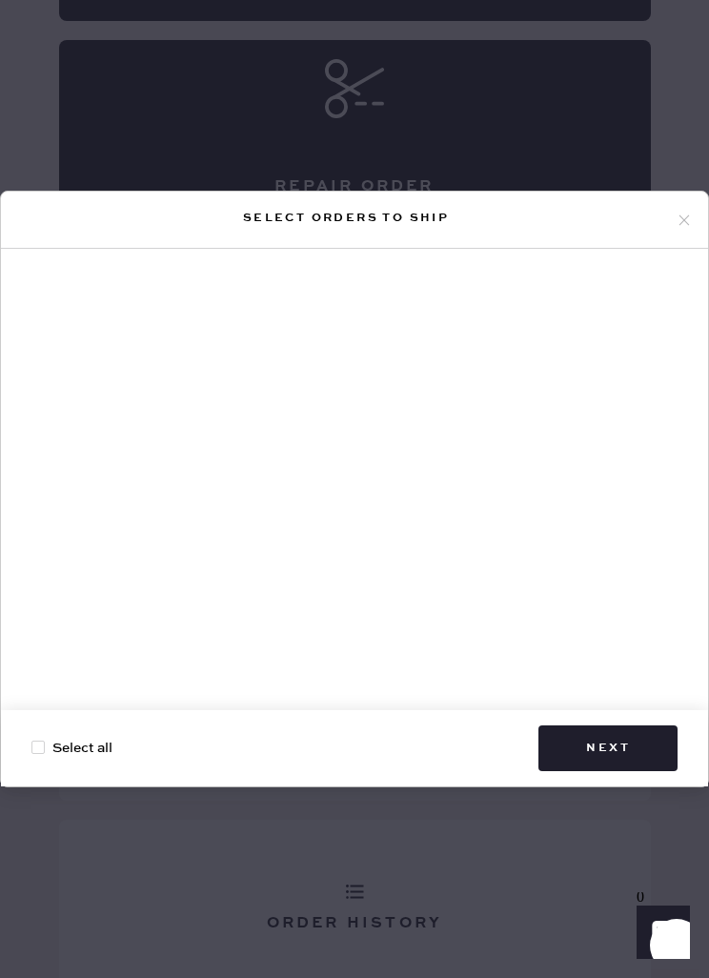
click at [588, 616] on div at bounding box center [354, 487] width 707 height 477
click at [695, 244] on div "Select orders to ship" at bounding box center [354, 220] width 707 height 57
click at [708, 248] on div "Select orders to ship Select all Next" at bounding box center [354, 489] width 709 height 597
click at [707, 247] on div "Select orders to ship" at bounding box center [354, 220] width 707 height 57
click at [682, 229] on icon at bounding box center [684, 220] width 17 height 17
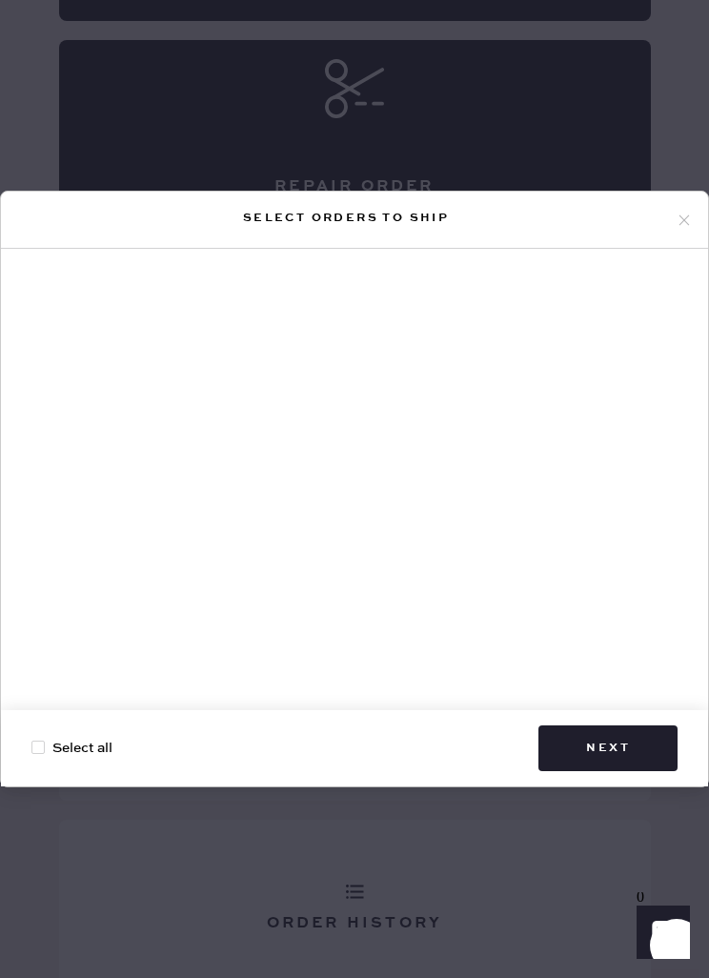
click at [681, 255] on div "Reformation Somerset Packing slip Order # 81700 Customer information # 79612 Ly…" at bounding box center [354, 378] width 709 height 1325
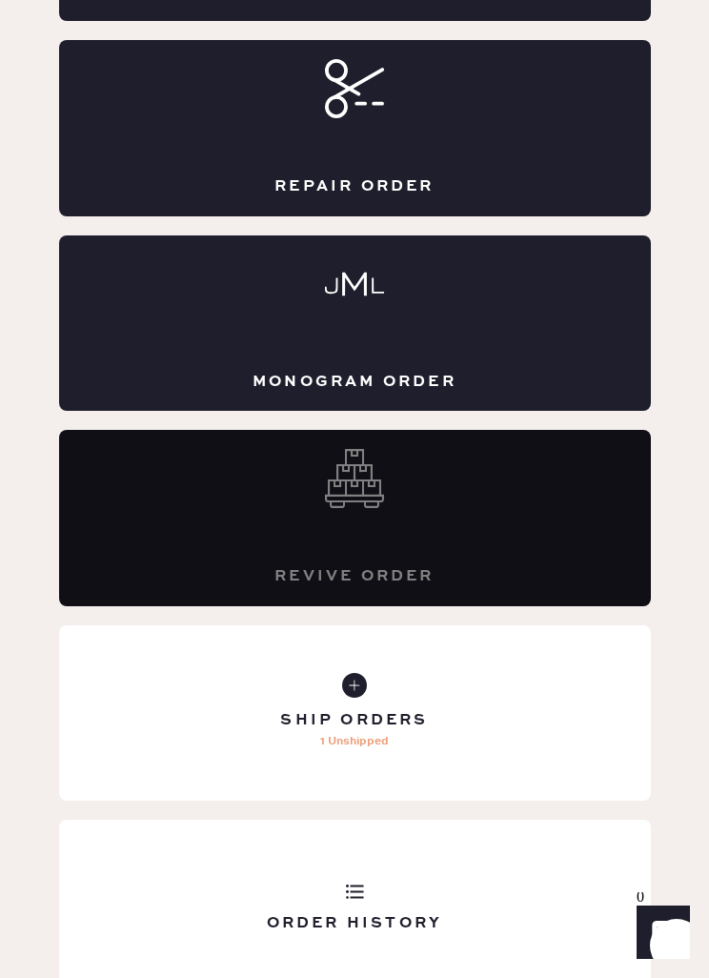
click at [358, 734] on p "1 Unshipped" at bounding box center [354, 741] width 69 height 23
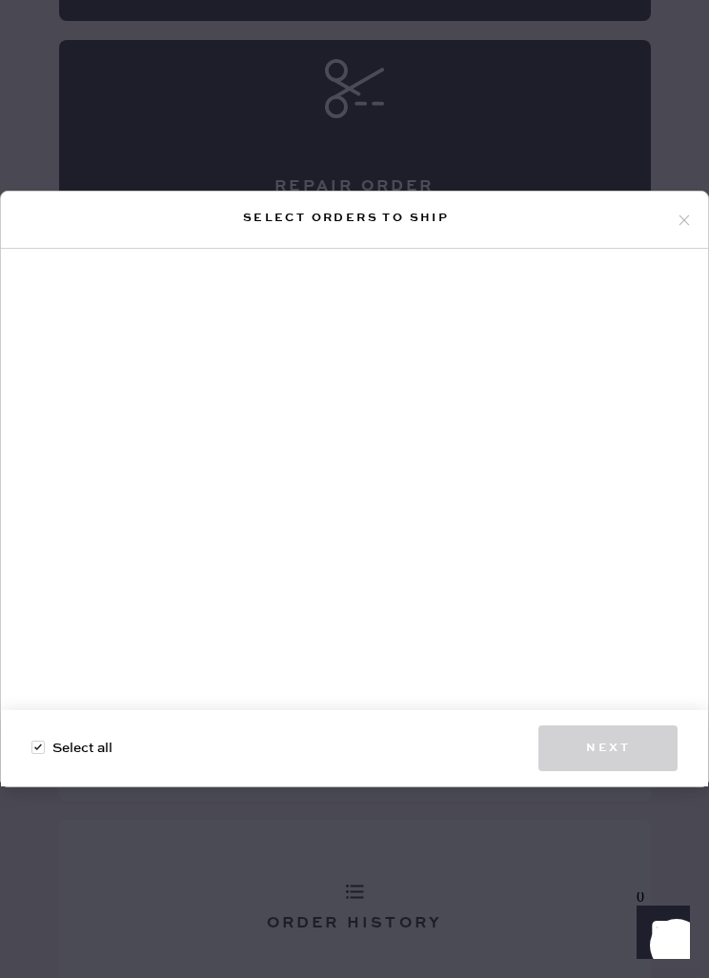
click at [691, 229] on icon at bounding box center [684, 220] width 17 height 17
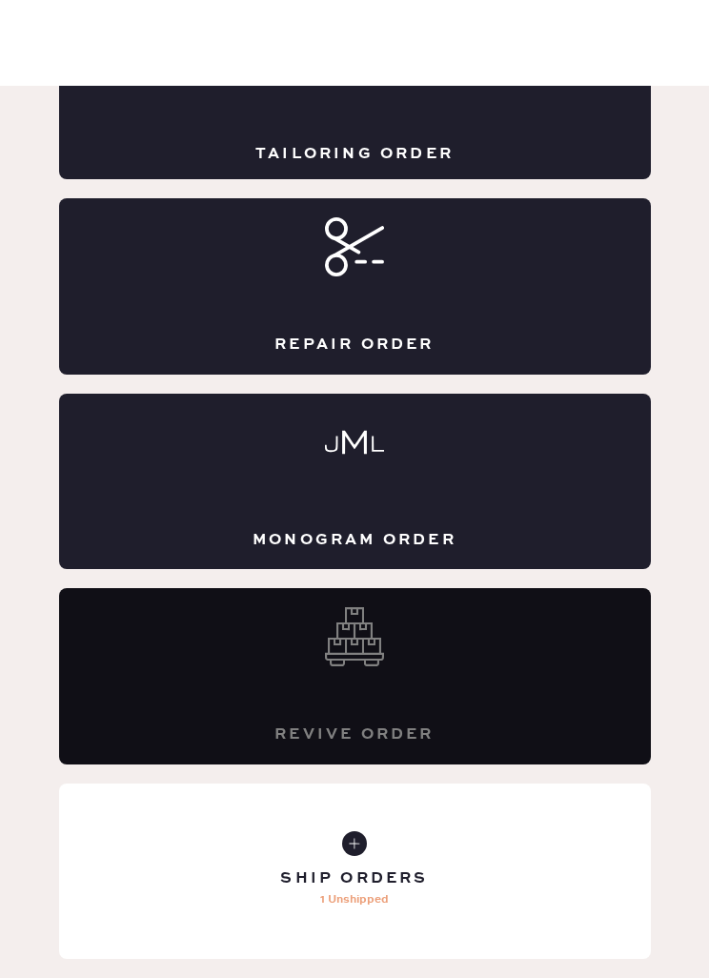
scroll to position [227, 0]
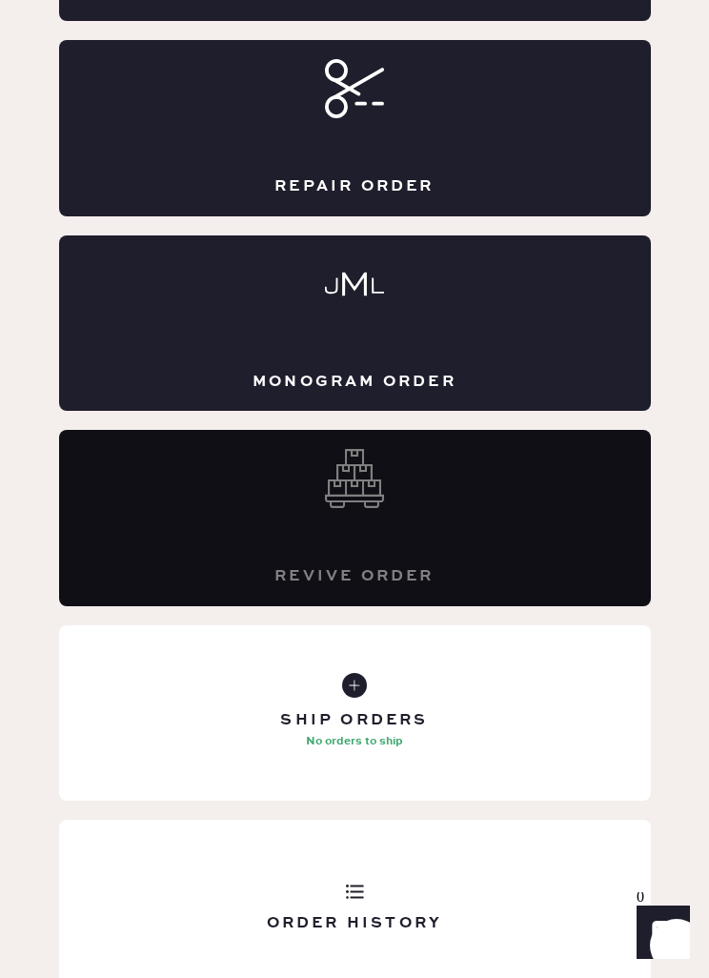
click at [355, 703] on div "Ship Orders No orders to ship" at bounding box center [355, 712] width 592 height 175
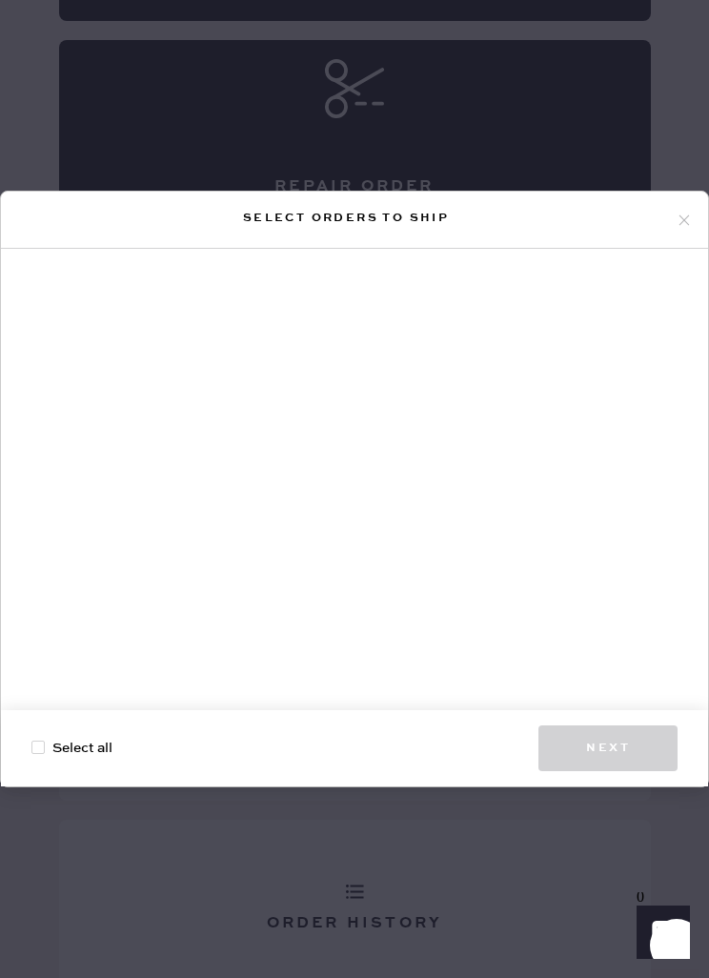
click at [689, 229] on icon at bounding box center [684, 220] width 17 height 17
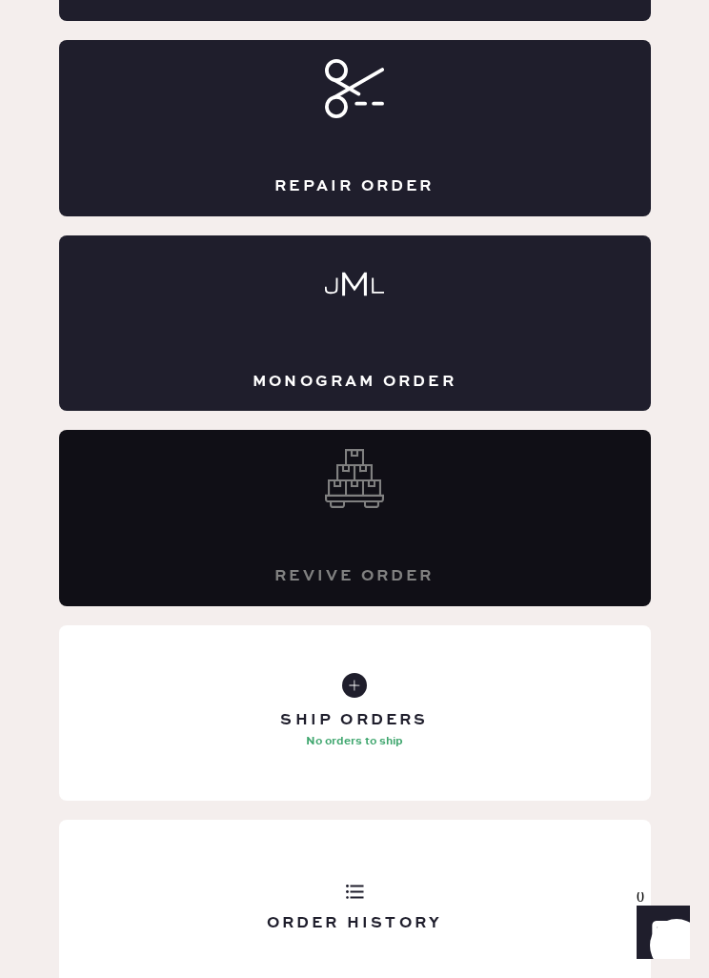
click at [390, 851] on div "Order History" at bounding box center [355, 907] width 592 height 175
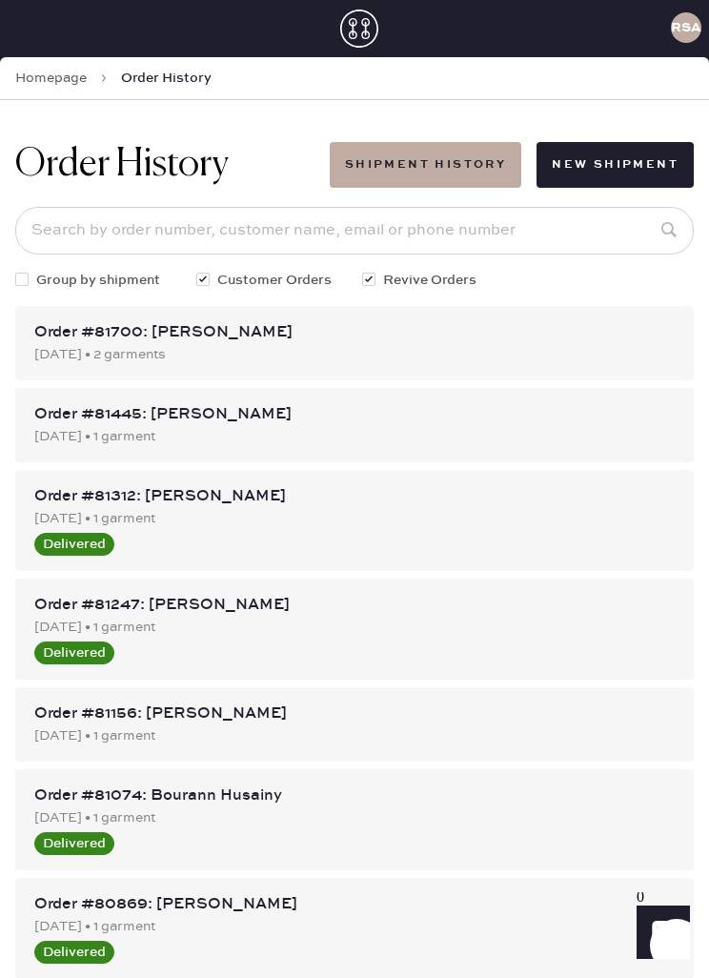
click at [539, 331] on div "Order #81700: Lydia Zhang 08/15/2025 • 2 garments" at bounding box center [354, 343] width 679 height 74
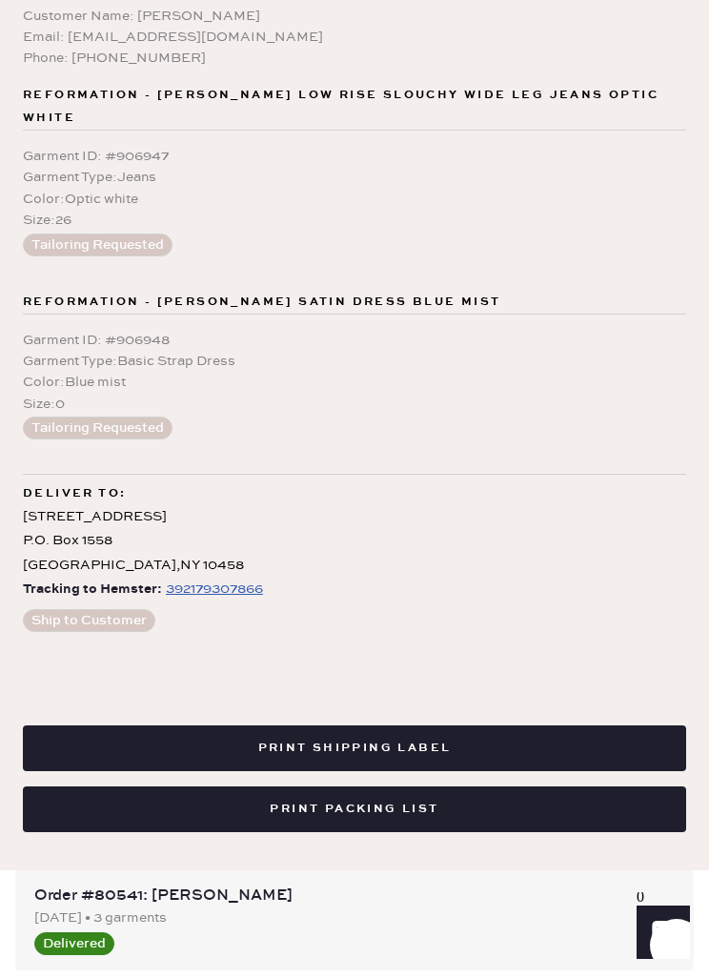
scroll to position [153, 0]
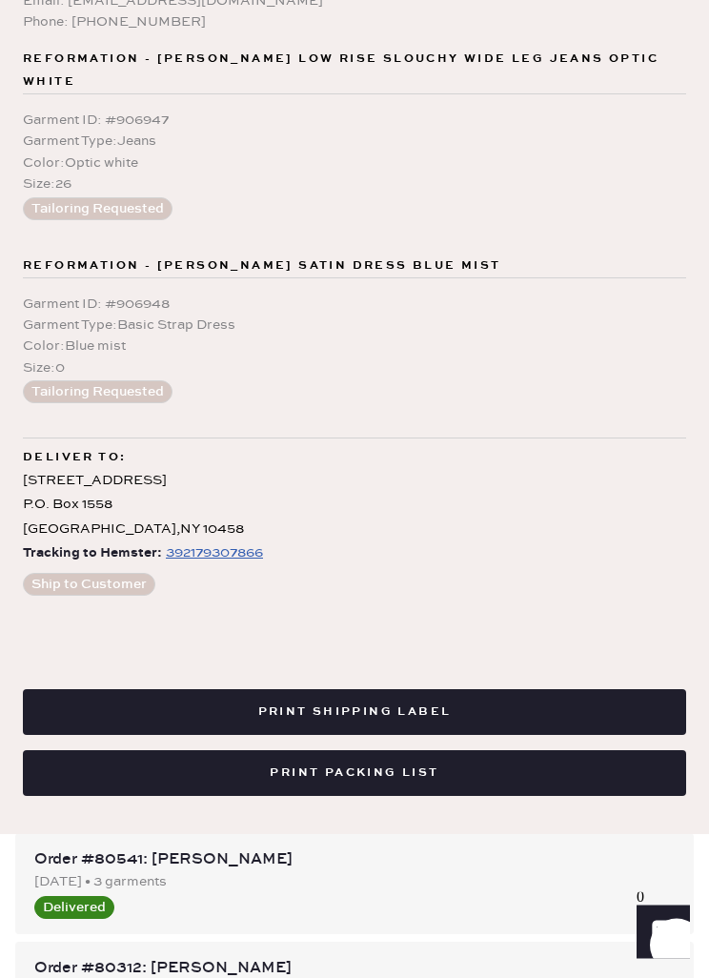
click at [416, 701] on button "Print Shipping Label" at bounding box center [354, 713] width 663 height 46
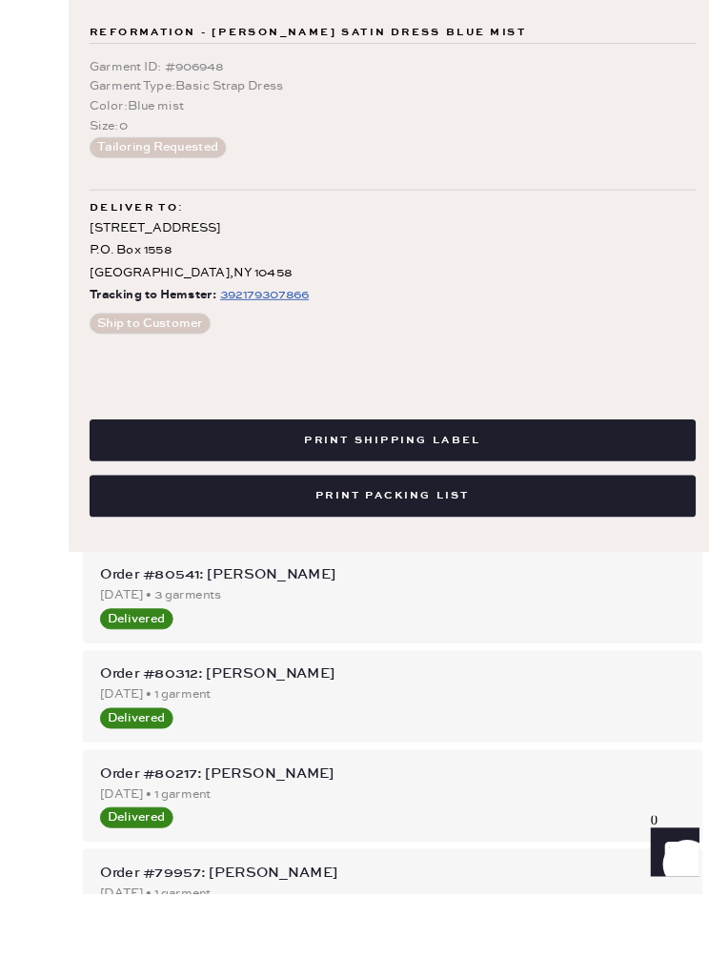
scroll to position [439, 0]
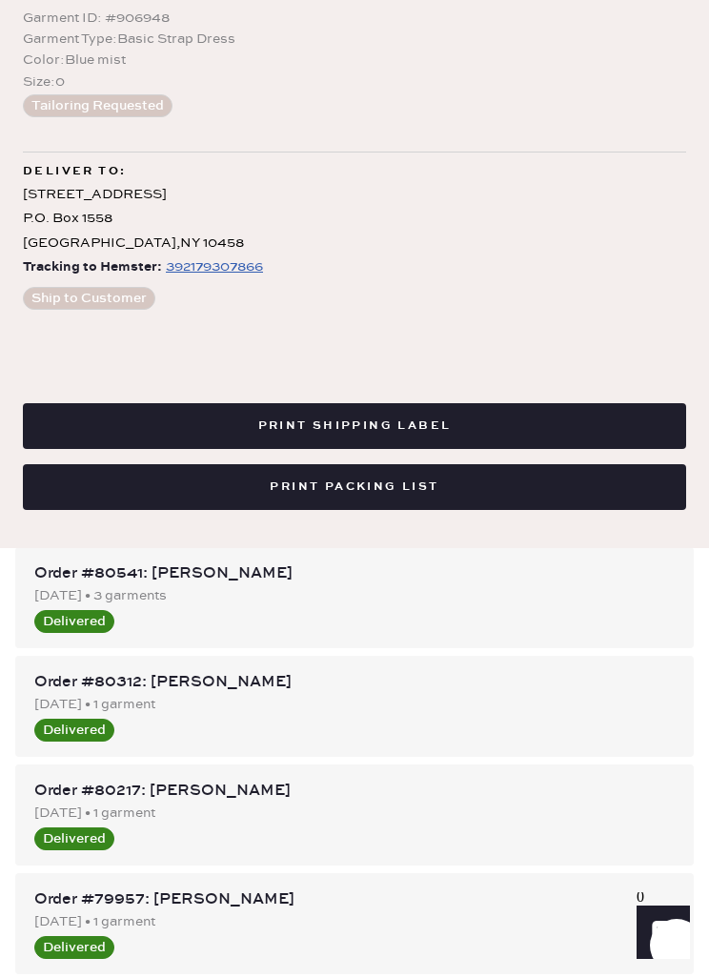
click at [460, 481] on button "Print Packing List" at bounding box center [354, 487] width 663 height 46
